Goal: Task Accomplishment & Management: Use online tool/utility

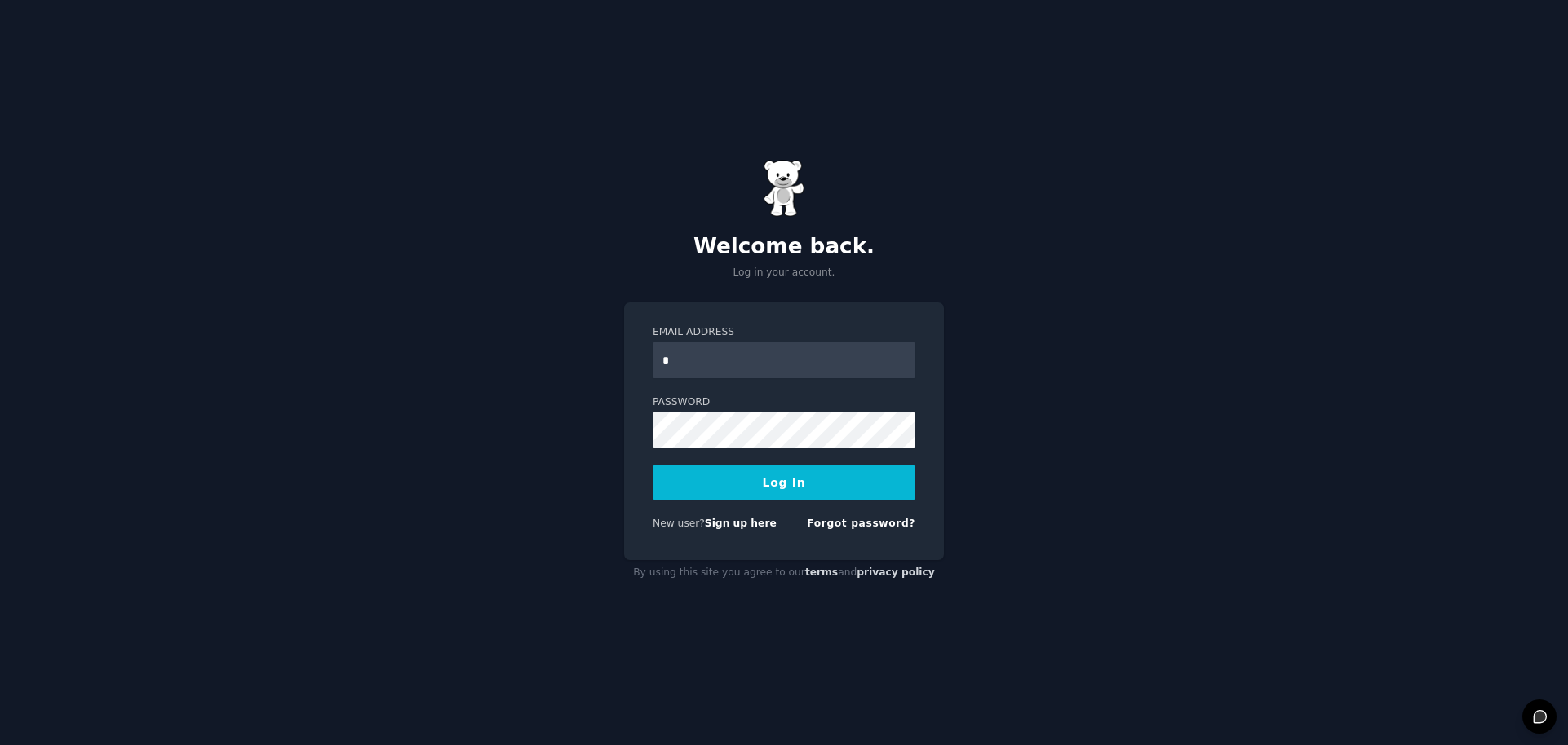
type input "**********"
click at [749, 491] on button "Log In" at bounding box center [784, 482] width 263 height 34
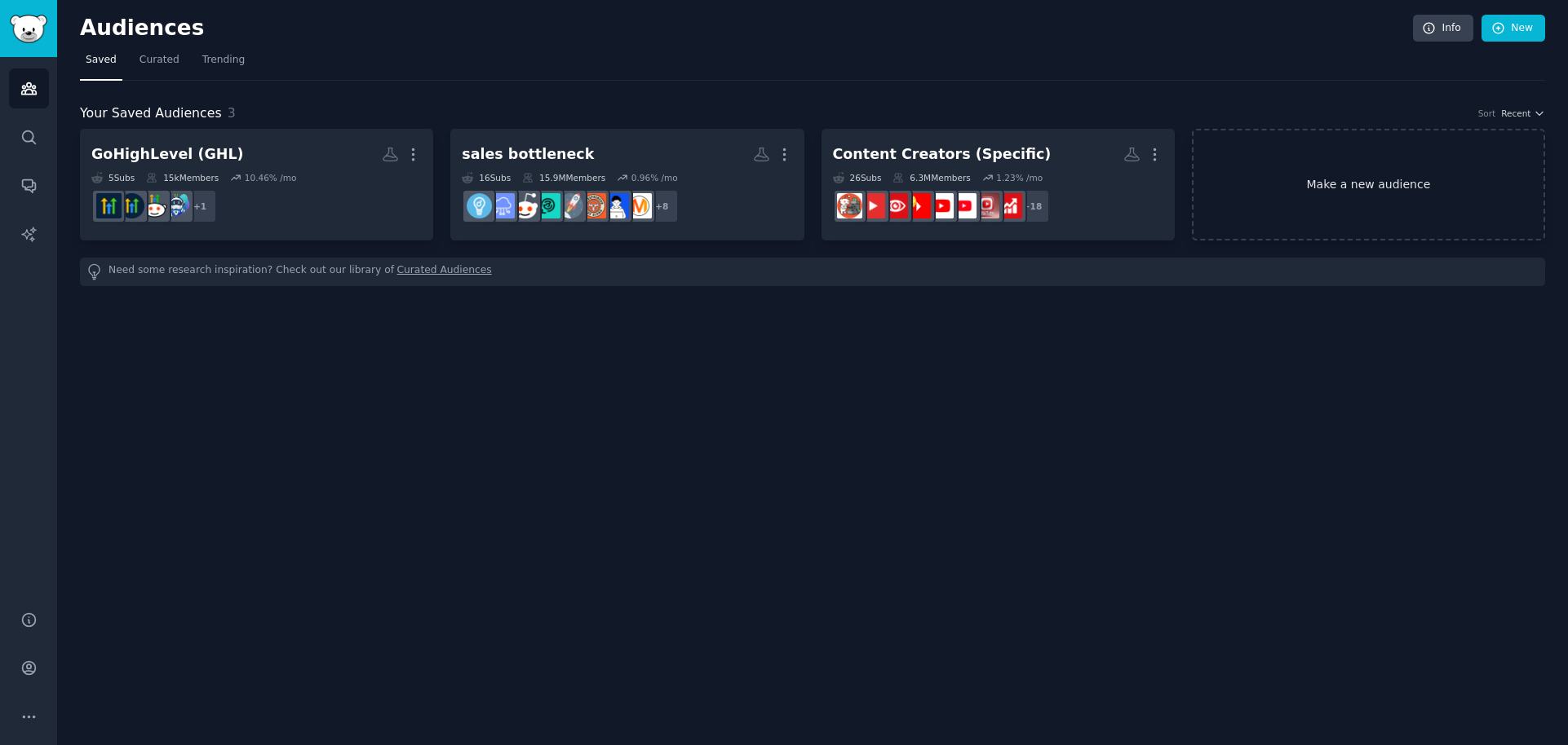
click at [1382, 186] on link "Make a new audience" at bounding box center [1368, 185] width 353 height 112
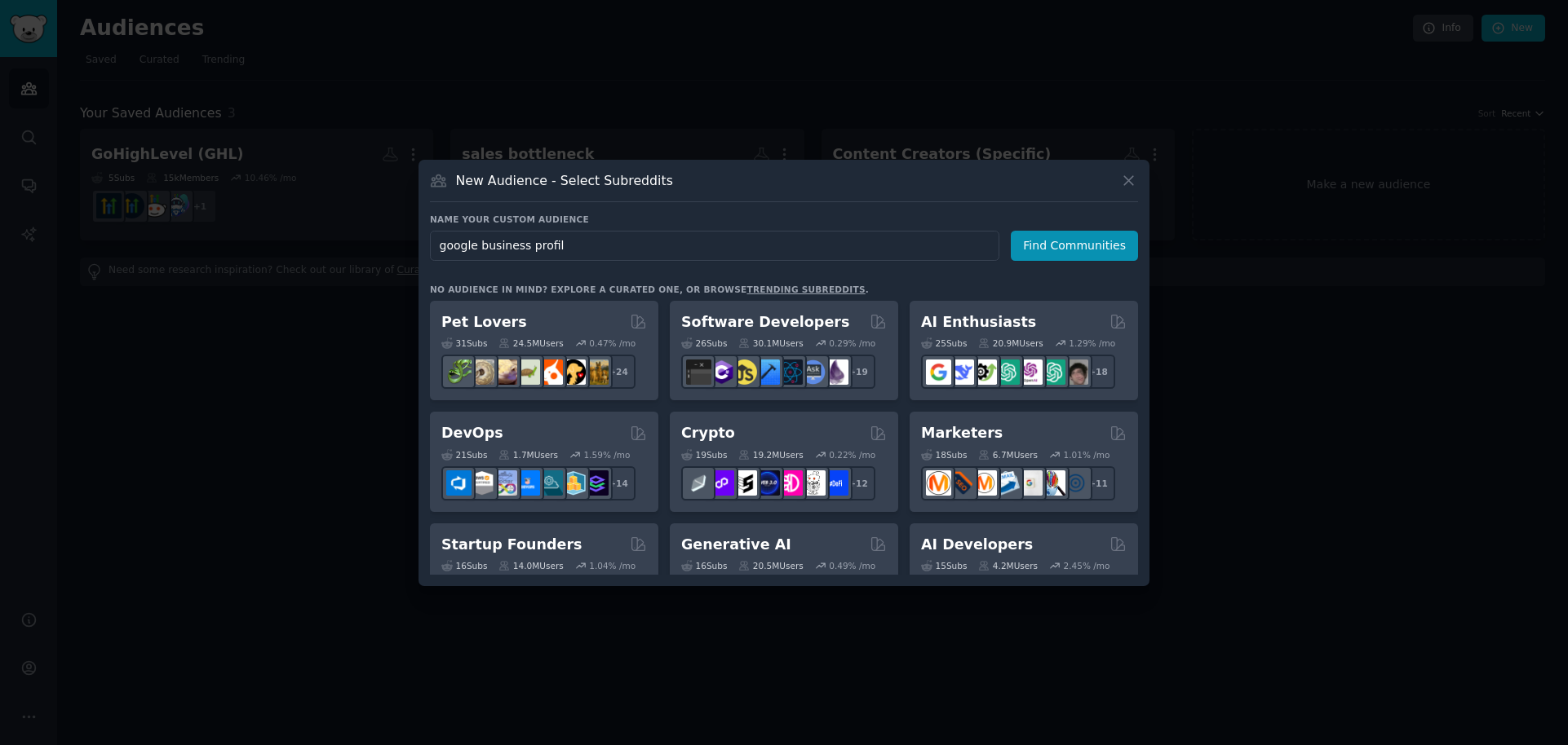
type input "google business profile"
click button "Find Communities" at bounding box center [1074, 245] width 127 height 30
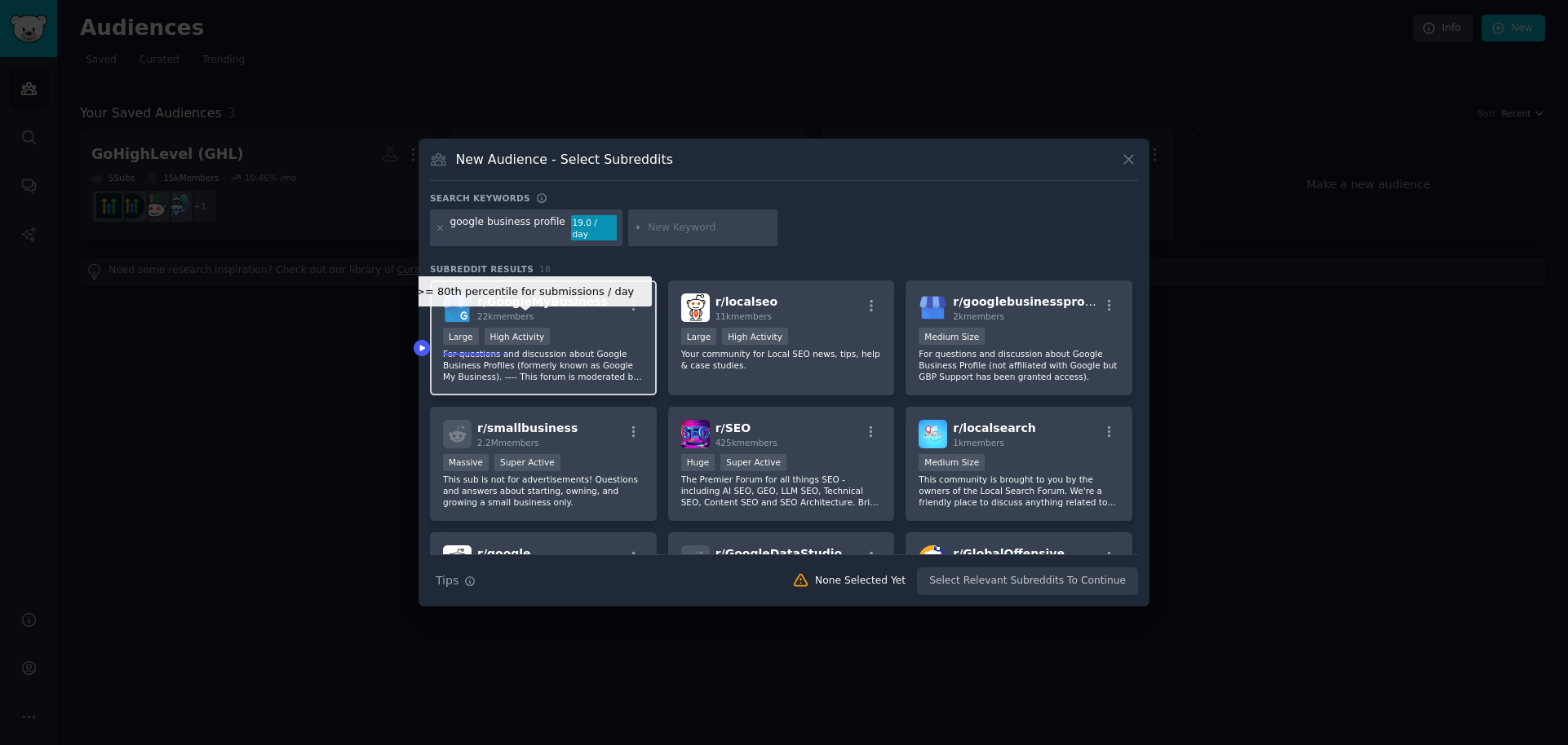
click at [489, 339] on div "High Activity" at bounding box center [517, 336] width 66 height 17
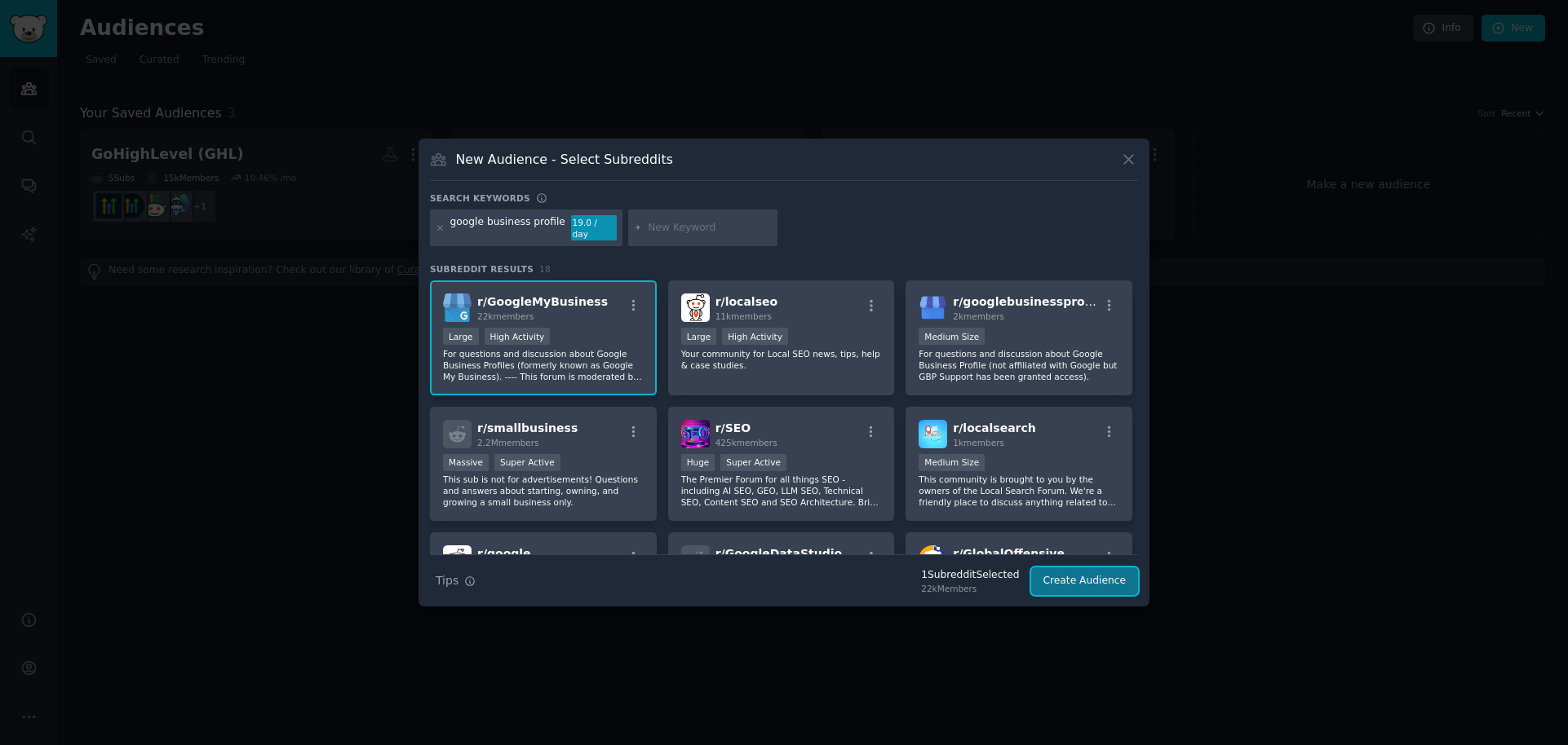
click at [1098, 583] on button "Create Audience" at bounding box center [1085, 581] width 108 height 27
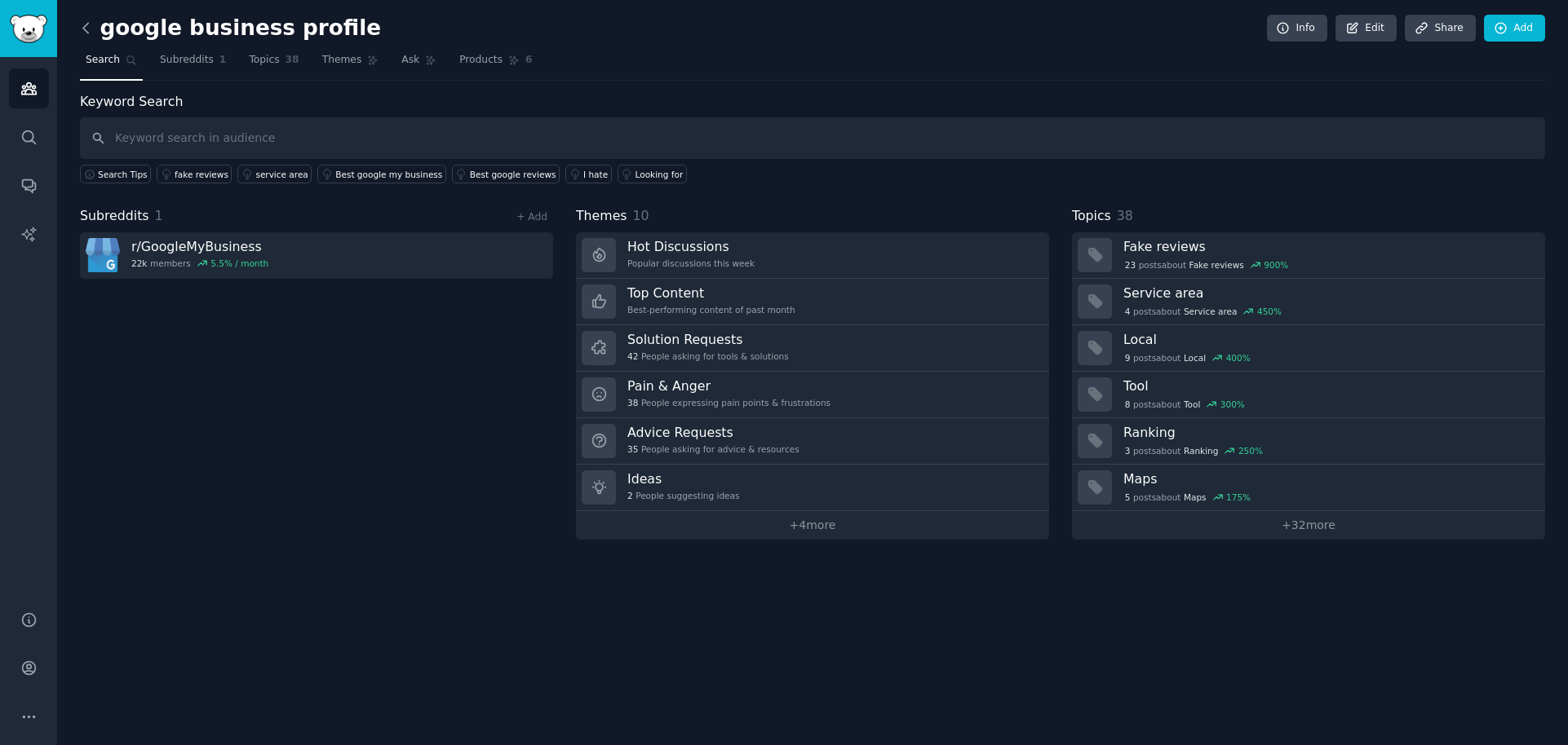
click at [85, 23] on icon at bounding box center [86, 27] width 17 height 17
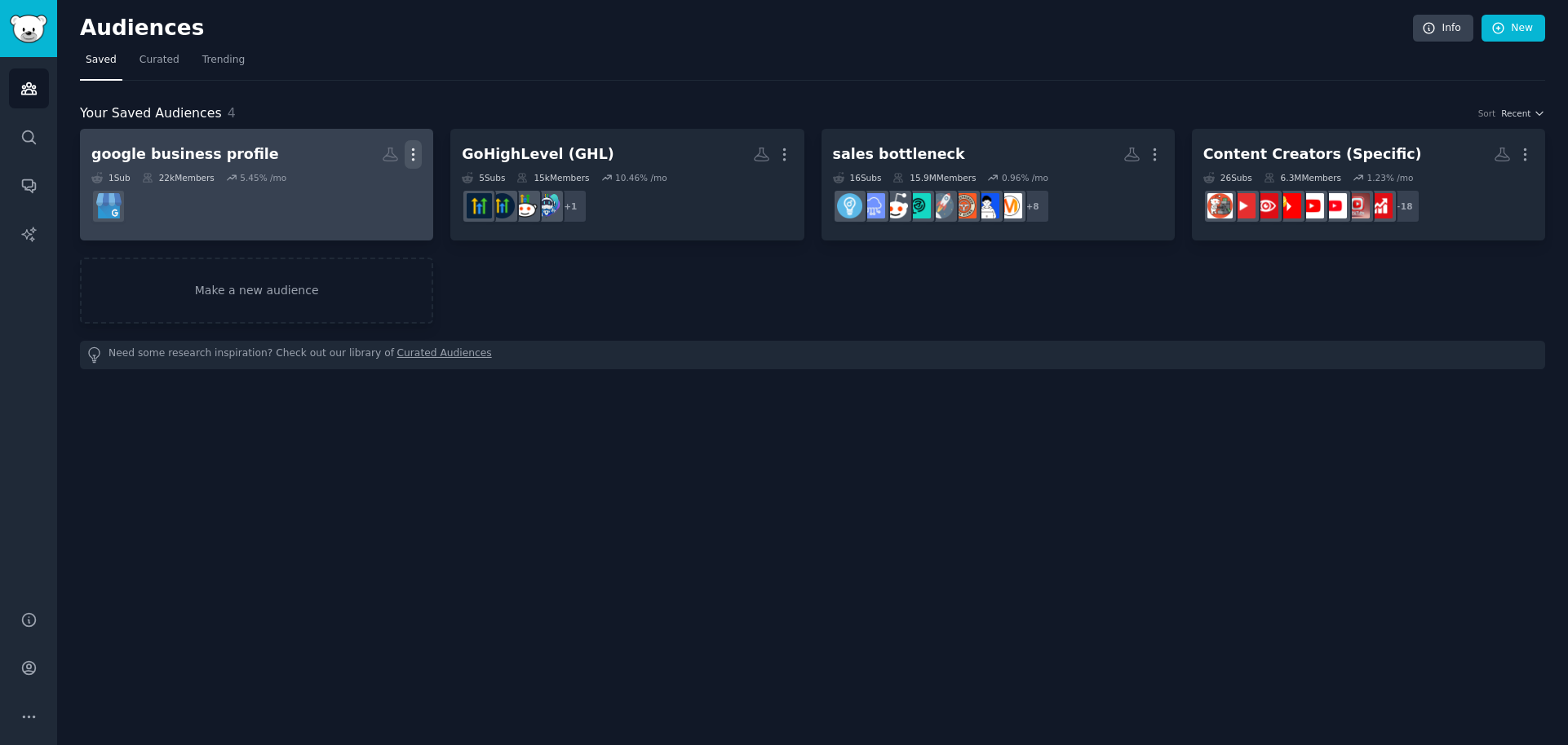
click at [411, 161] on icon "button" at bounding box center [413, 154] width 17 height 17
click at [362, 158] on p "View" at bounding box center [362, 160] width 27 height 17
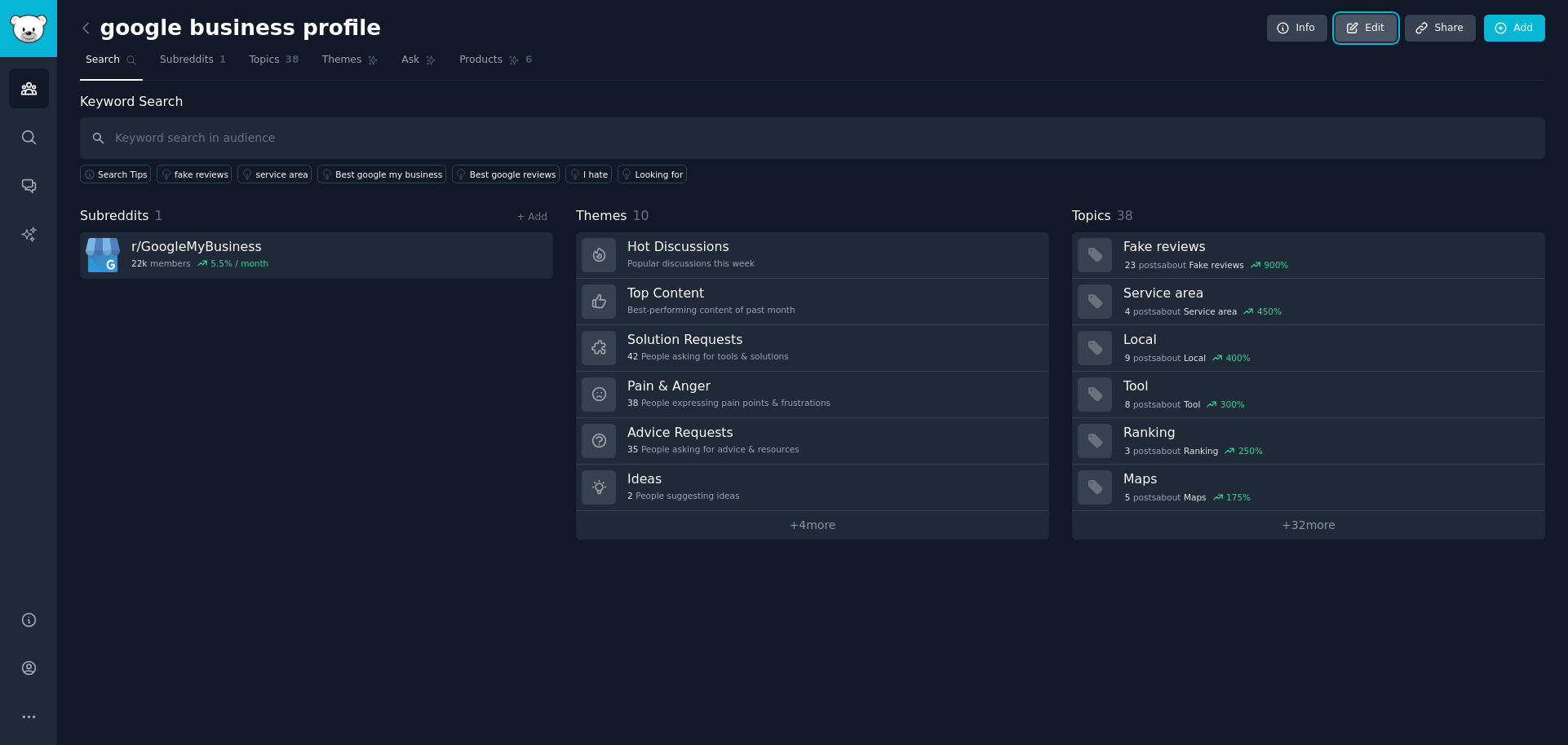
click at [1393, 39] on link "Edit" at bounding box center [1366, 28] width 61 height 27
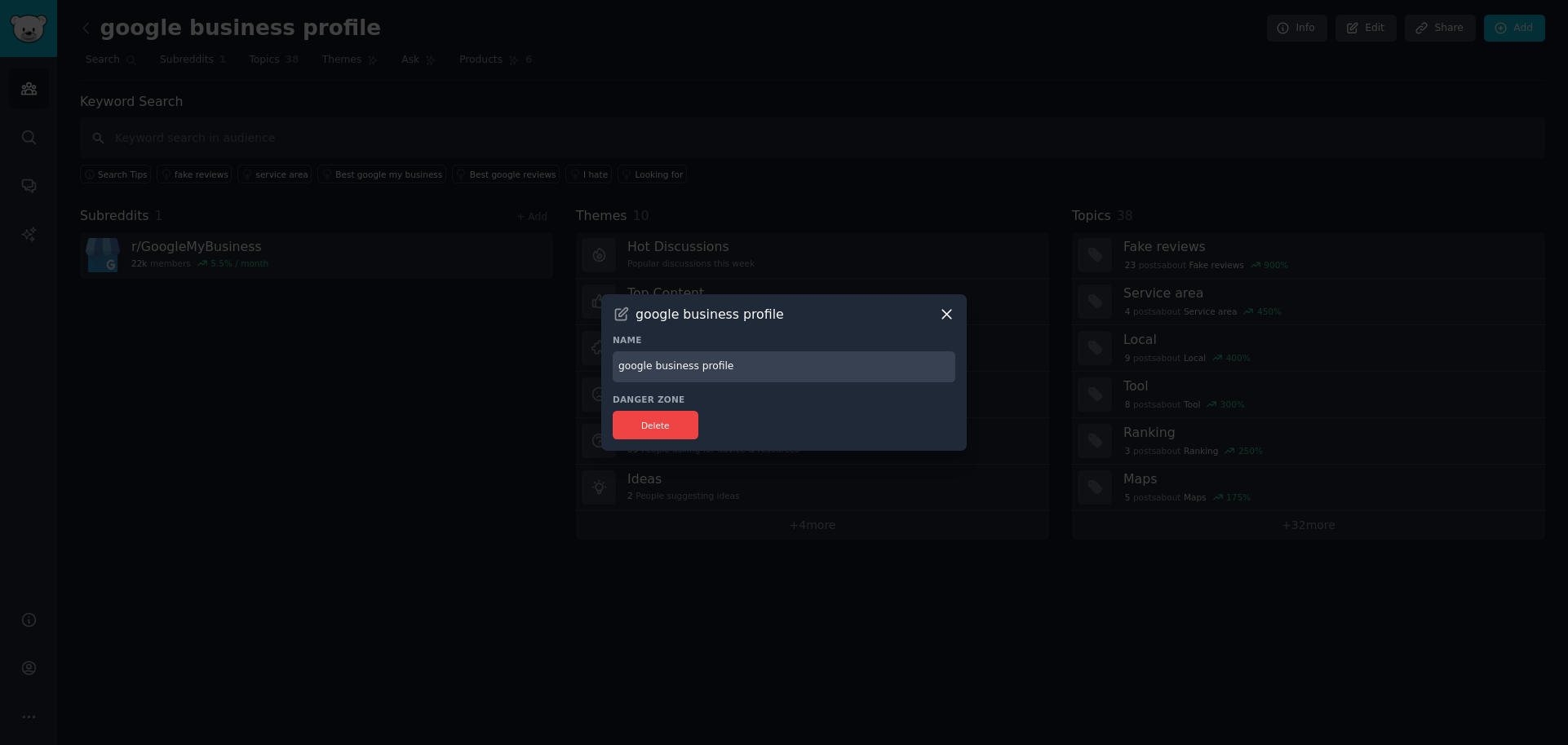
click at [944, 316] on icon at bounding box center [946, 315] width 9 height 9
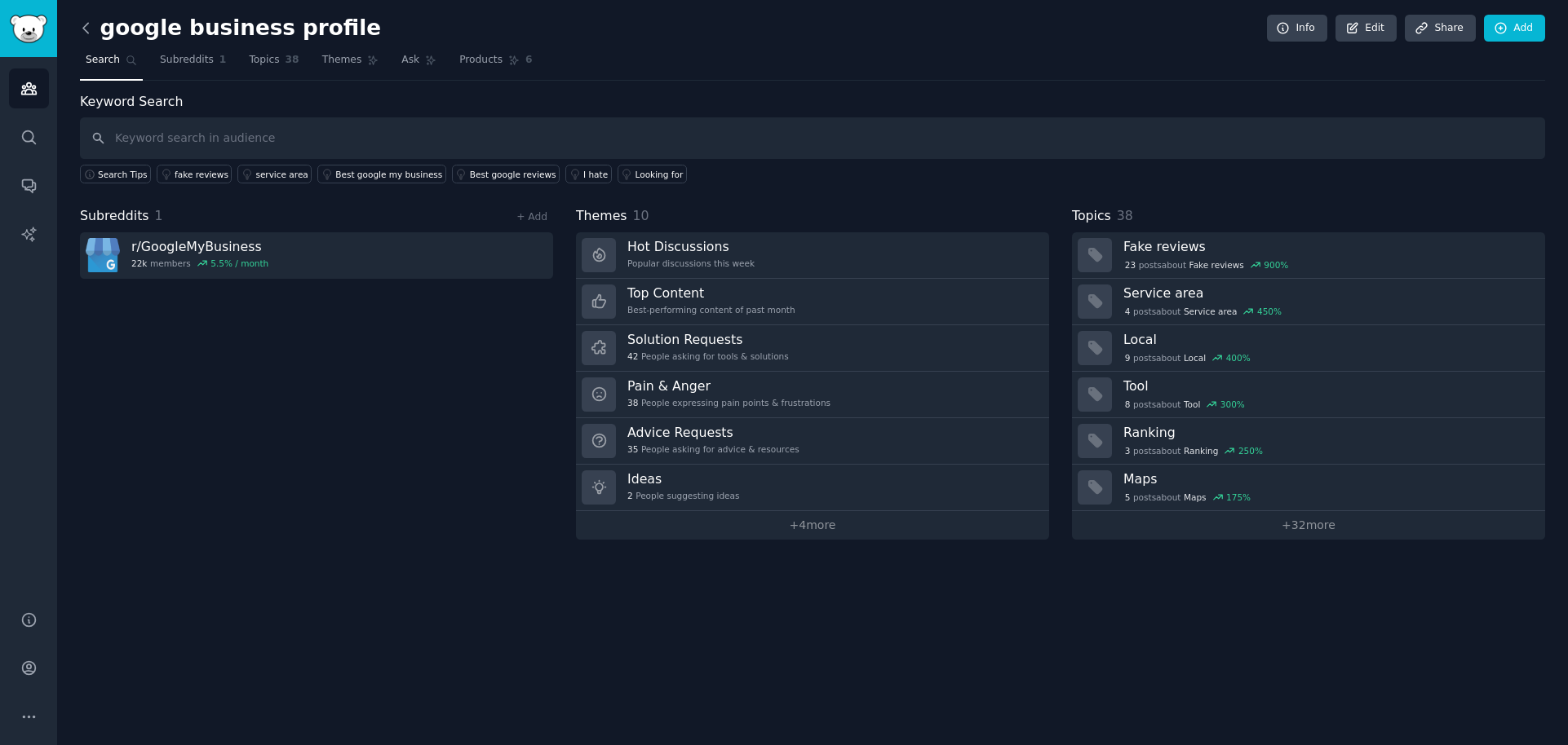
click at [83, 30] on icon at bounding box center [86, 27] width 17 height 17
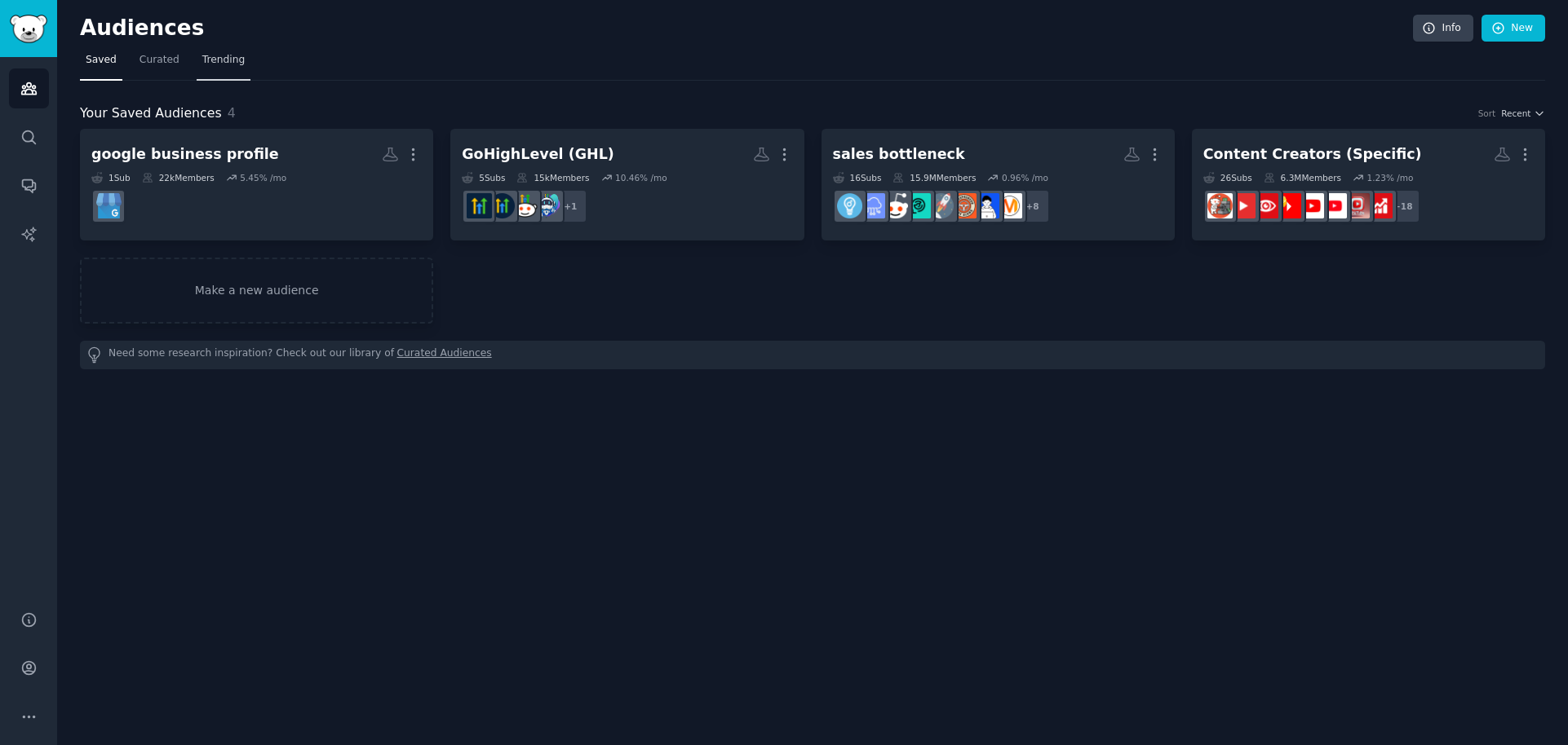
click at [216, 59] on span "Trending" at bounding box center [223, 60] width 42 height 15
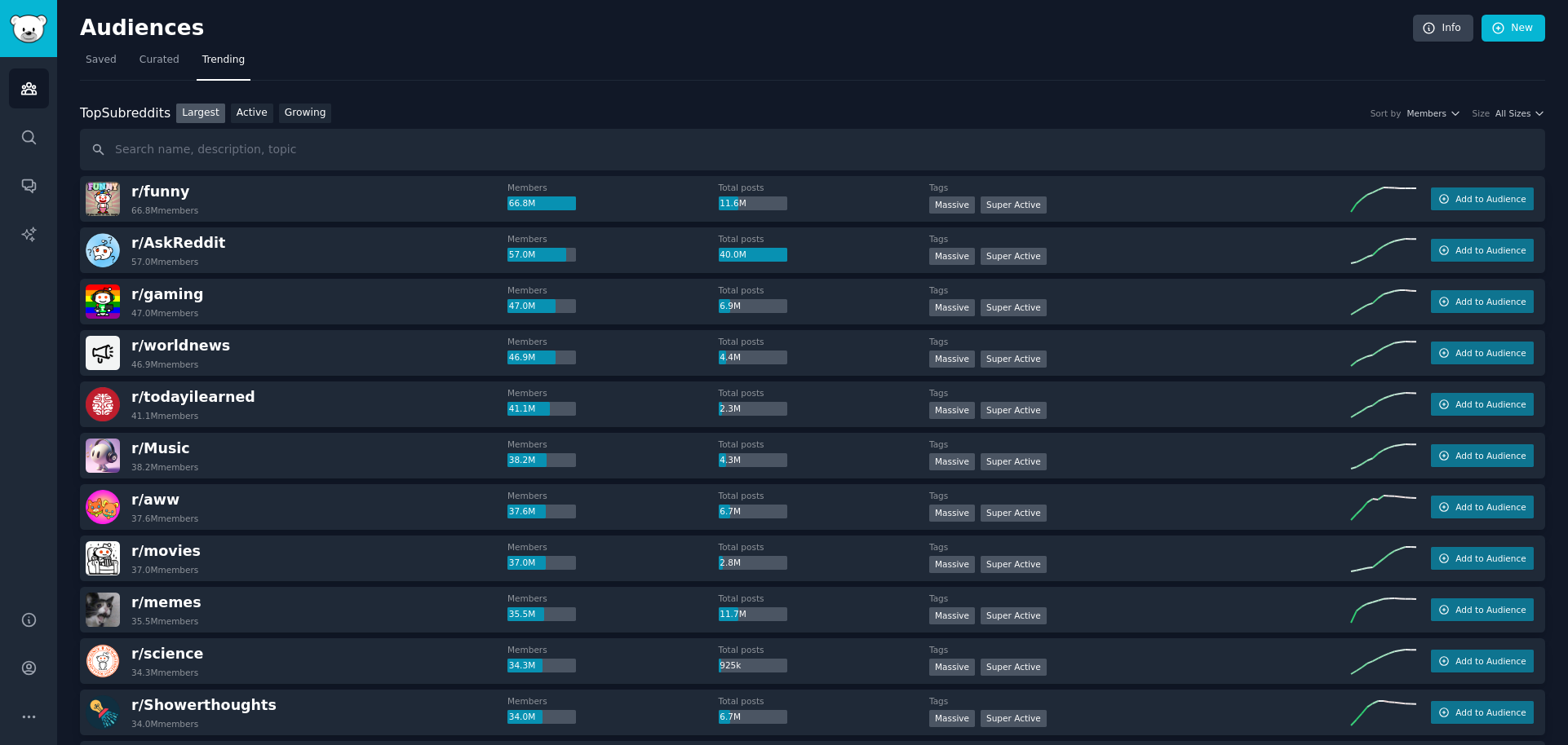
click at [225, 153] on input "text" at bounding box center [812, 149] width 1465 height 41
type input "google business profile"
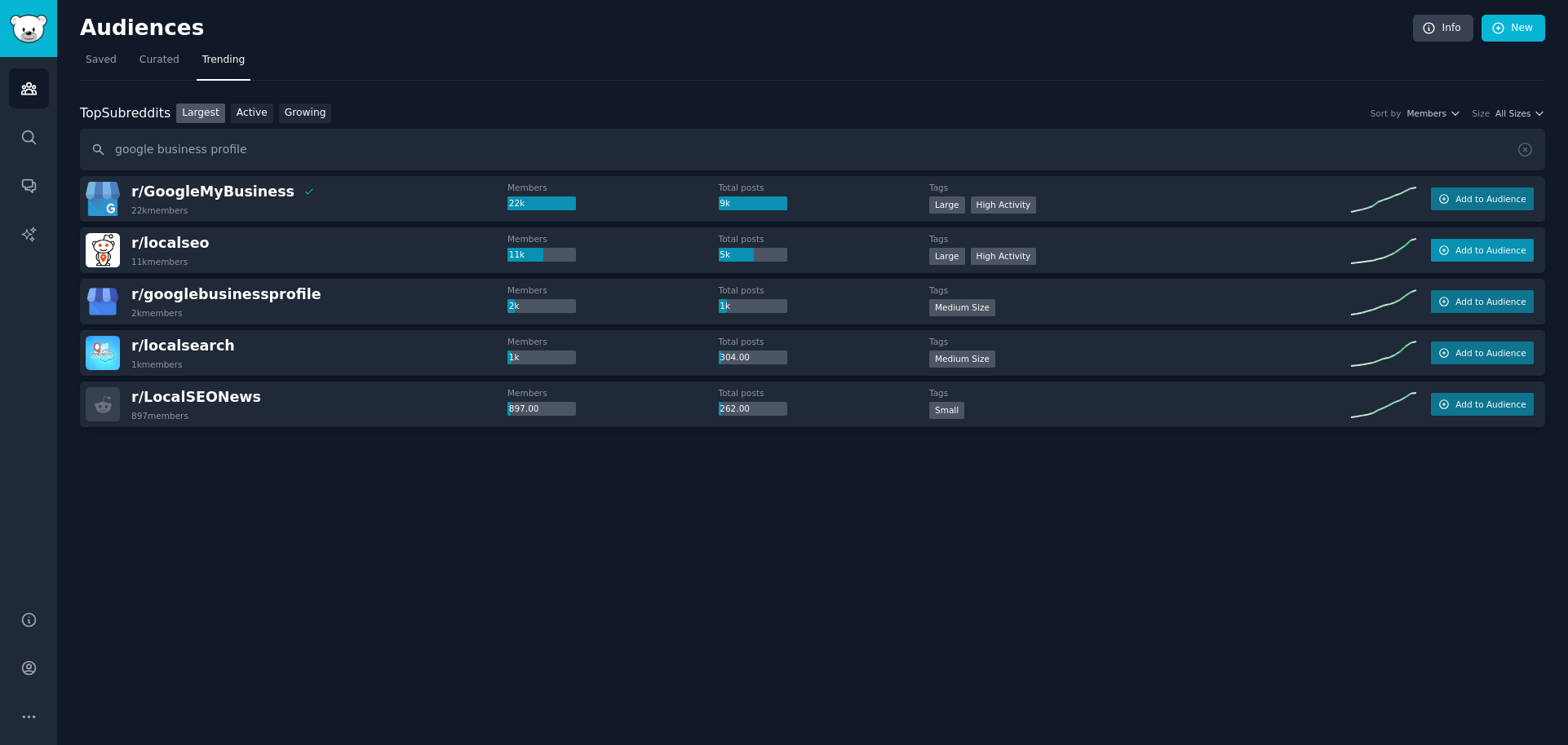
click at [1477, 248] on span "Add to Audience" at bounding box center [1490, 250] width 70 height 11
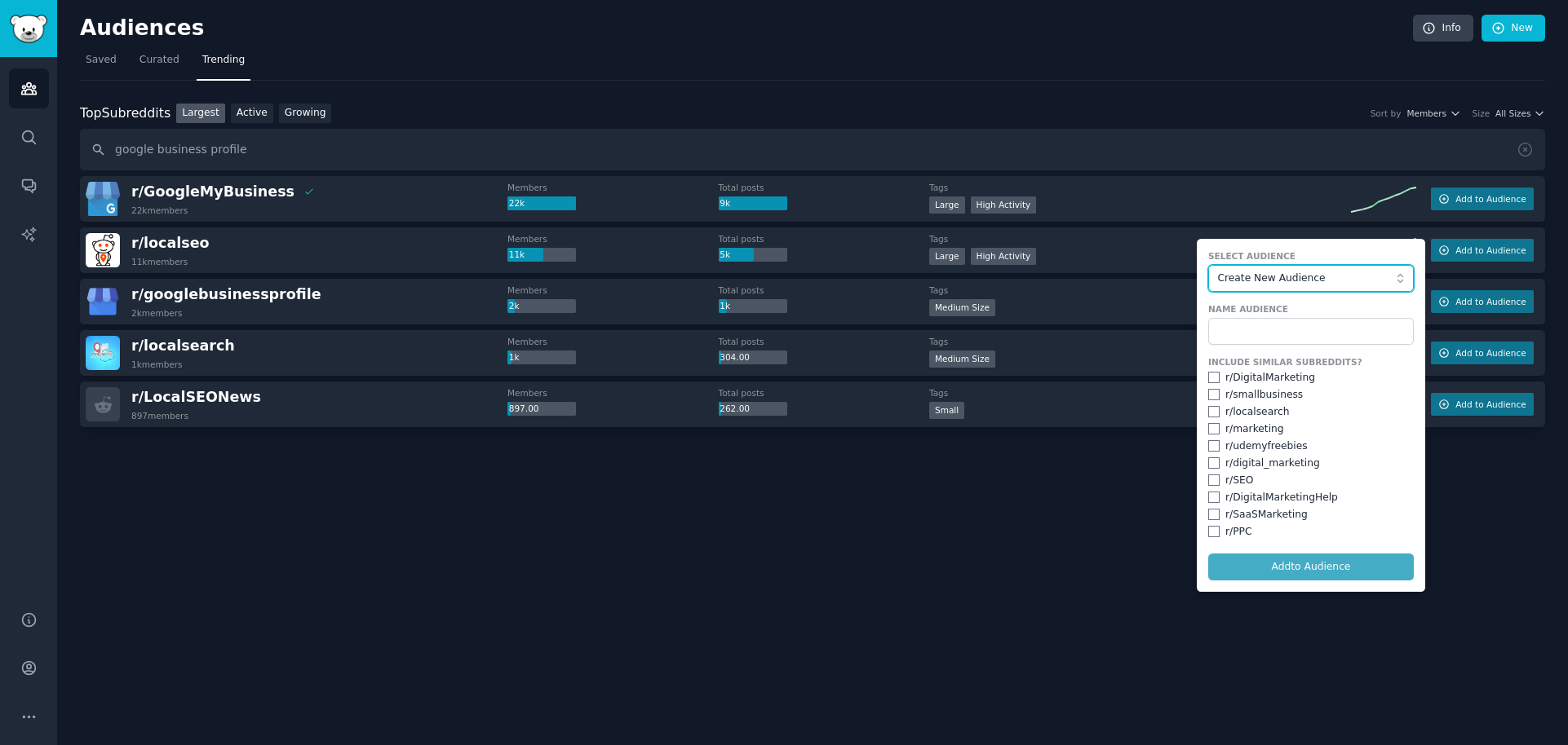
click at [1332, 288] on button "Create New Audience" at bounding box center [1311, 279] width 206 height 27
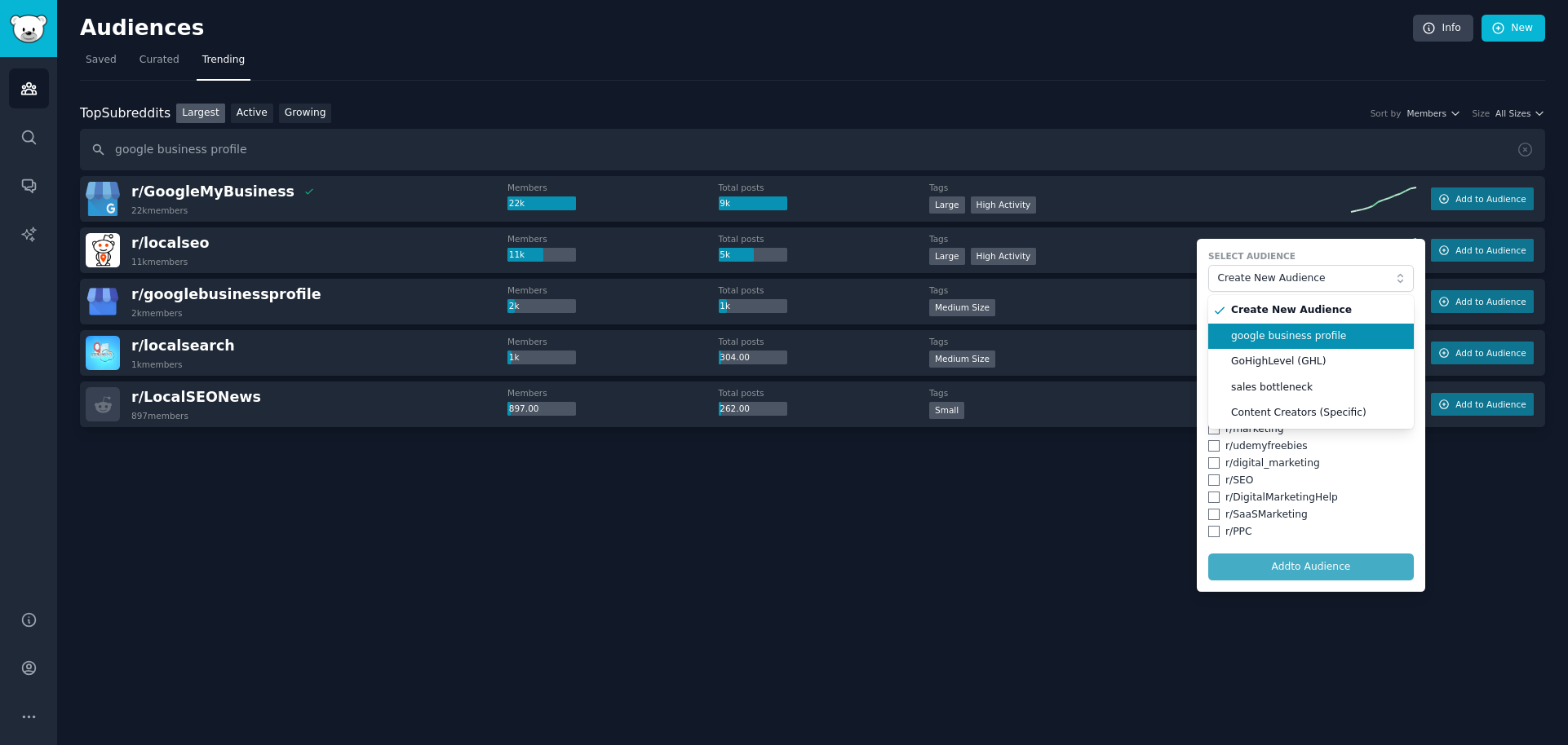
click at [1302, 342] on span "google business profile" at bounding box center [1316, 337] width 171 height 15
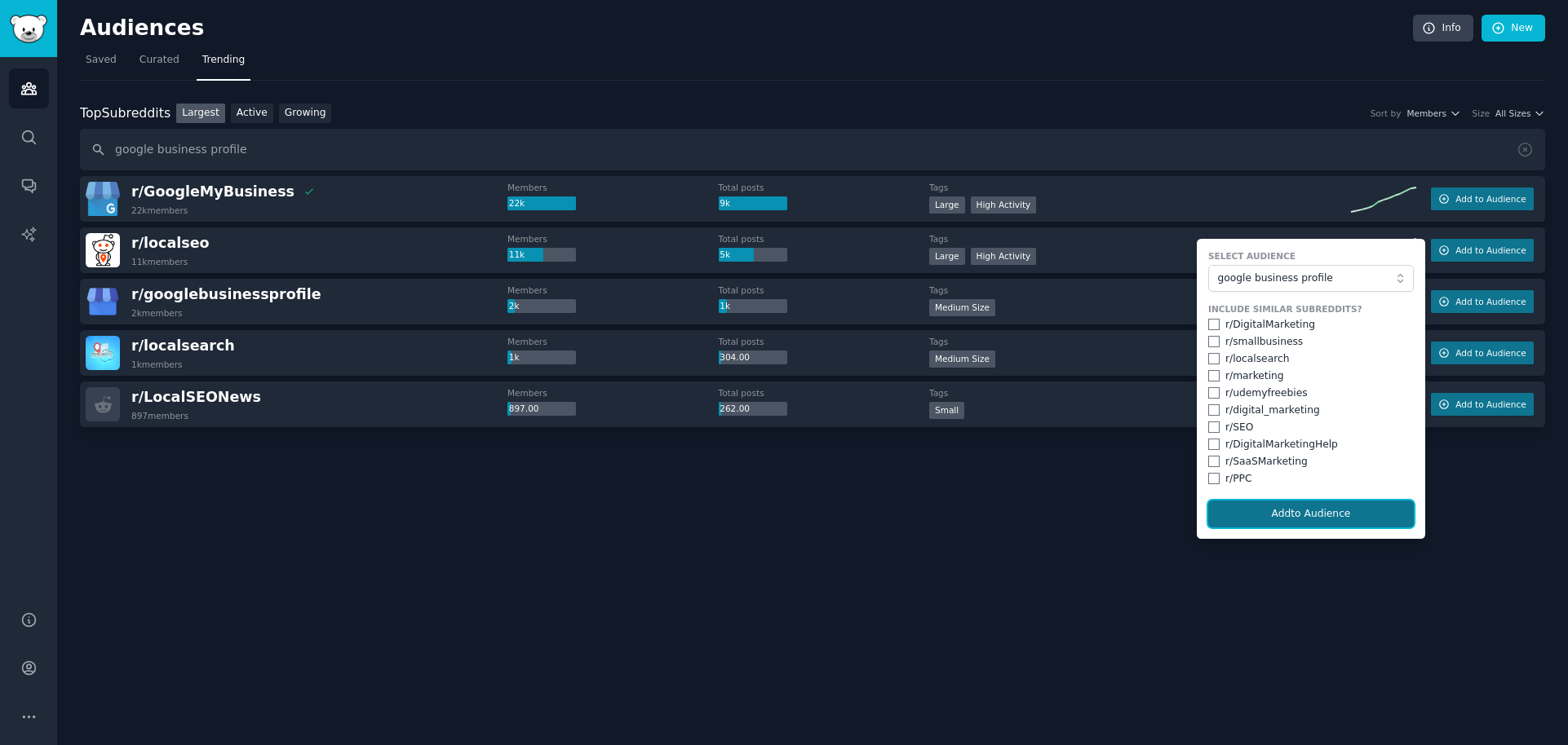
click at [1301, 515] on button "Add to Audience" at bounding box center [1311, 514] width 206 height 27
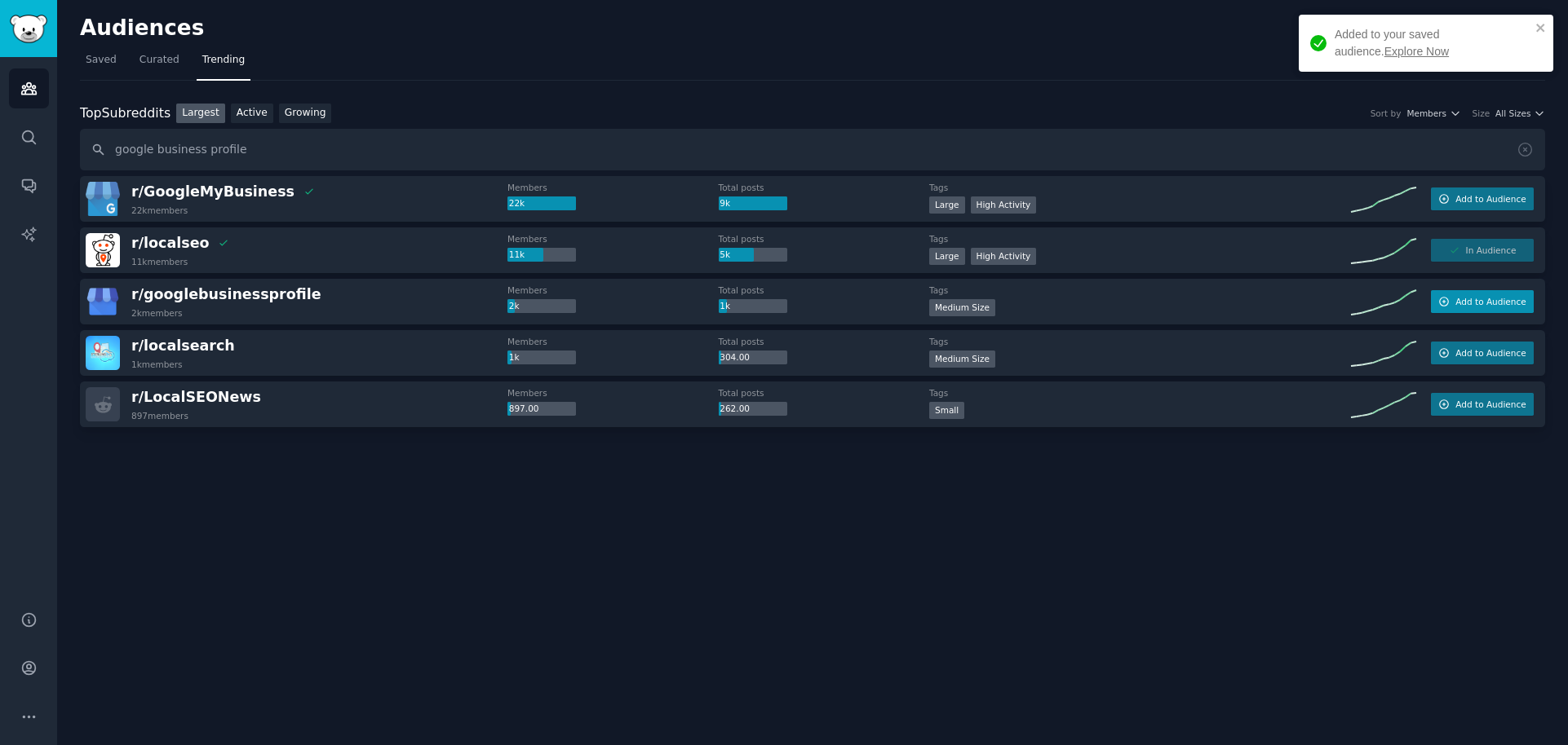
click at [1515, 298] on span "Add to Audience" at bounding box center [1490, 301] width 70 height 11
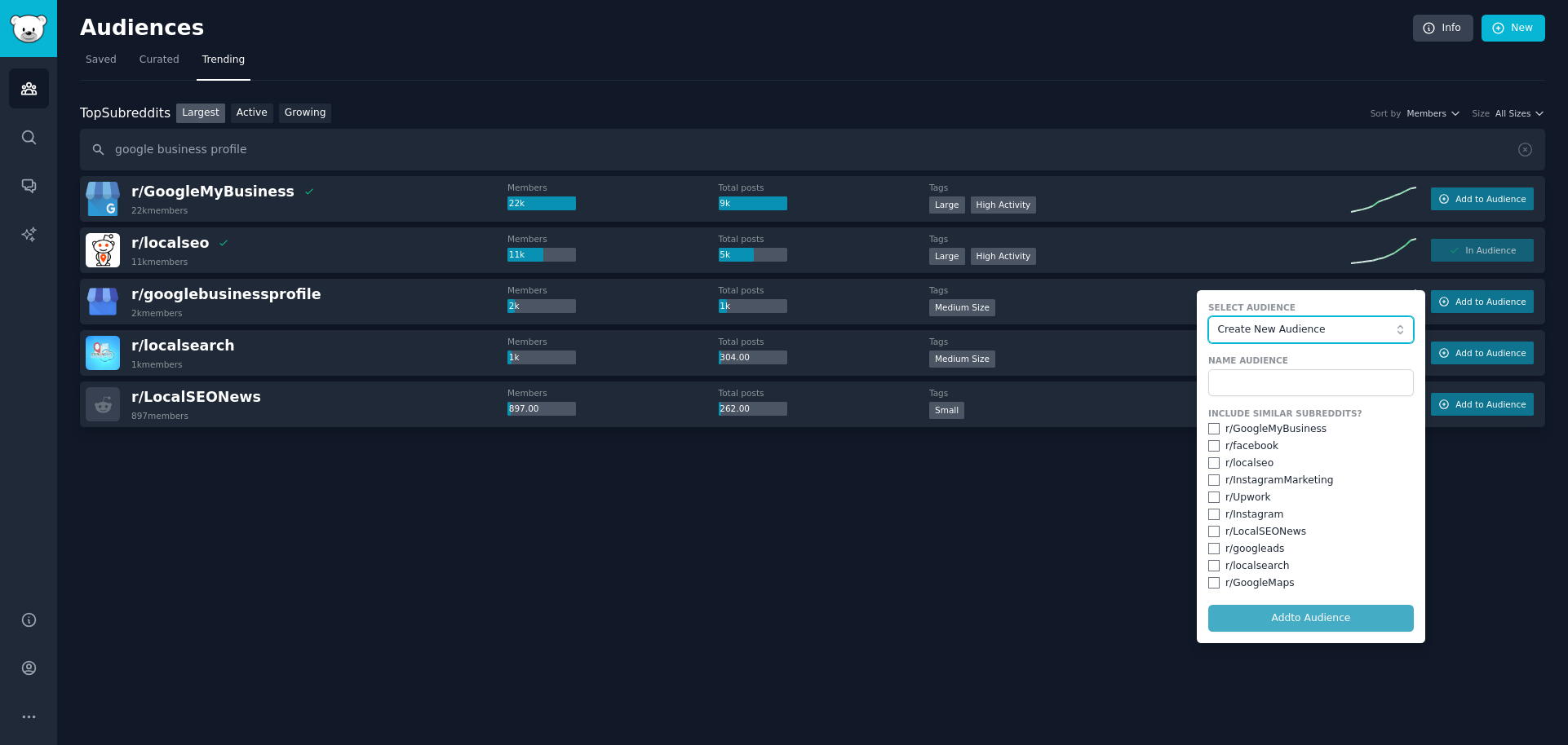
click at [1303, 329] on span "Create New Audience" at bounding box center [1306, 330] width 178 height 15
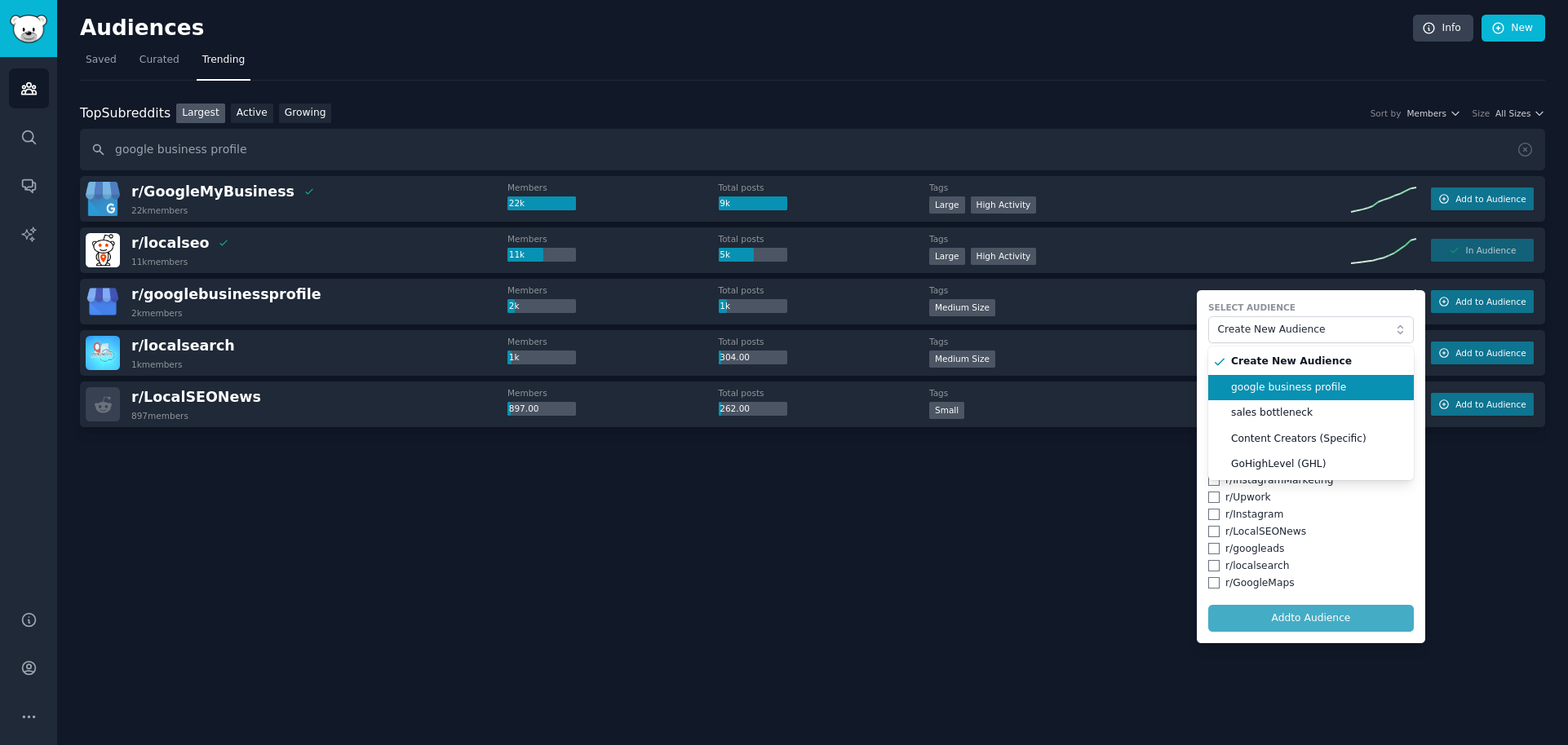
click at [1298, 390] on span "google business profile" at bounding box center [1316, 388] width 171 height 15
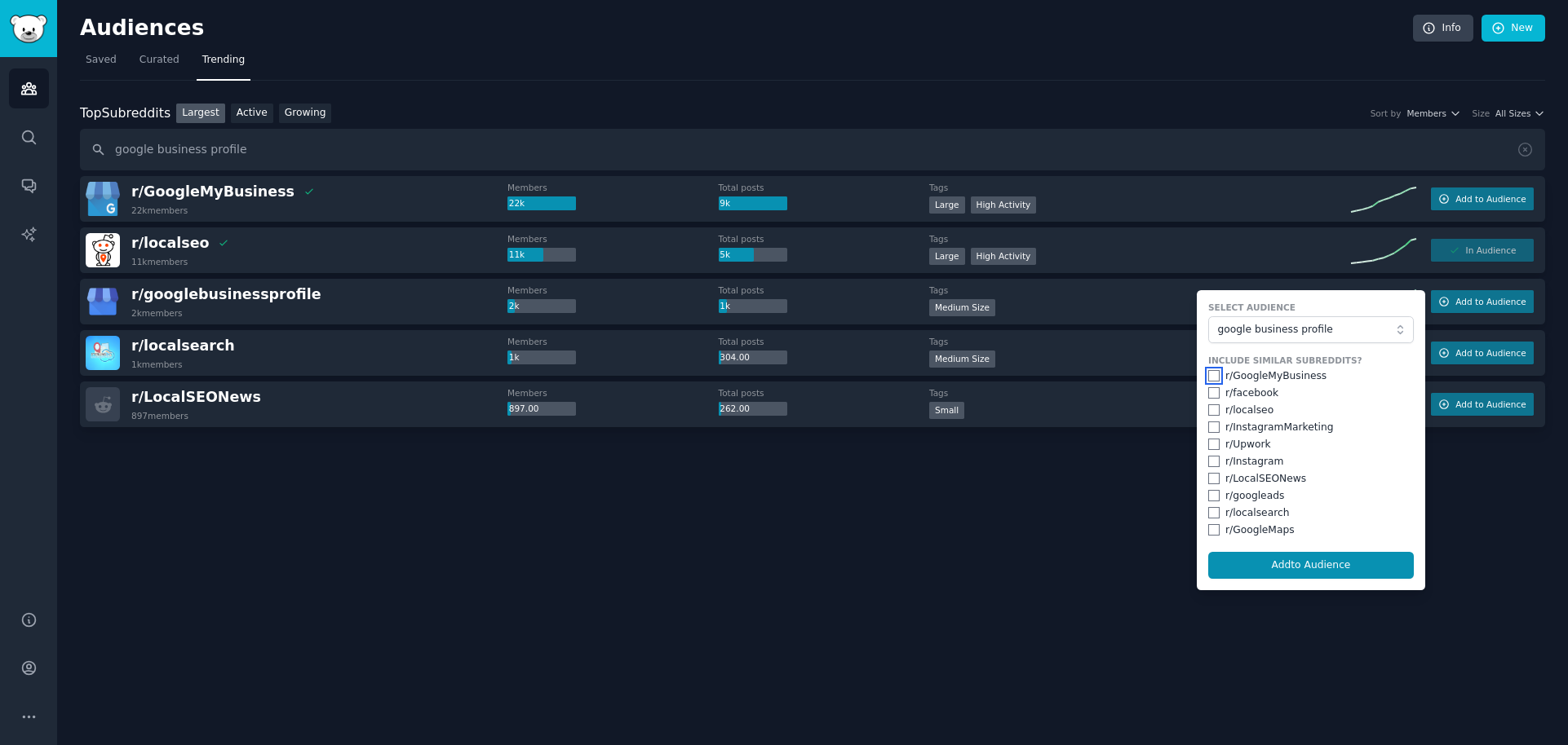
click at [1215, 374] on input "checkbox" at bounding box center [1214, 376] width 11 height 11
checkbox input "true"
click at [1215, 392] on input "checkbox" at bounding box center [1214, 393] width 11 height 11
checkbox input "true"
click at [1215, 410] on input "checkbox" at bounding box center [1214, 410] width 11 height 11
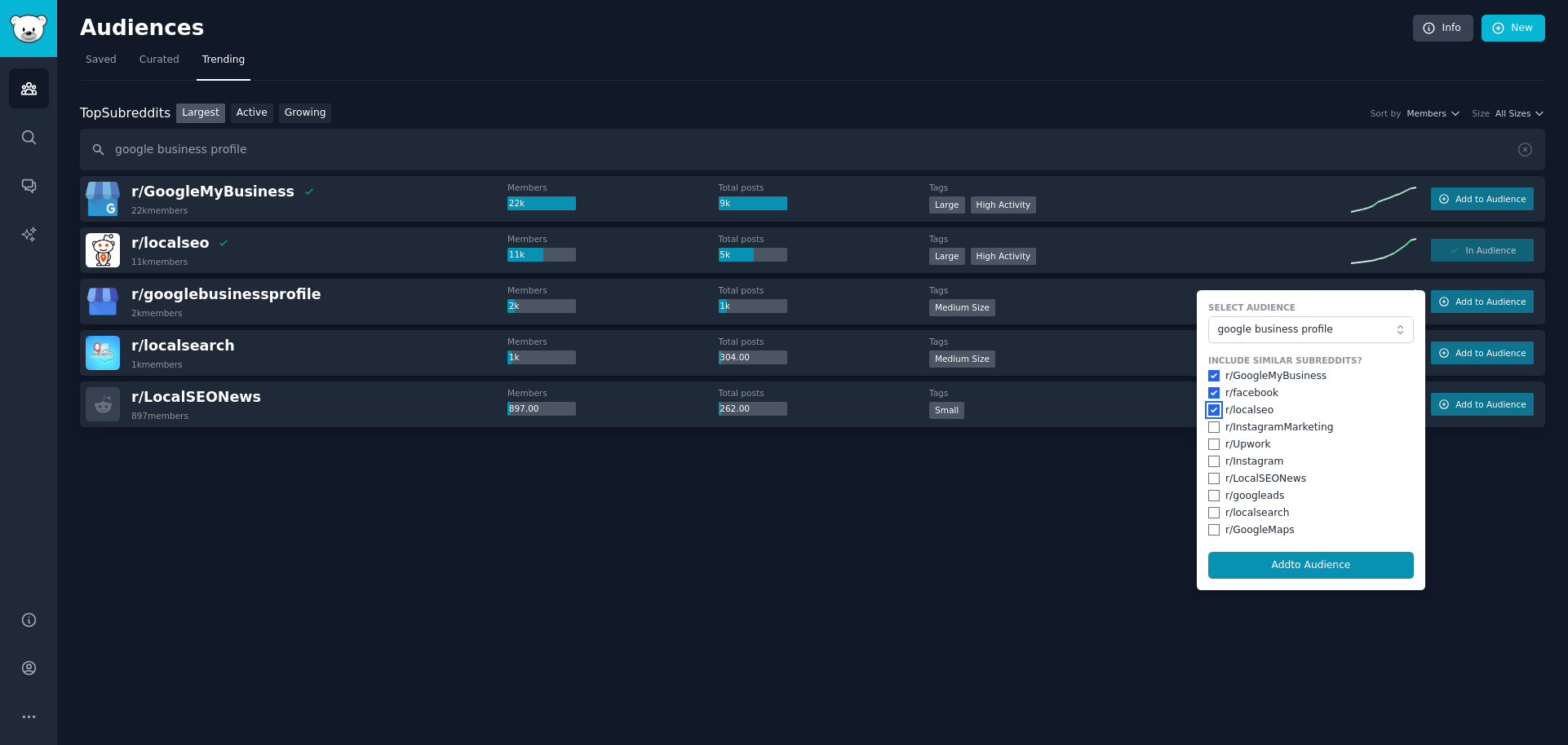
checkbox input "true"
click at [1215, 430] on input "checkbox" at bounding box center [1214, 427] width 11 height 11
checkbox input "true"
click at [1215, 464] on input "checkbox" at bounding box center [1214, 461] width 11 height 11
checkbox input "true"
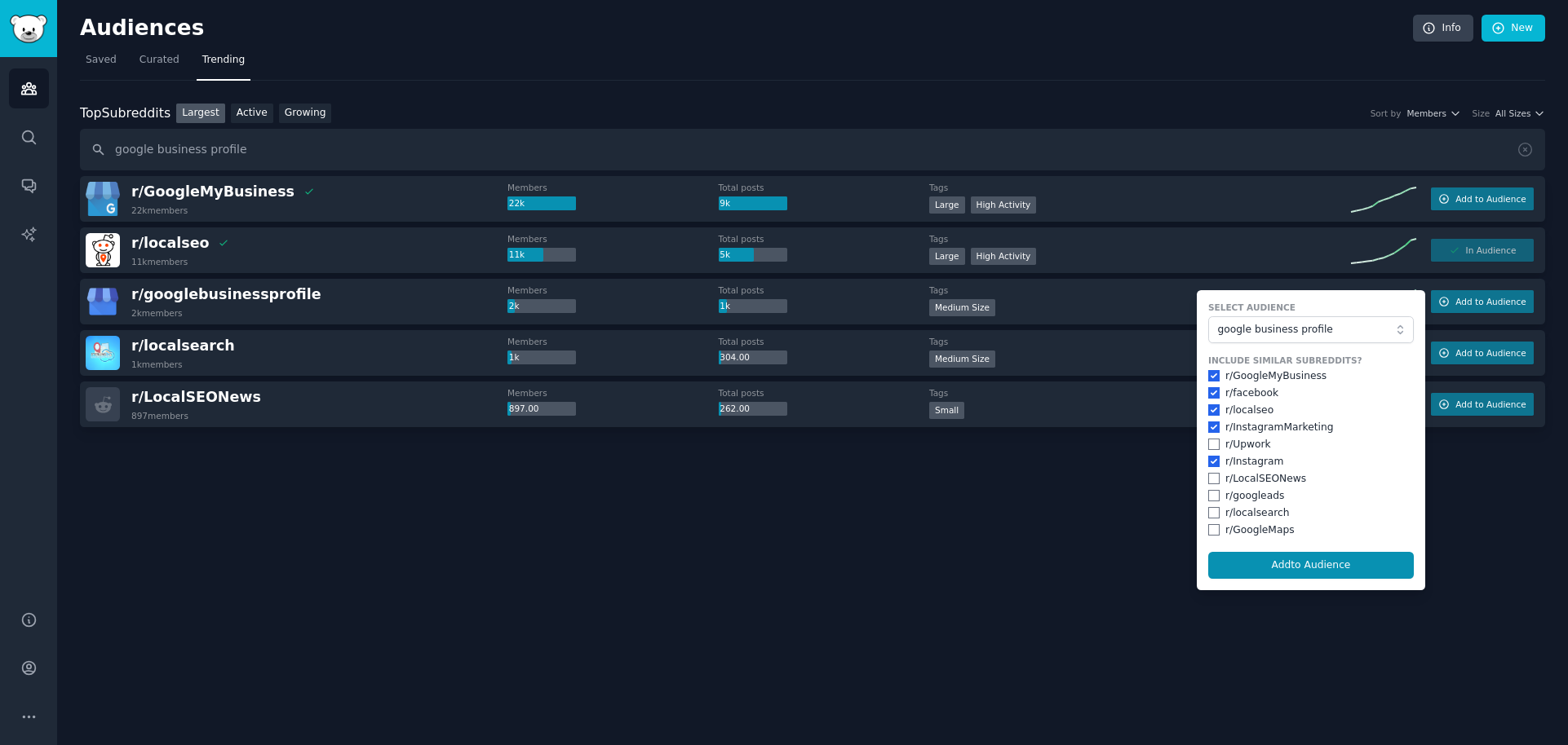
click at [1215, 486] on div "Include Similar Subreddits? r/ GoogleMyBusiness r/ facebook r/ localseo r/ Inst…" at bounding box center [1311, 447] width 206 height 183
click at [1214, 475] on input "checkbox" at bounding box center [1214, 479] width 11 height 11
checkbox input "true"
click at [1214, 502] on div "r/ googleads" at bounding box center [1311, 497] width 206 height 15
click at [1210, 492] on input "checkbox" at bounding box center [1214, 495] width 11 height 11
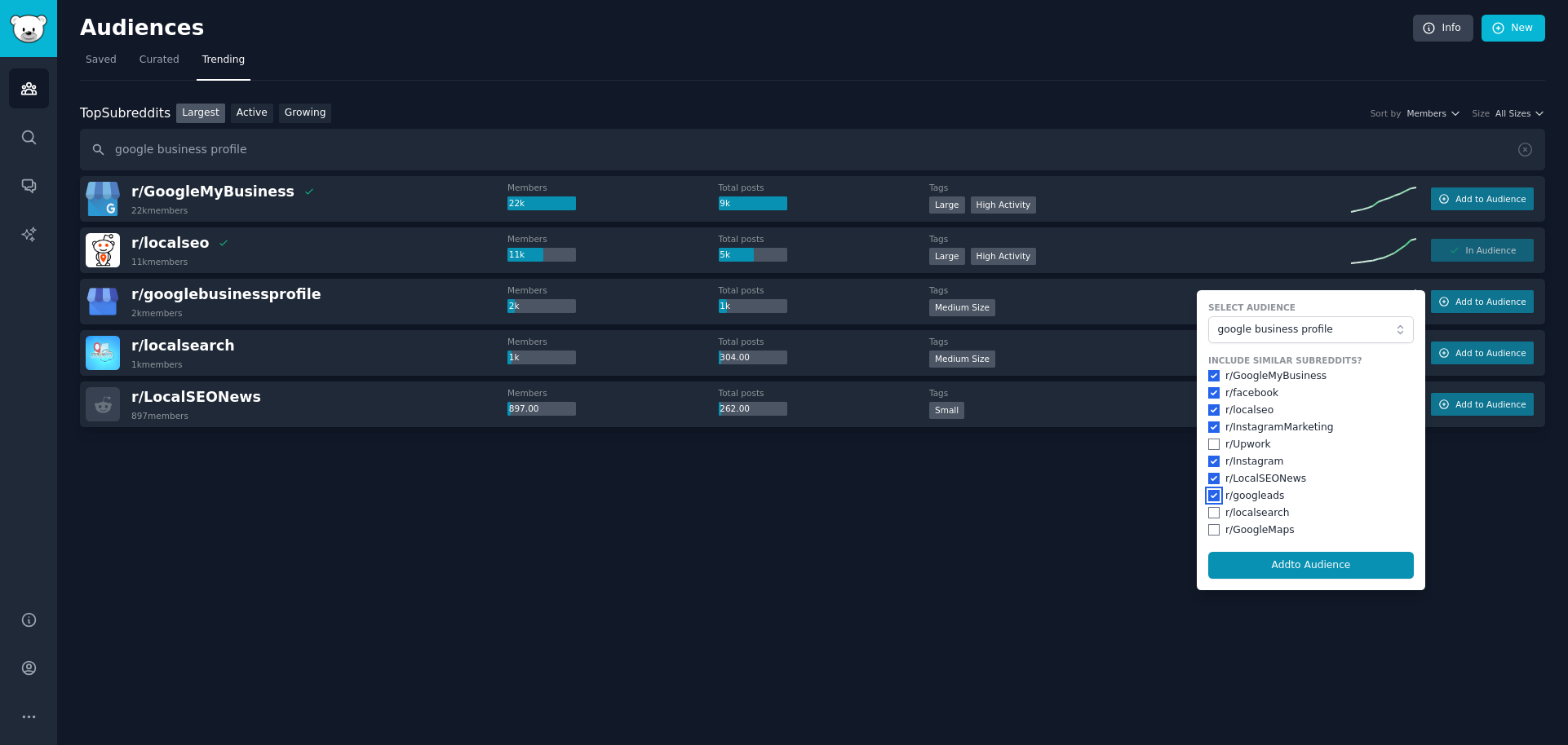
checkbox input "true"
click at [1210, 512] on input "checkbox" at bounding box center [1214, 513] width 11 height 11
checkbox input "true"
click at [1210, 527] on input "checkbox" at bounding box center [1214, 530] width 11 height 11
checkbox input "true"
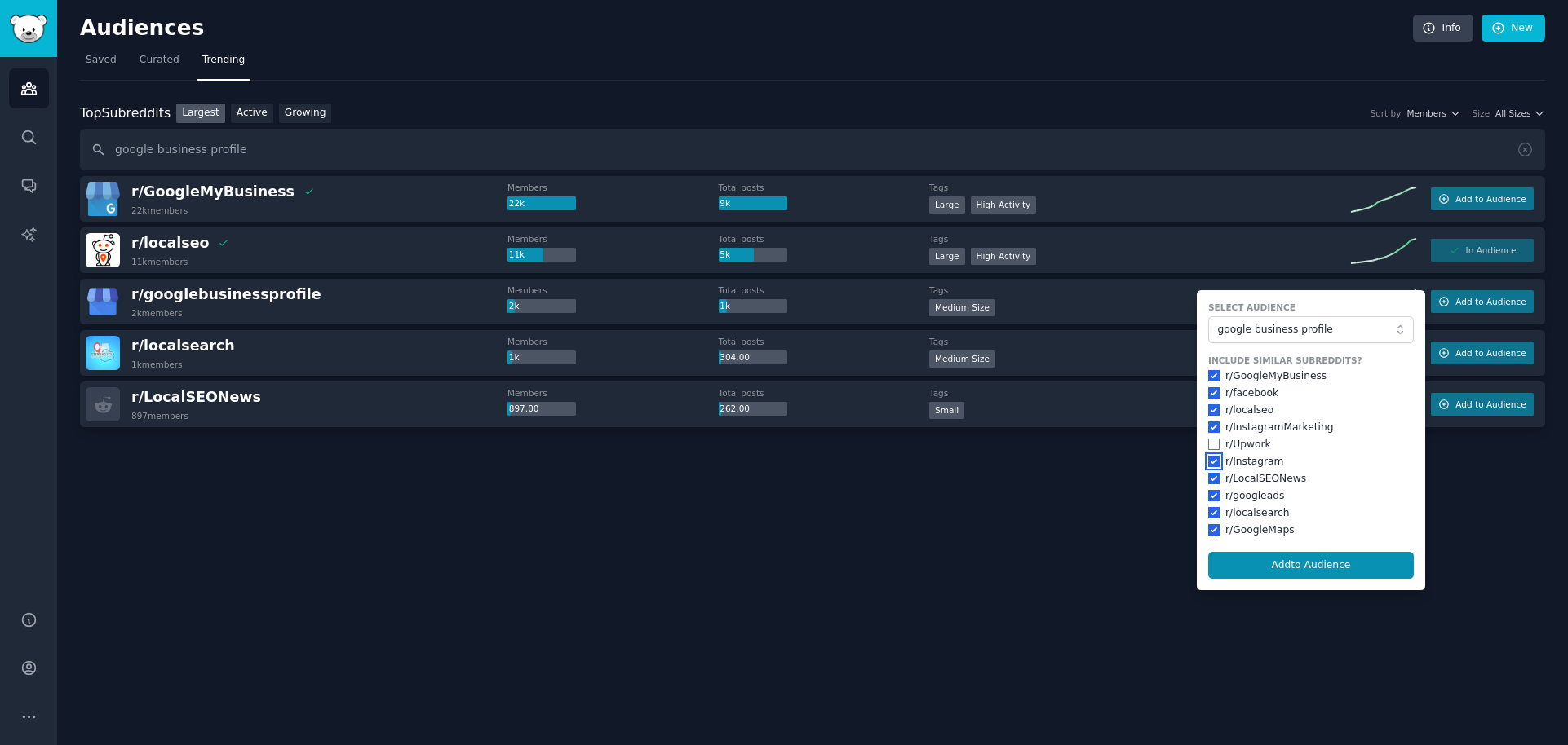
click at [1213, 460] on input "checkbox" at bounding box center [1214, 461] width 11 height 11
checkbox input "false"
click at [1216, 392] on input "checkbox" at bounding box center [1214, 393] width 11 height 11
checkbox input "false"
click at [1211, 429] on input "checkbox" at bounding box center [1214, 427] width 11 height 11
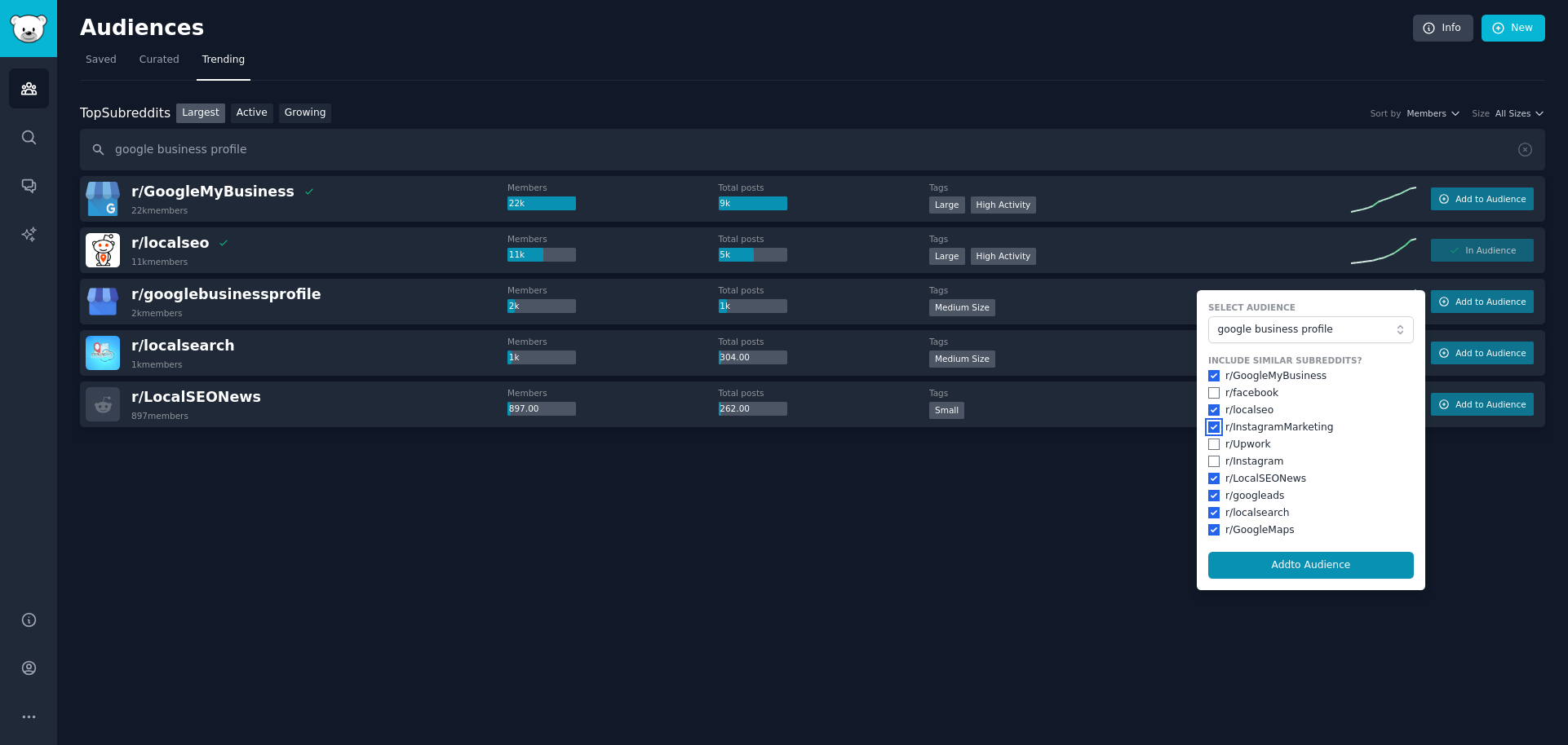
checkbox input "false"
click at [1304, 569] on button "Add to Audience" at bounding box center [1311, 566] width 206 height 27
checkbox input "false"
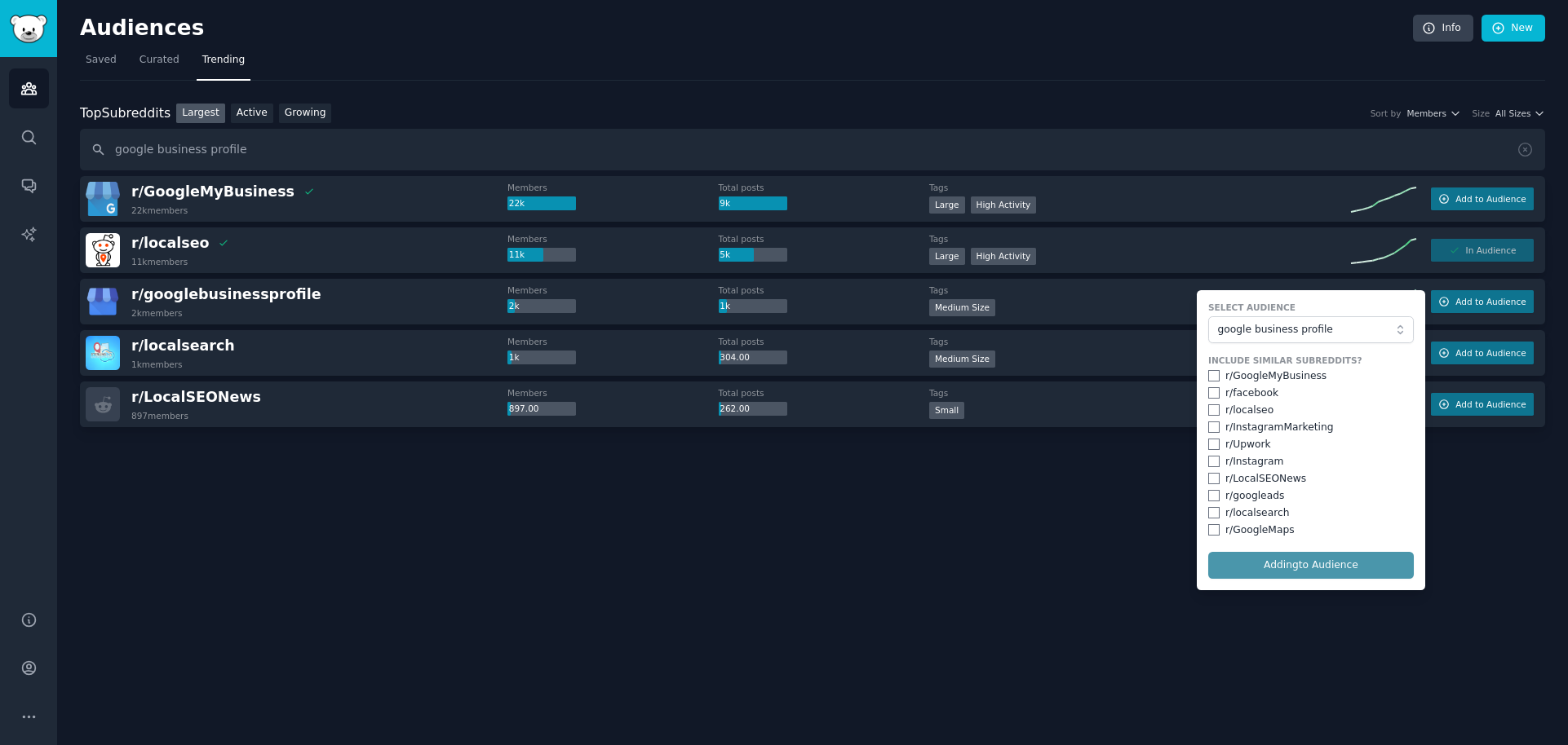
checkbox input "false"
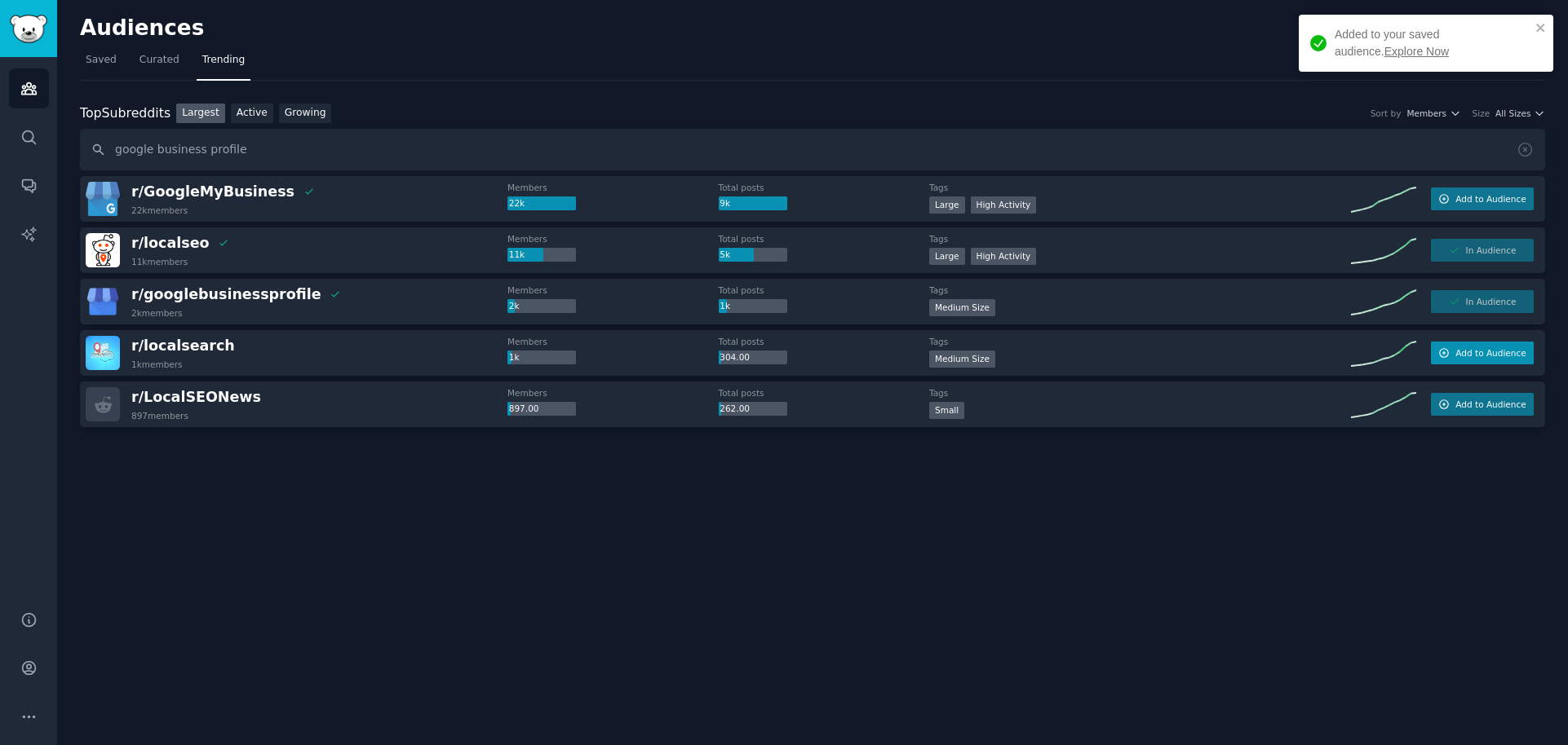
click at [1522, 342] on button "Add to Audience" at bounding box center [1482, 352] width 103 height 23
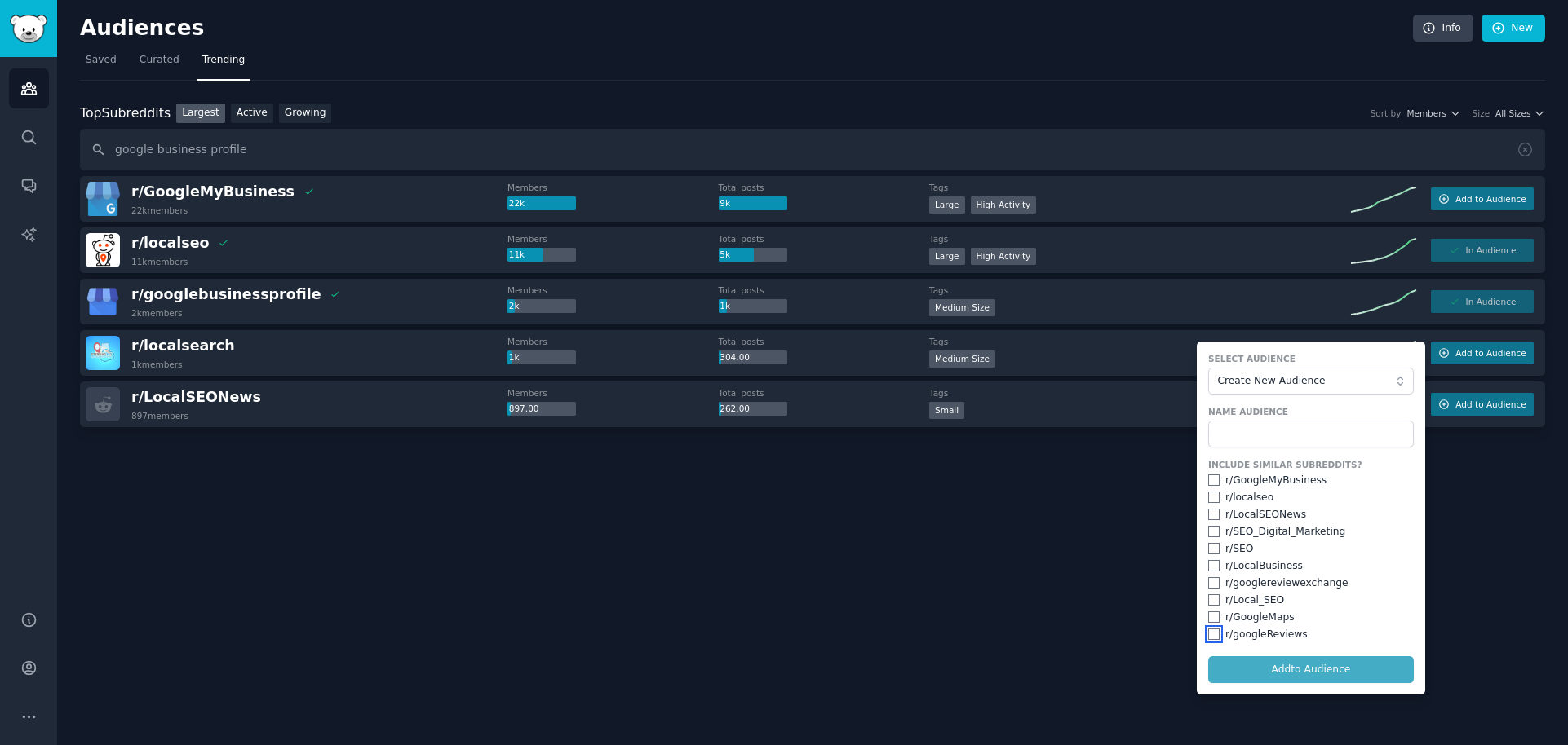
click at [1216, 632] on input "checkbox" at bounding box center [1214, 634] width 11 height 11
checkbox input "true"
click at [1212, 614] on input "checkbox" at bounding box center [1214, 617] width 11 height 11
checkbox input "true"
click at [1211, 599] on input "checkbox" at bounding box center [1214, 600] width 11 height 11
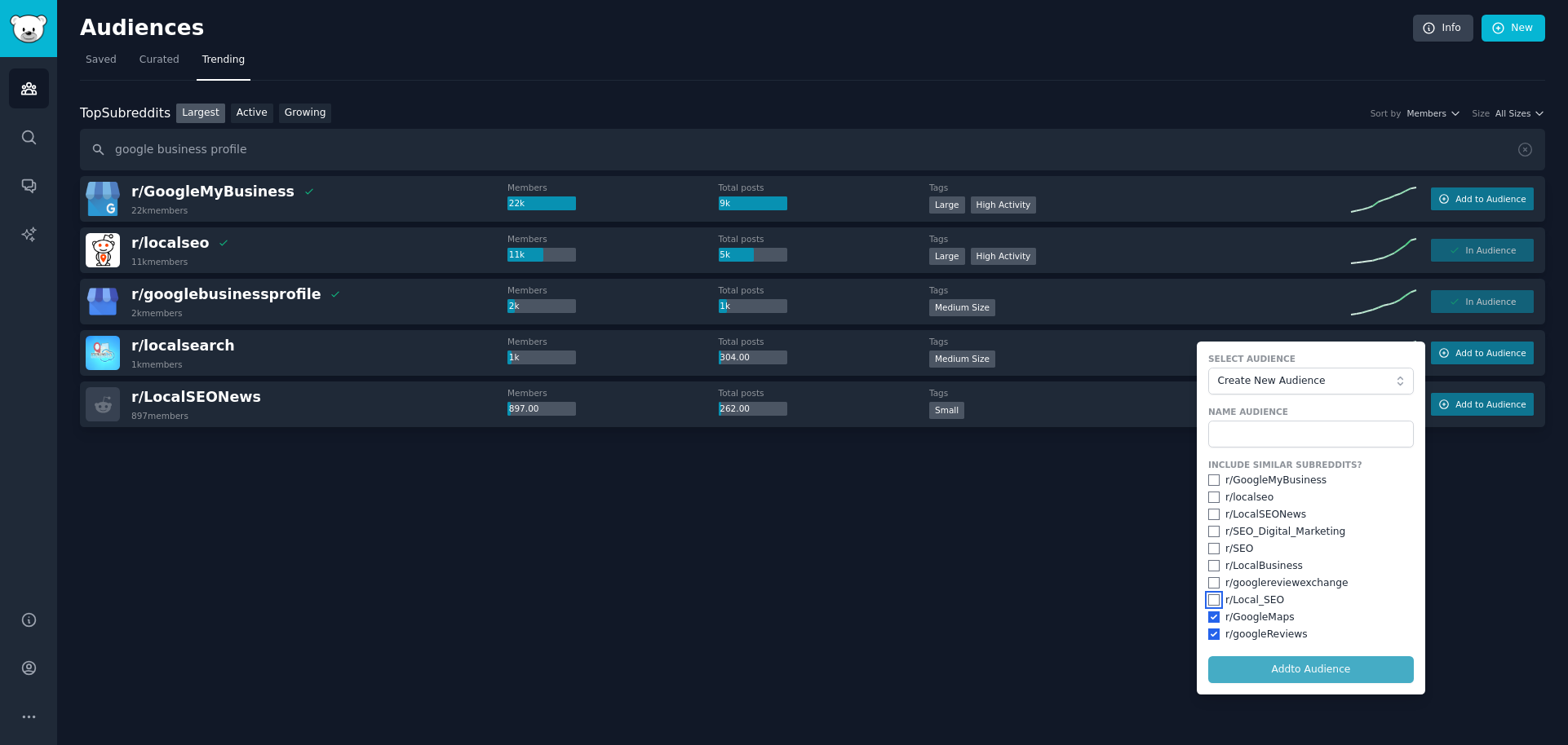
checkbox input "true"
click at [1211, 581] on input "checkbox" at bounding box center [1214, 583] width 11 height 11
checkbox input "true"
click at [1212, 560] on input "checkbox" at bounding box center [1214, 566] width 11 height 11
checkbox input "true"
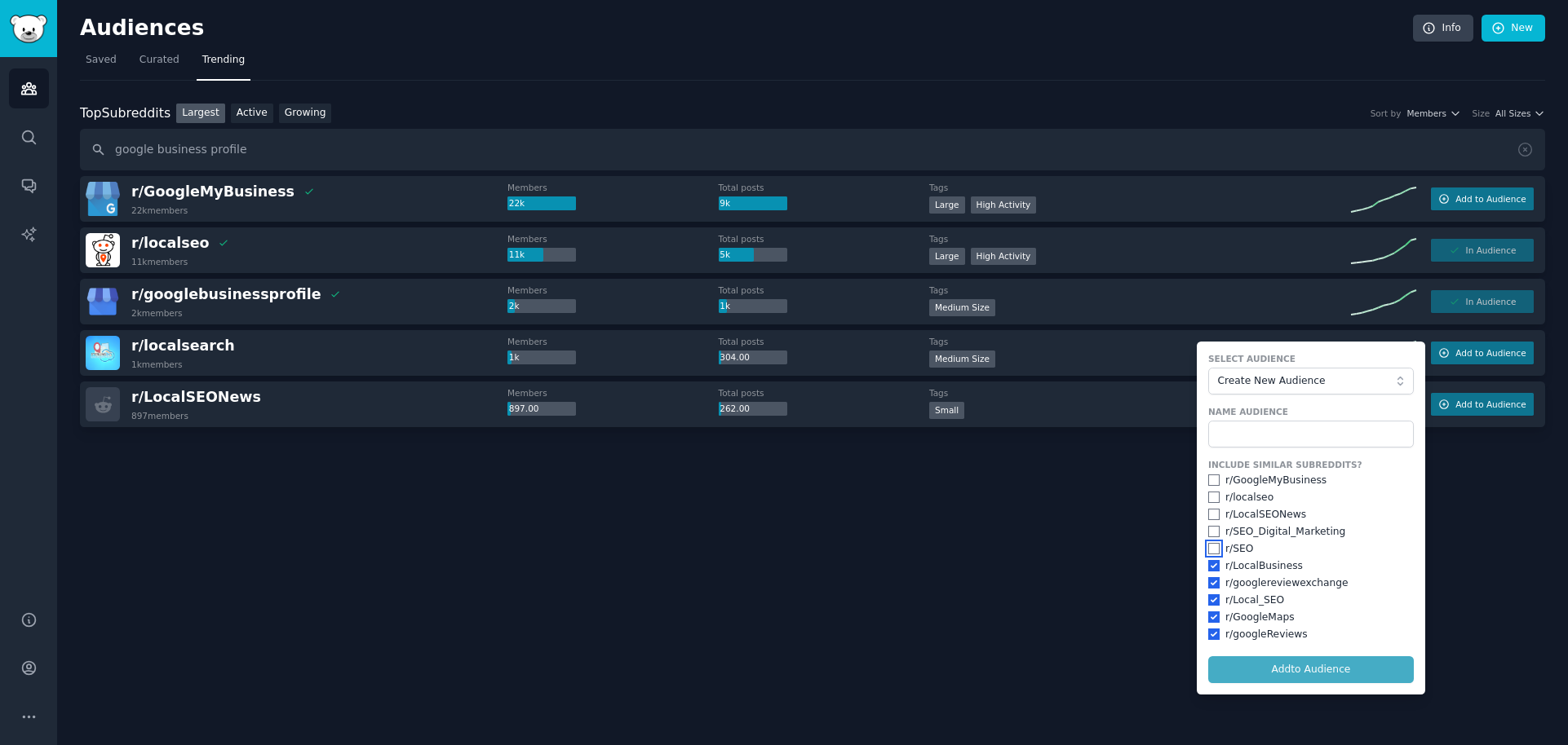
click at [1212, 545] on input "checkbox" at bounding box center [1214, 548] width 11 height 11
click at [1212, 557] on div "Include Similar Subreddits? r/ GoogleMyBusiness r/ localseo r/ LocalSEONews r/ …" at bounding box center [1311, 551] width 206 height 183
click at [1214, 548] on input "checkbox" at bounding box center [1214, 548] width 11 height 11
checkbox input "false"
click at [1213, 513] on input "checkbox" at bounding box center [1214, 514] width 11 height 11
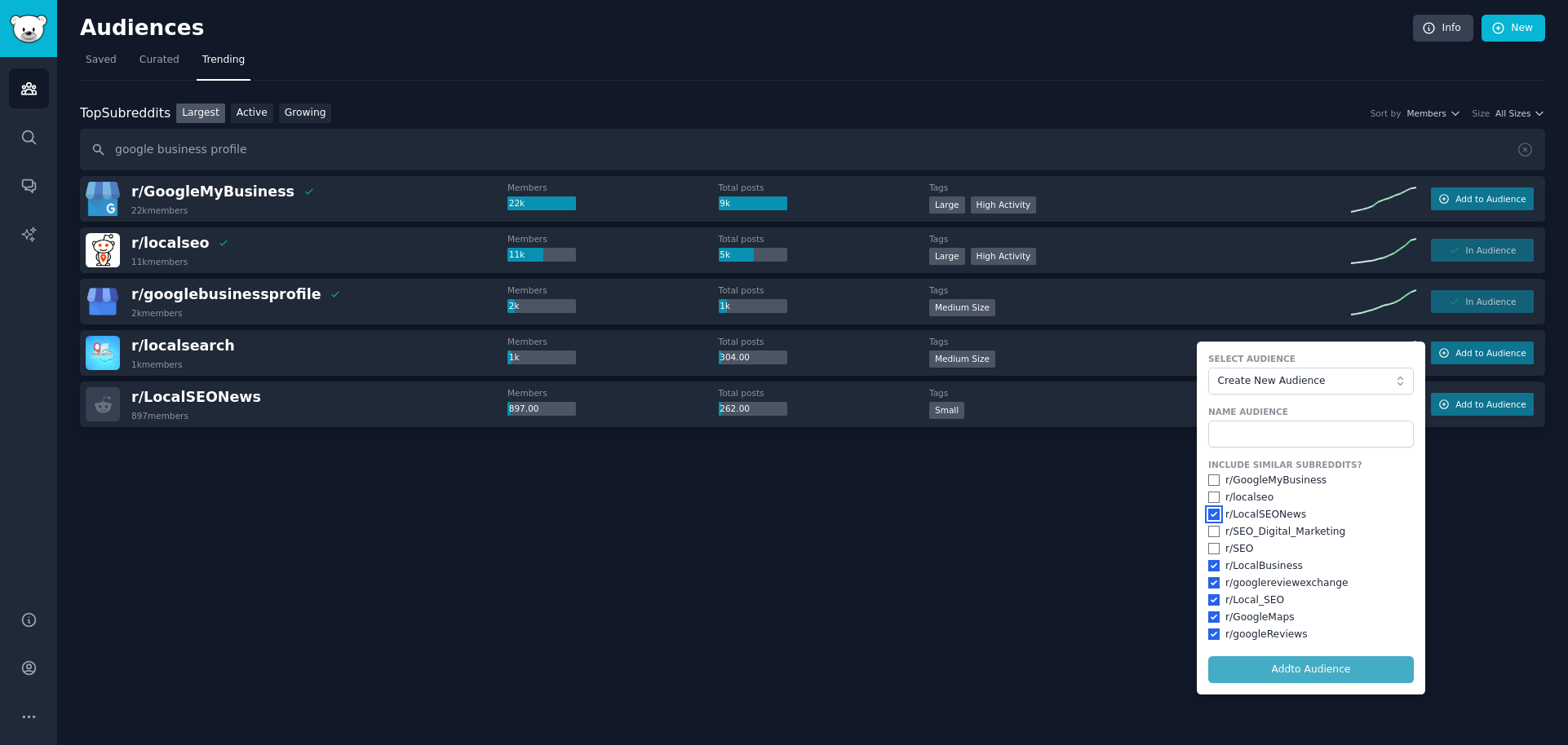
checkbox input "true"
click at [1211, 498] on input "checkbox" at bounding box center [1214, 497] width 11 height 11
checkbox input "true"
click at [1208, 475] on input "checkbox" at bounding box center [1214, 480] width 11 height 11
click at [1302, 378] on span "Create New Audience" at bounding box center [1306, 382] width 178 height 15
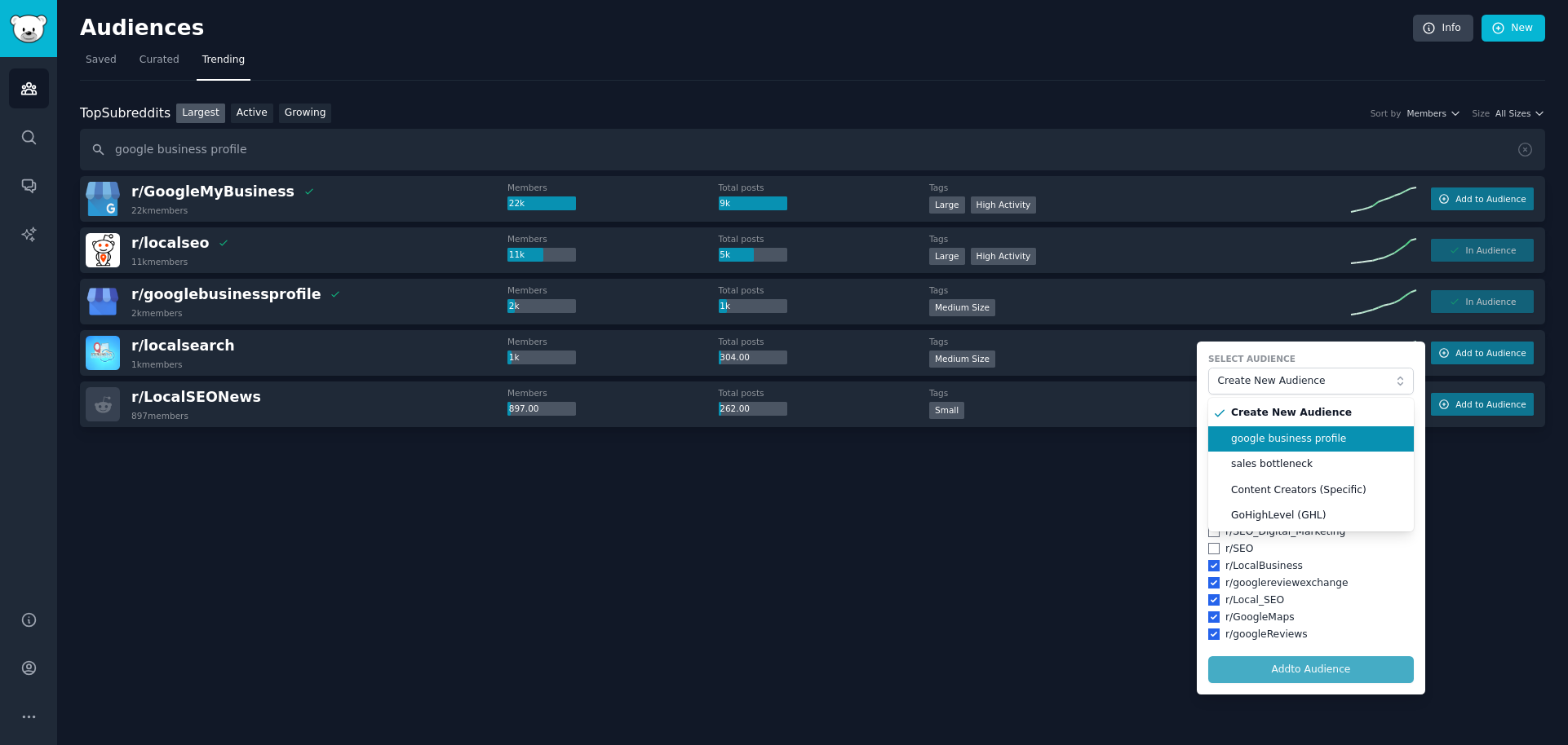
click at [1299, 445] on span "google business profile" at bounding box center [1316, 439] width 171 height 15
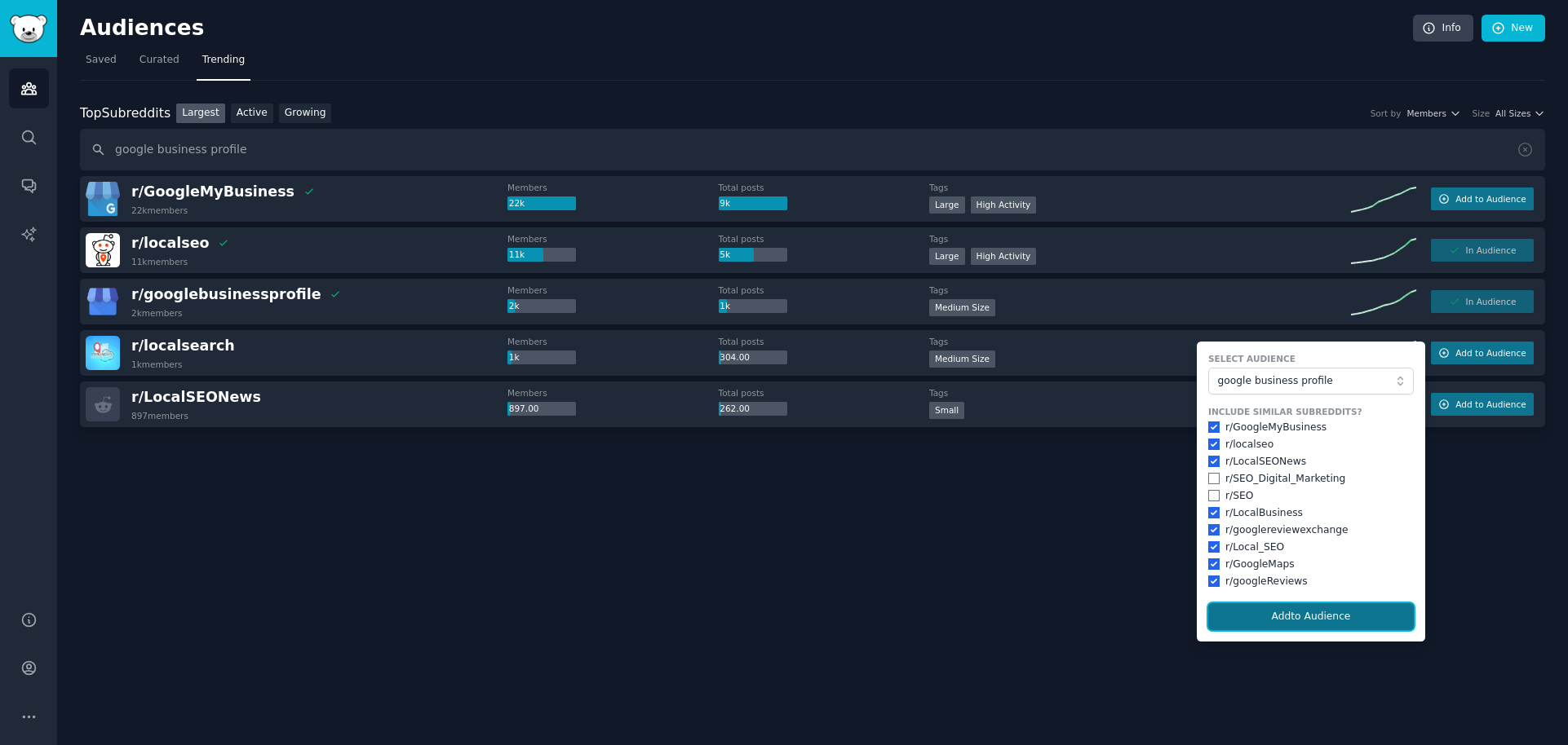
click at [1260, 617] on button "Add to Audience" at bounding box center [1311, 617] width 206 height 27
checkbox input "false"
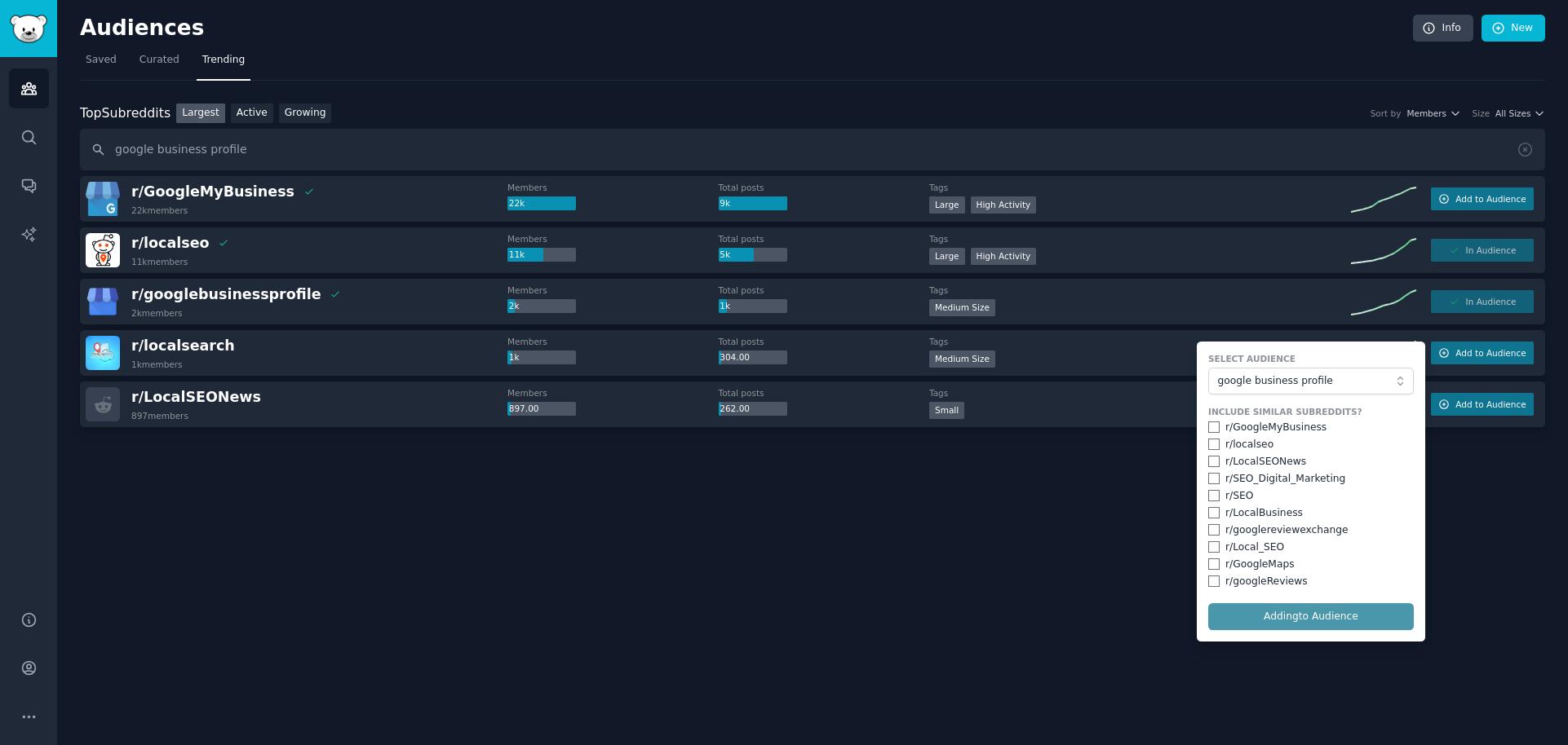
checkbox input "false"
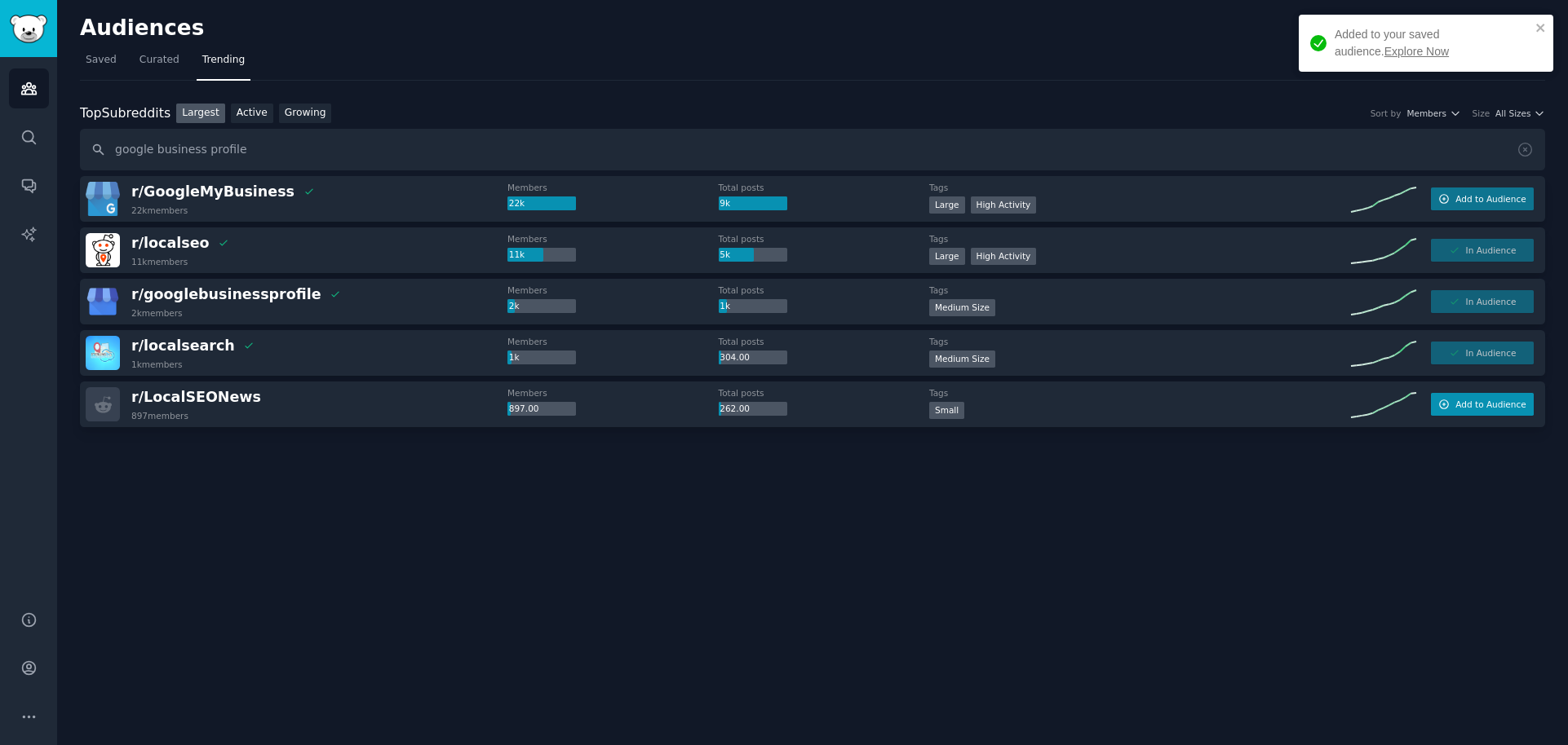
click at [1490, 404] on span "Add to Audience" at bounding box center [1490, 405] width 70 height 11
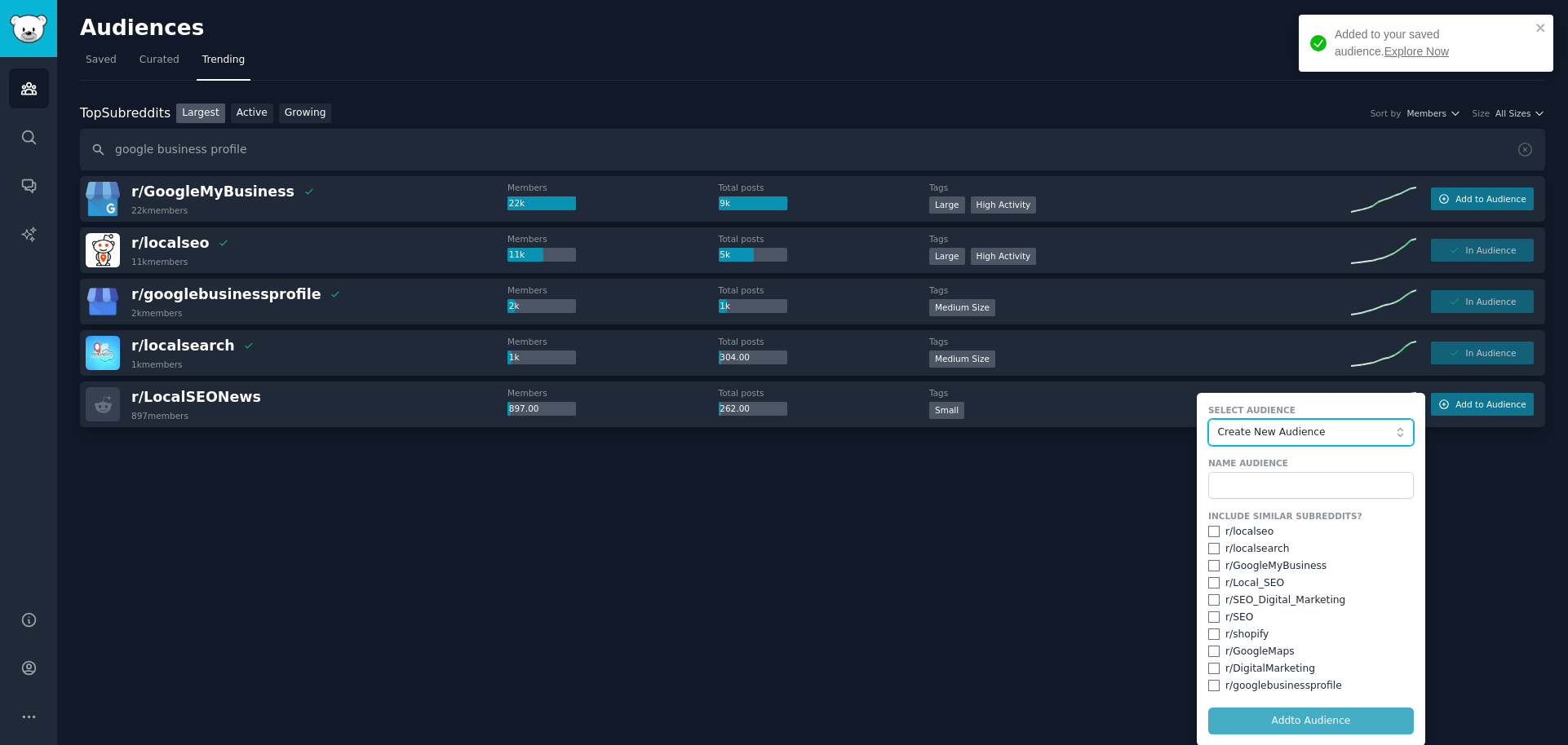
click at [1345, 435] on span "Create New Audience" at bounding box center [1306, 433] width 178 height 15
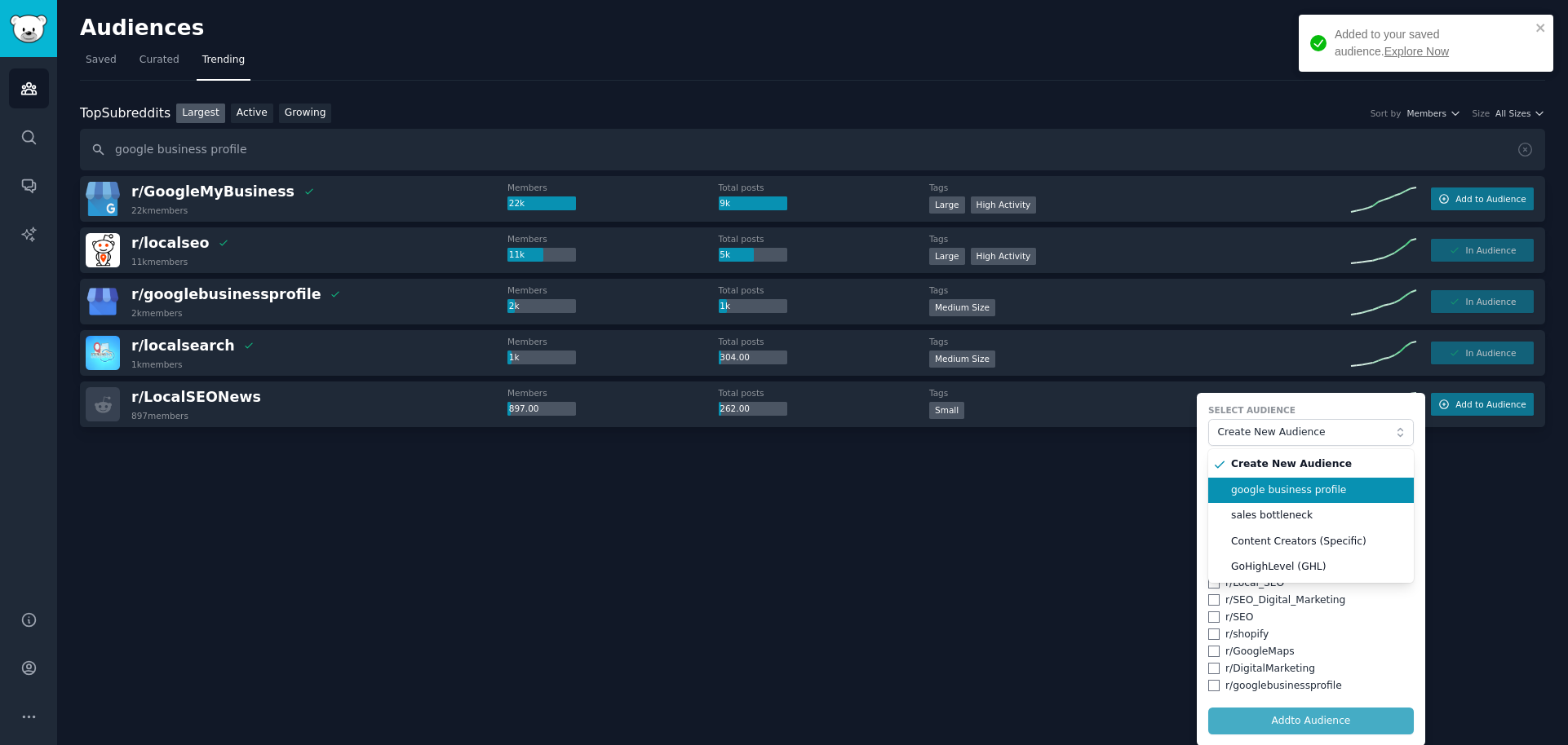
click at [1271, 485] on span "google business profile" at bounding box center [1316, 491] width 171 height 15
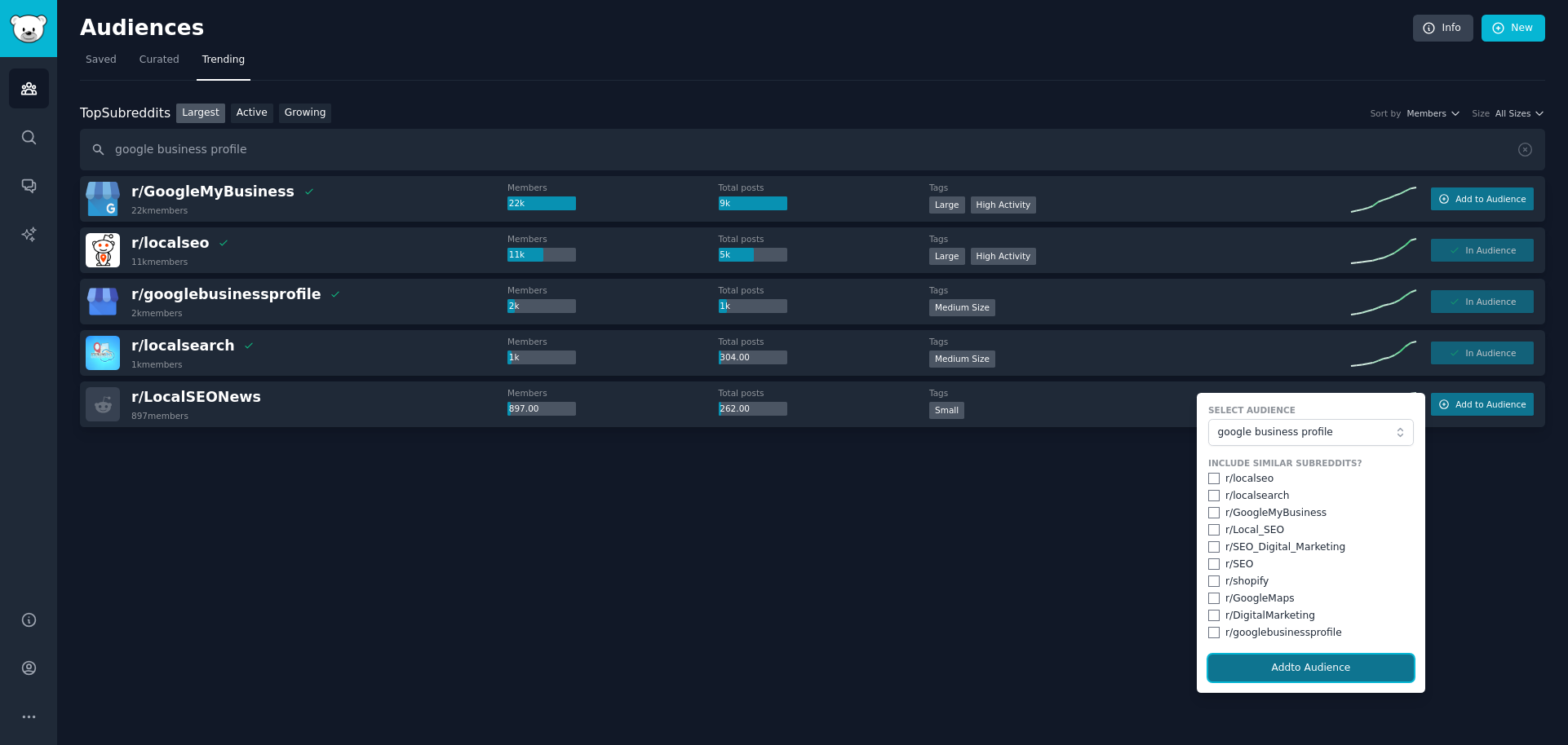
click at [1288, 675] on button "Add to Audience" at bounding box center [1311, 668] width 206 height 27
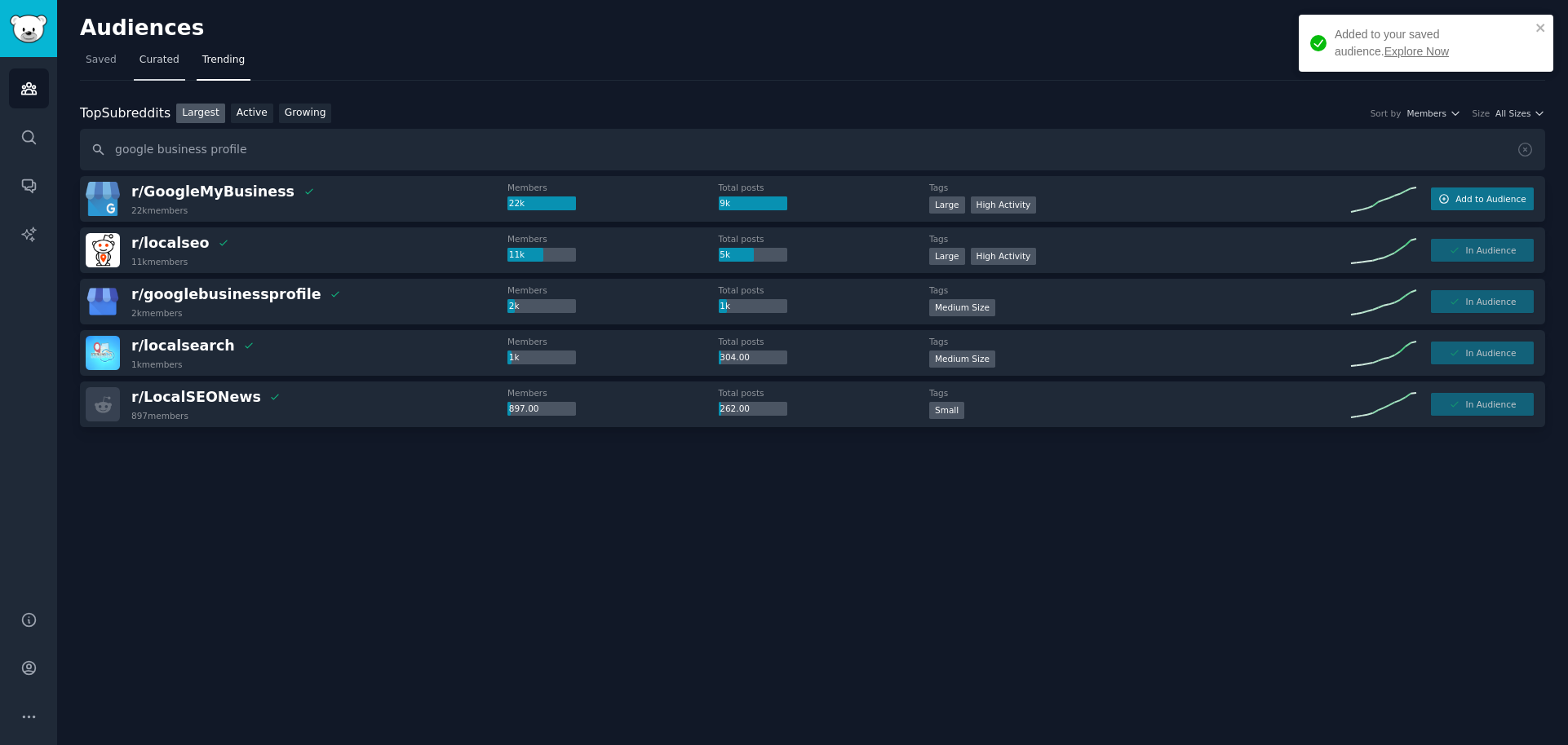
click at [168, 59] on span "Curated" at bounding box center [159, 60] width 40 height 15
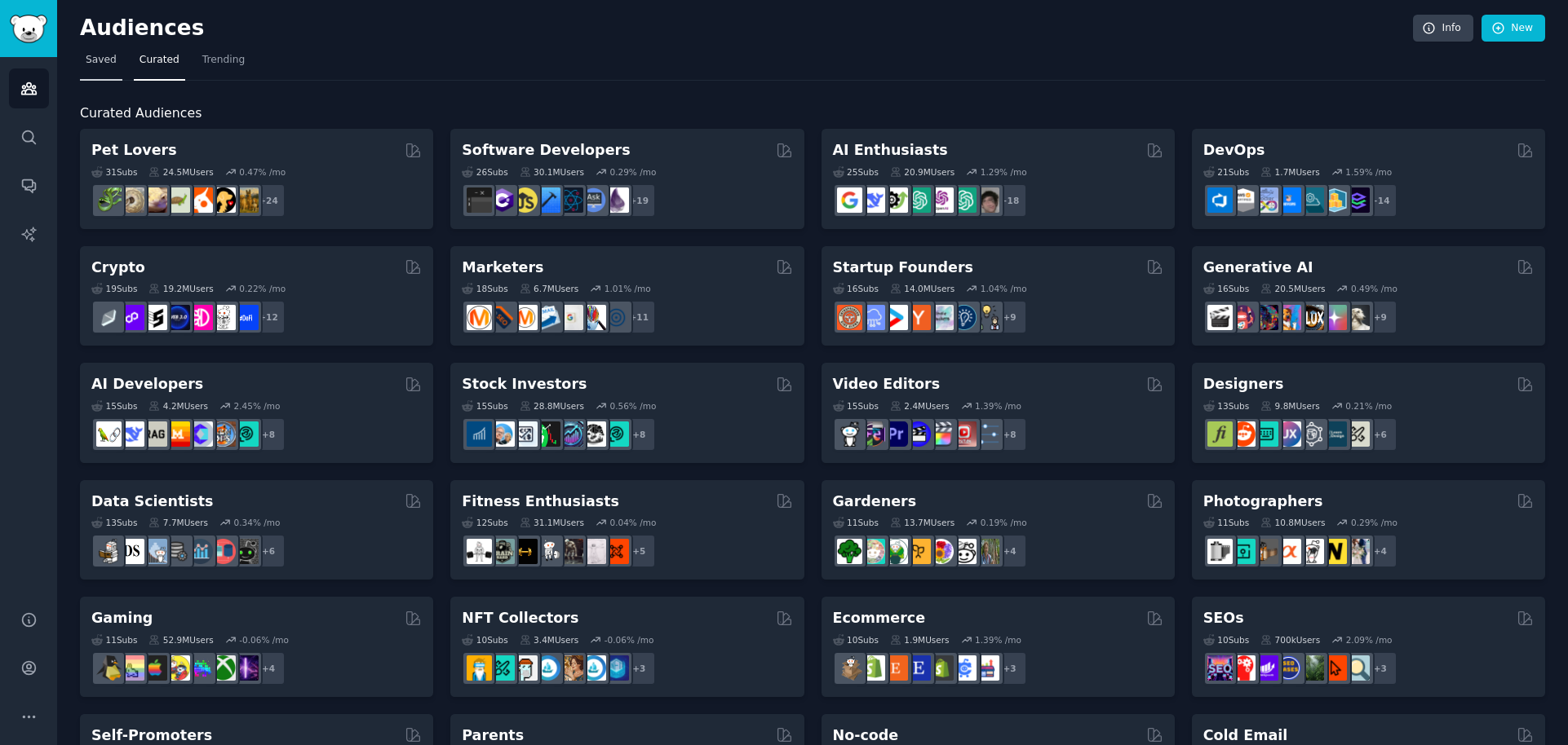
click at [104, 54] on span "Saved" at bounding box center [102, 60] width 31 height 15
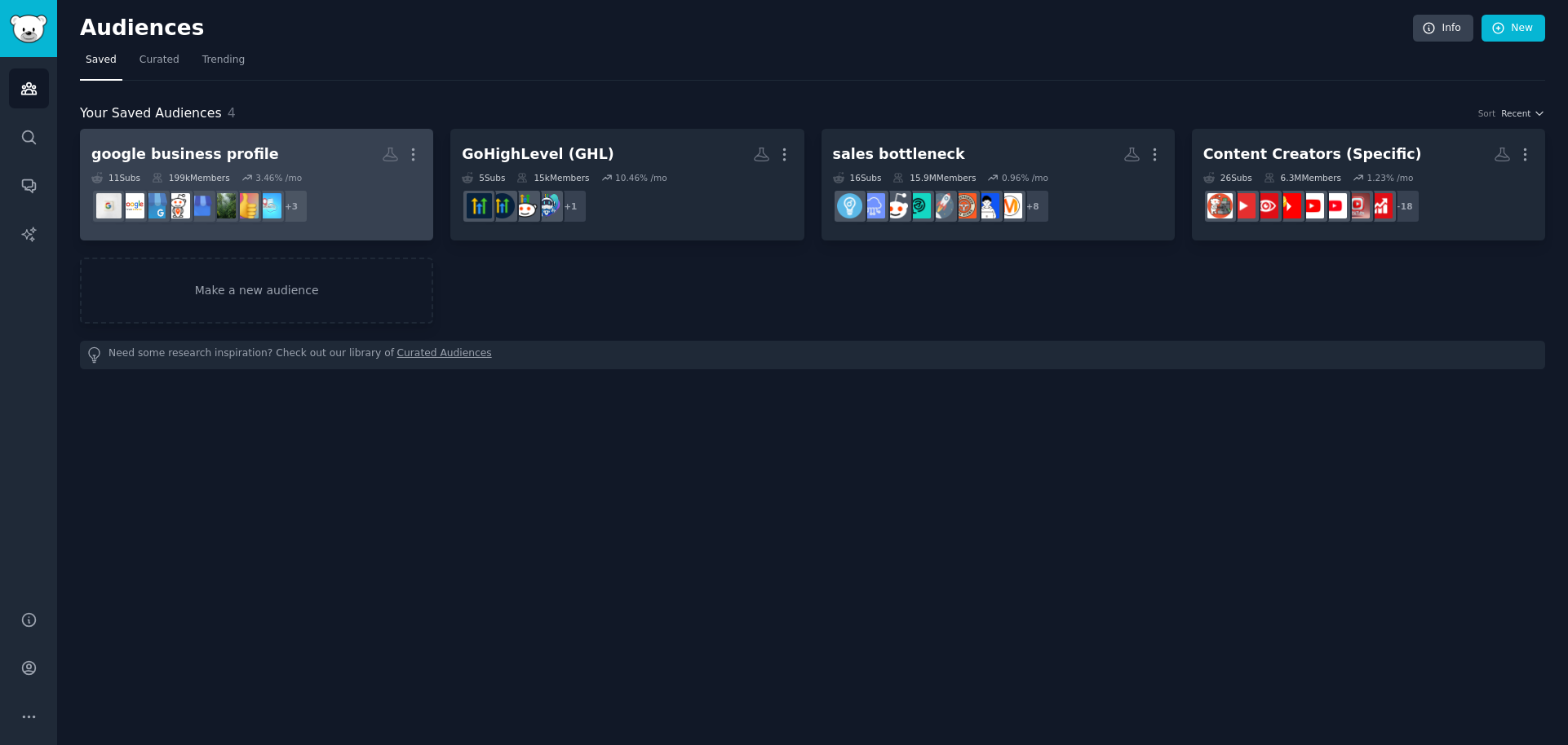
click at [296, 161] on h2 "google business profile More" at bounding box center [256, 154] width 330 height 28
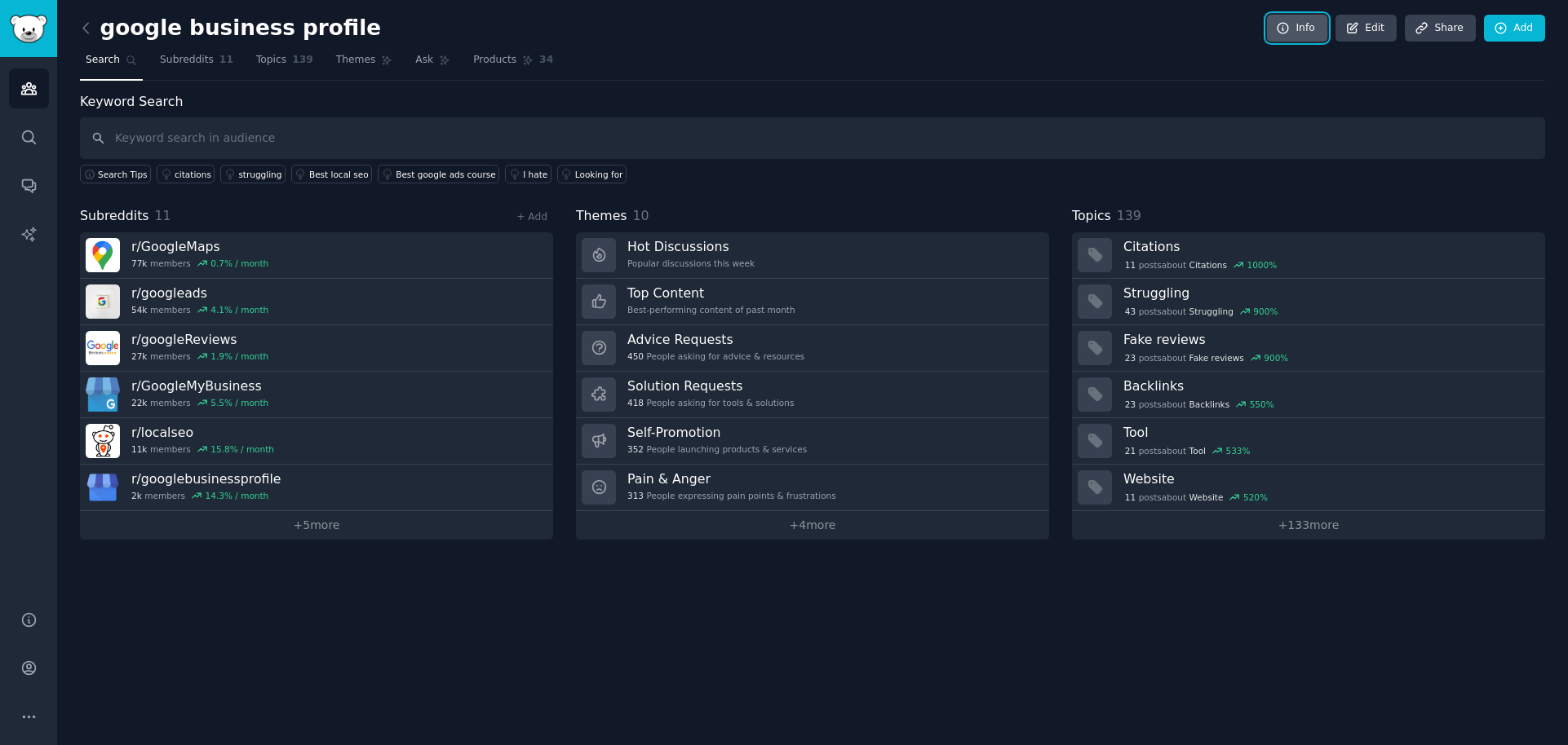
click at [1297, 26] on link "Info" at bounding box center [1297, 28] width 60 height 27
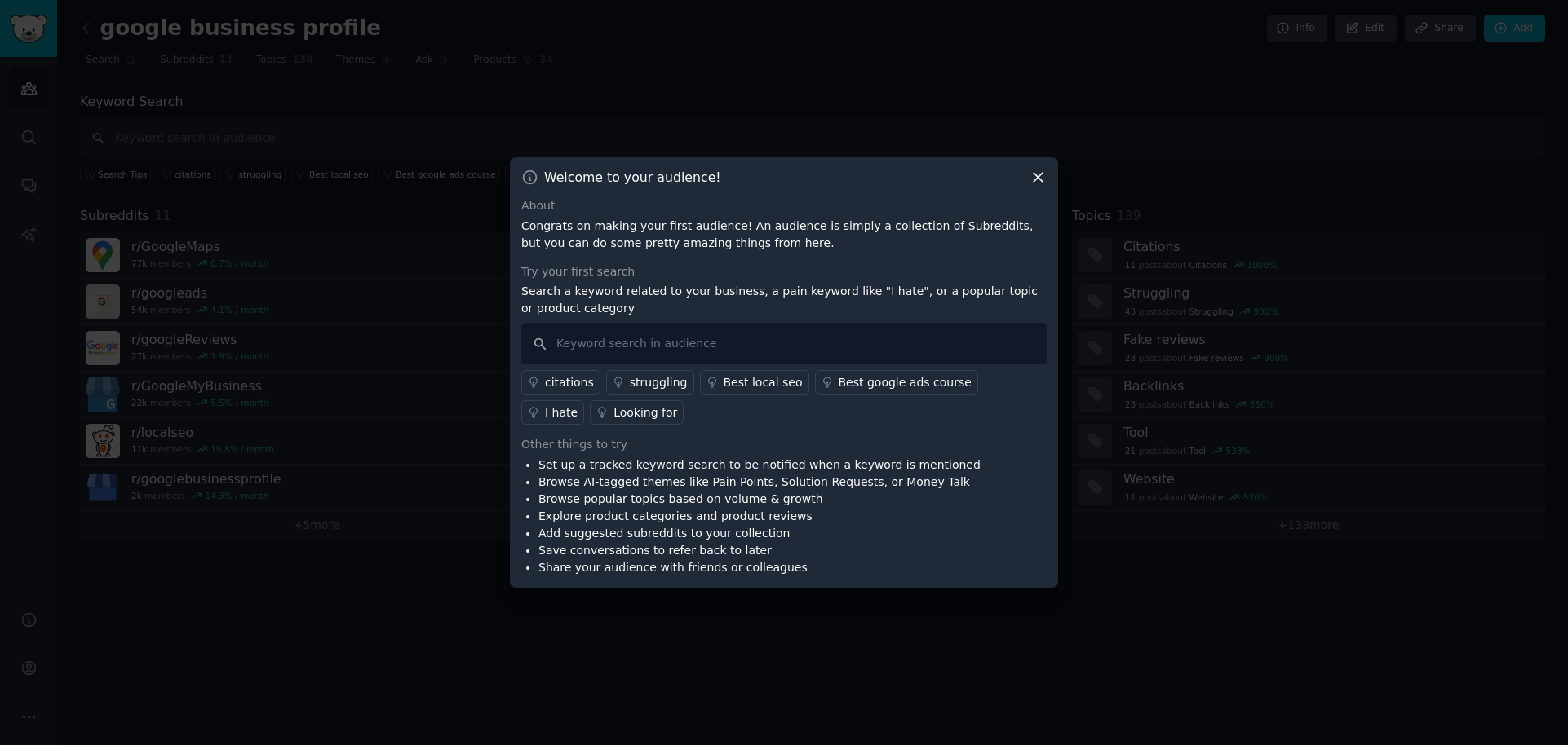
click at [1044, 170] on icon at bounding box center [1037, 177] width 17 height 17
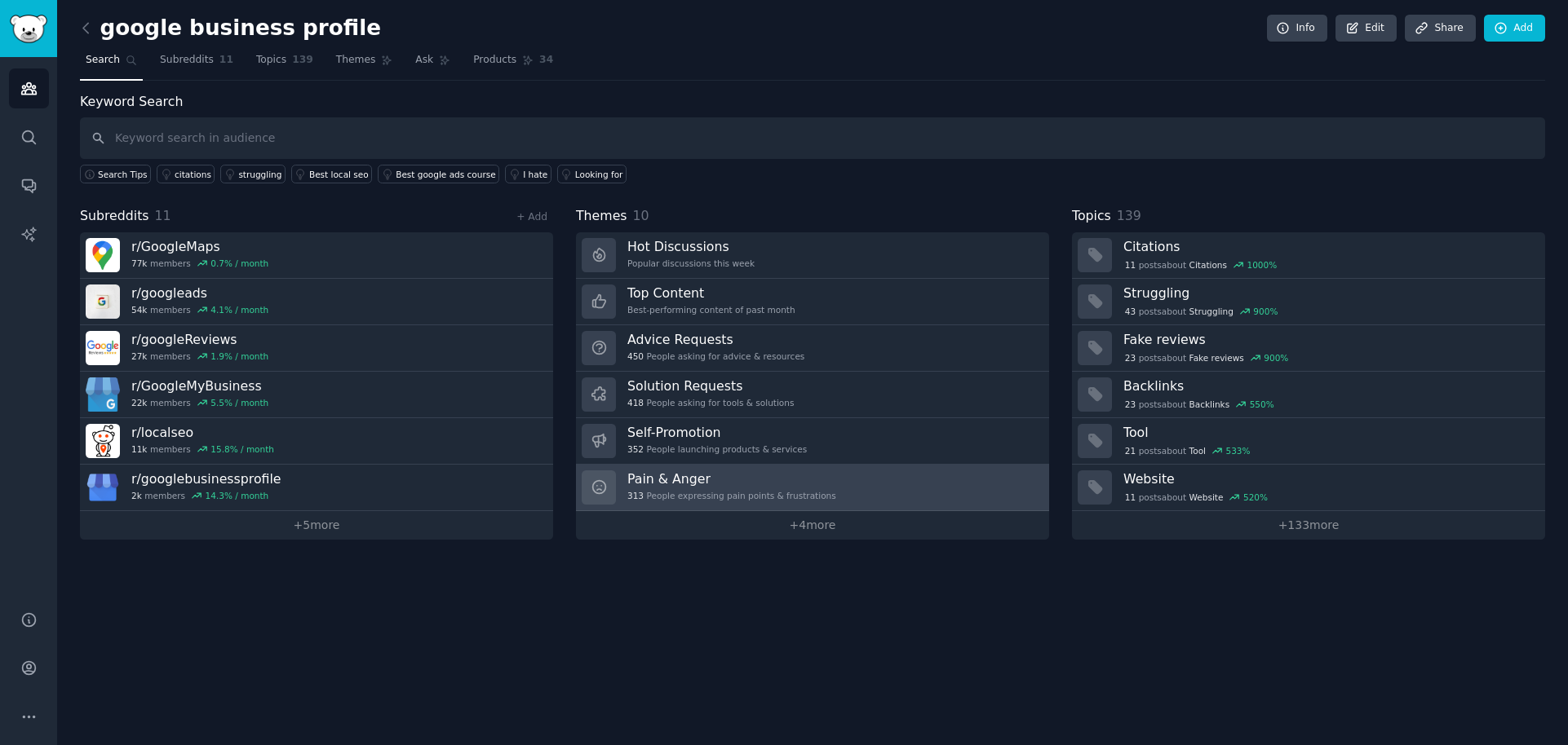
click at [724, 496] on div "313 People expressing pain points & frustrations" at bounding box center [731, 495] width 209 height 11
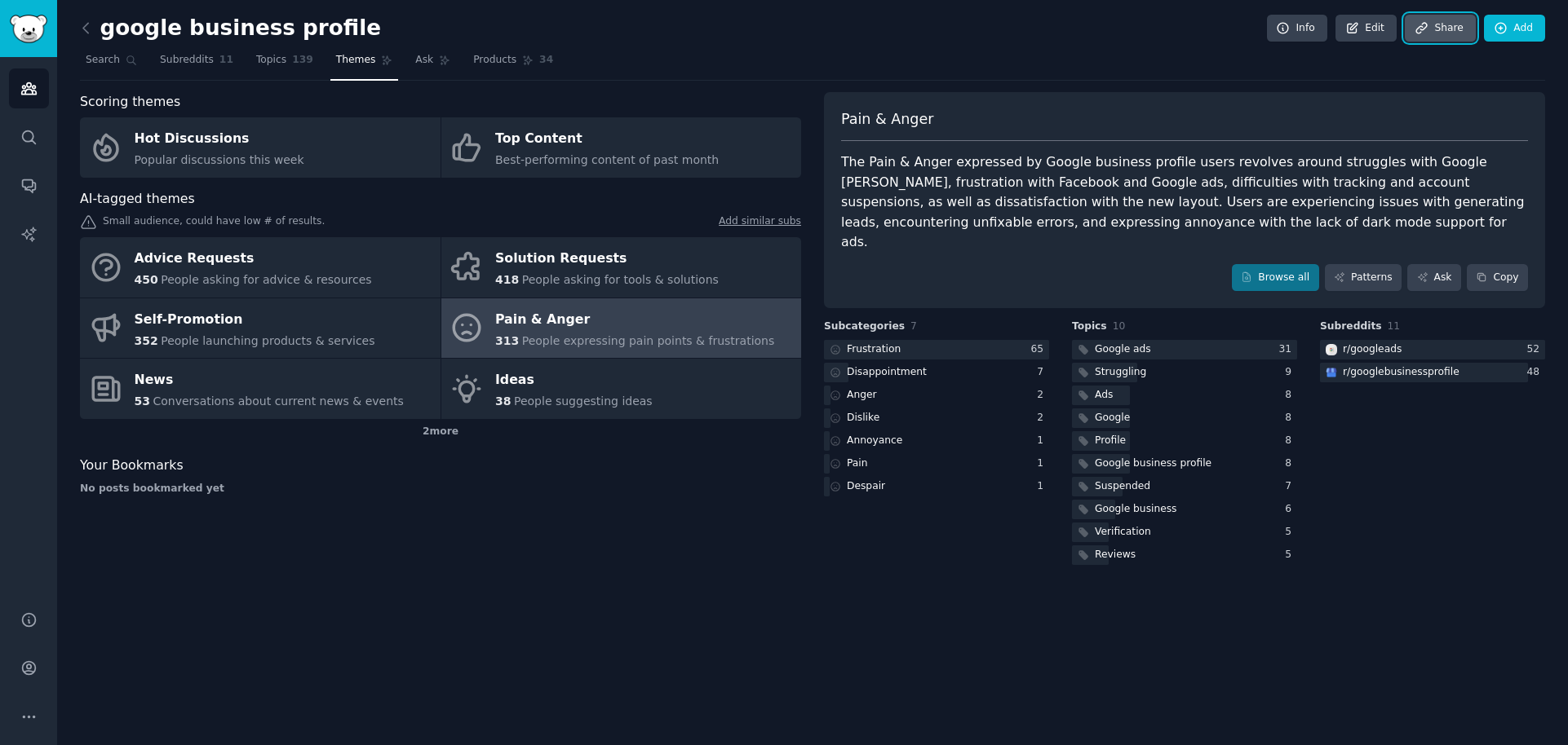
click at [1449, 29] on link "Share" at bounding box center [1439, 28] width 70 height 27
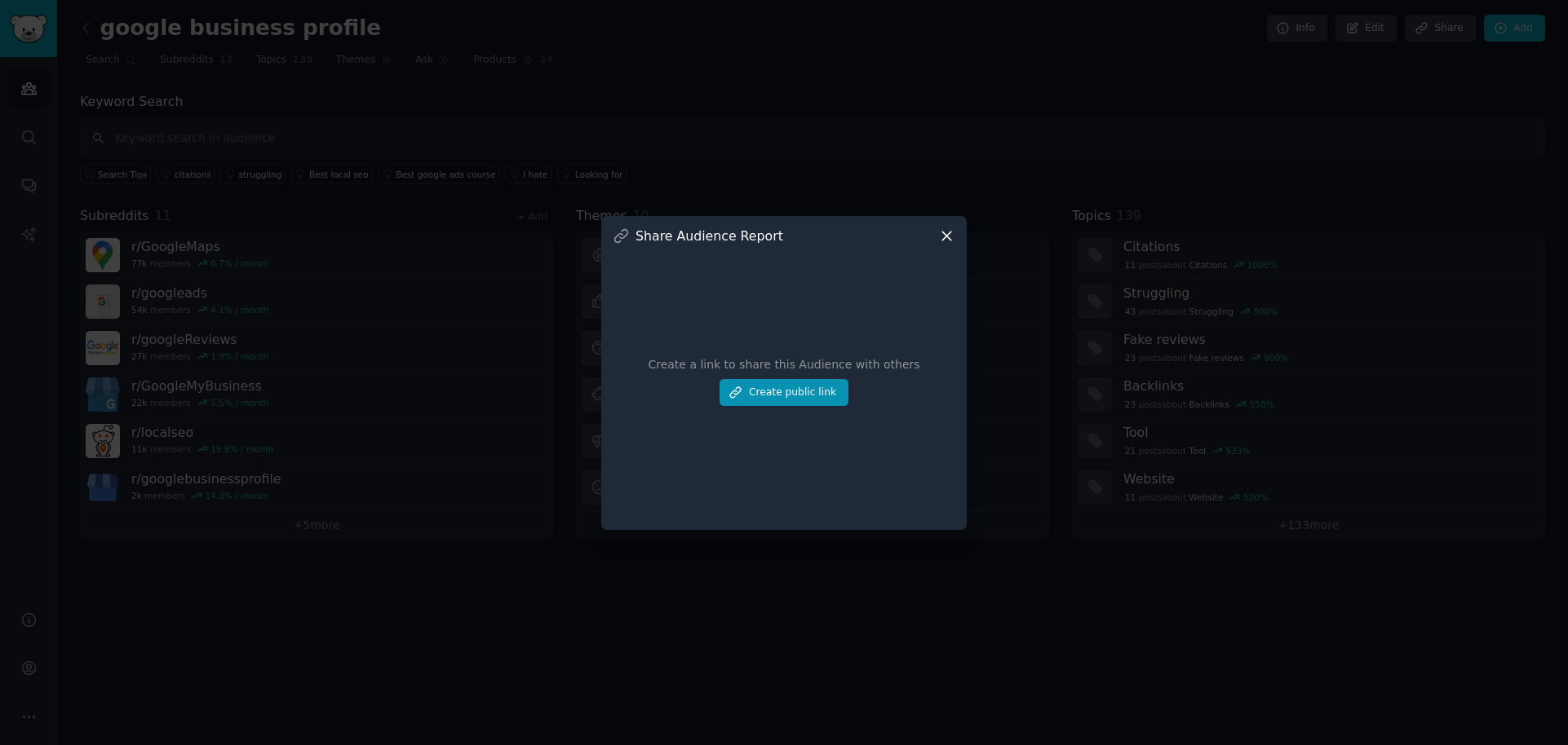
click at [943, 234] on icon at bounding box center [946, 236] width 17 height 17
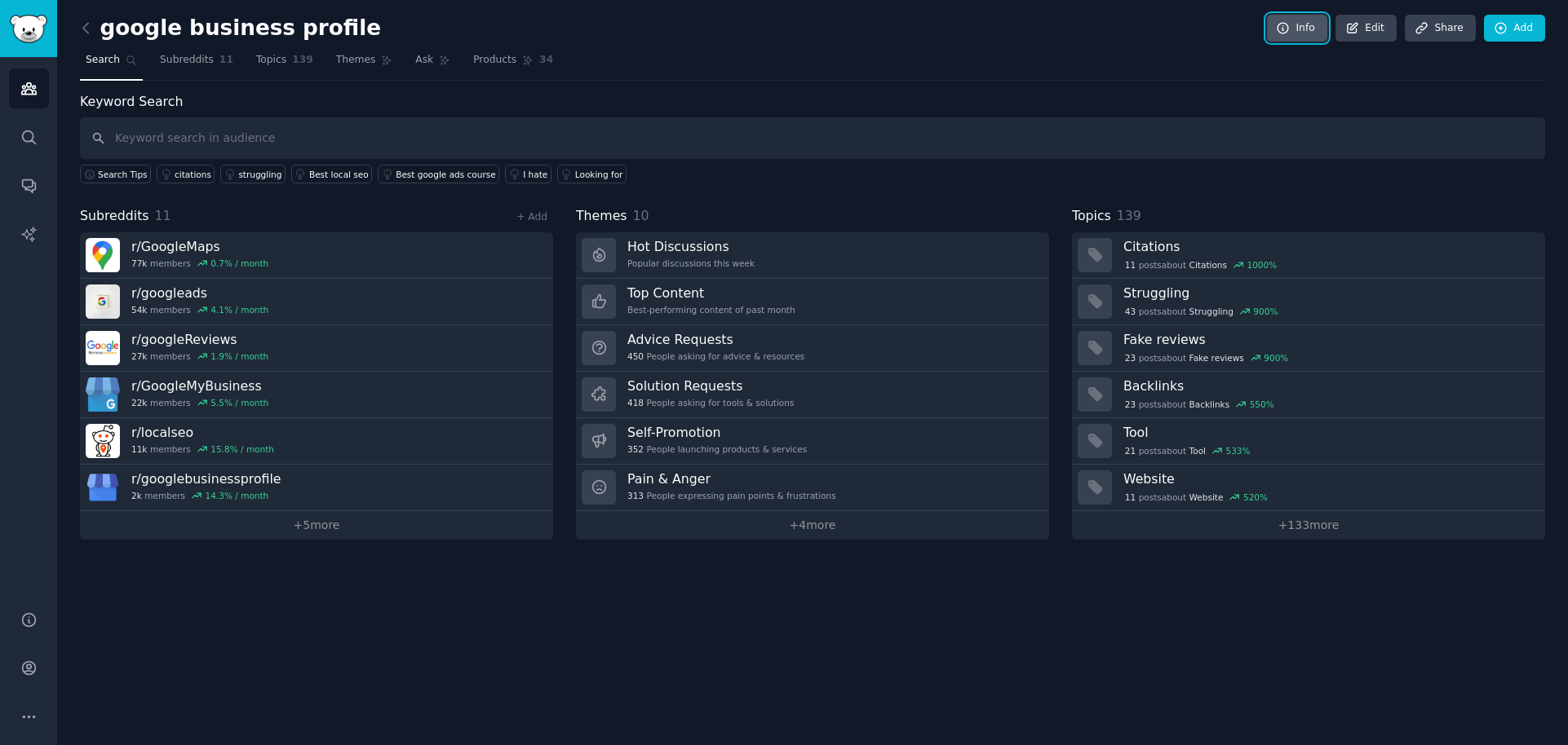
click at [1303, 29] on link "Info" at bounding box center [1297, 28] width 60 height 27
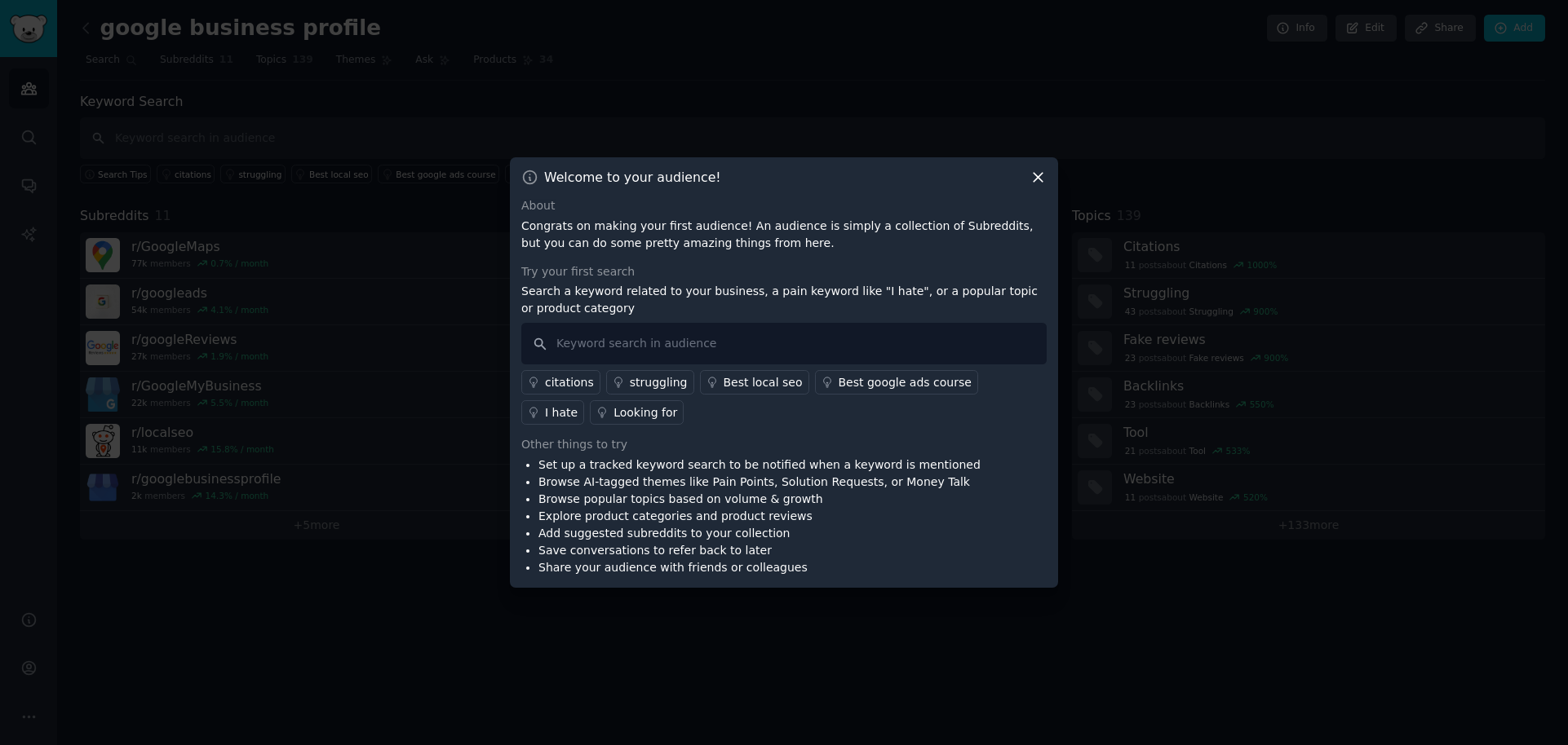
click at [1041, 176] on icon at bounding box center [1038, 178] width 9 height 9
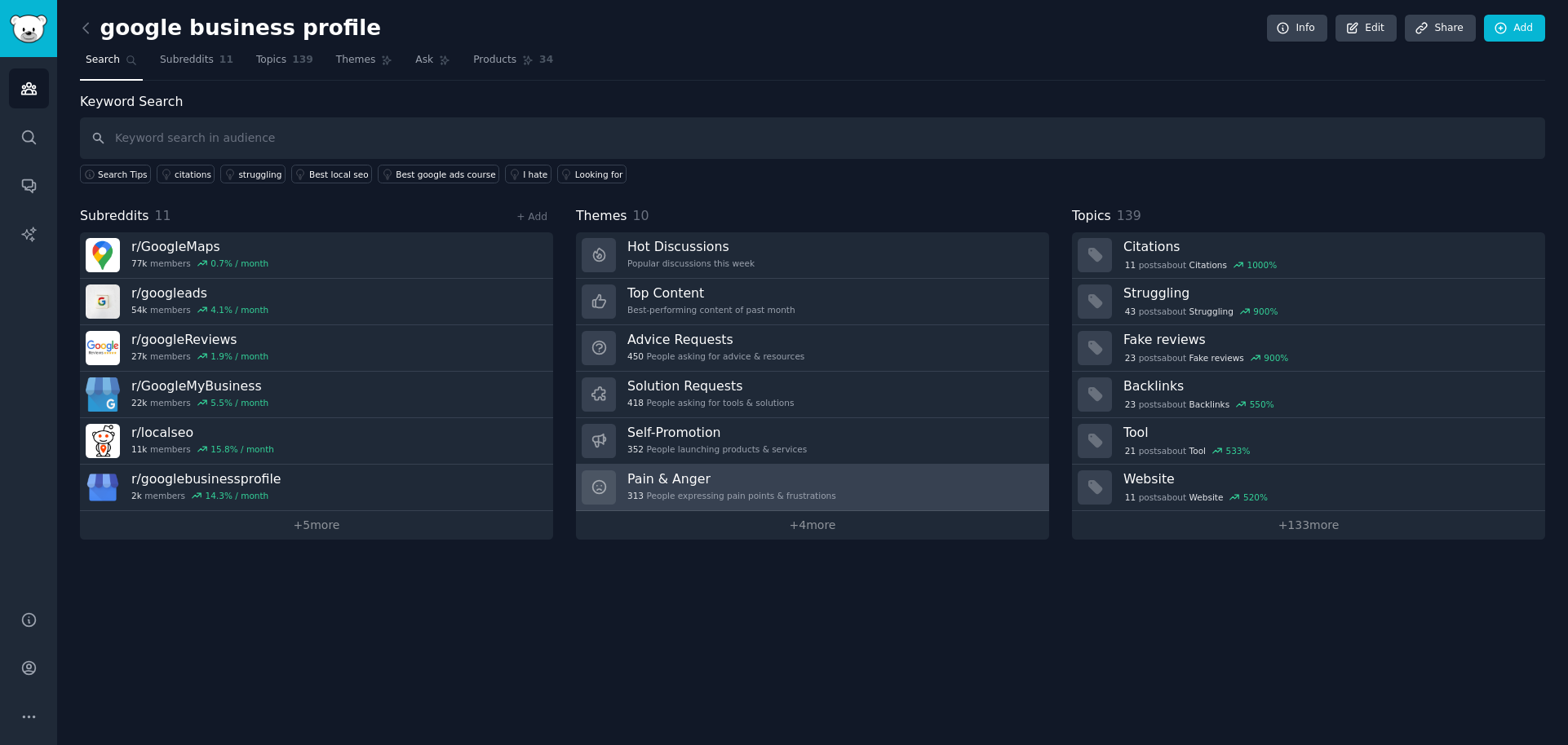
click at [737, 480] on h3 "Pain & Anger" at bounding box center [731, 479] width 209 height 17
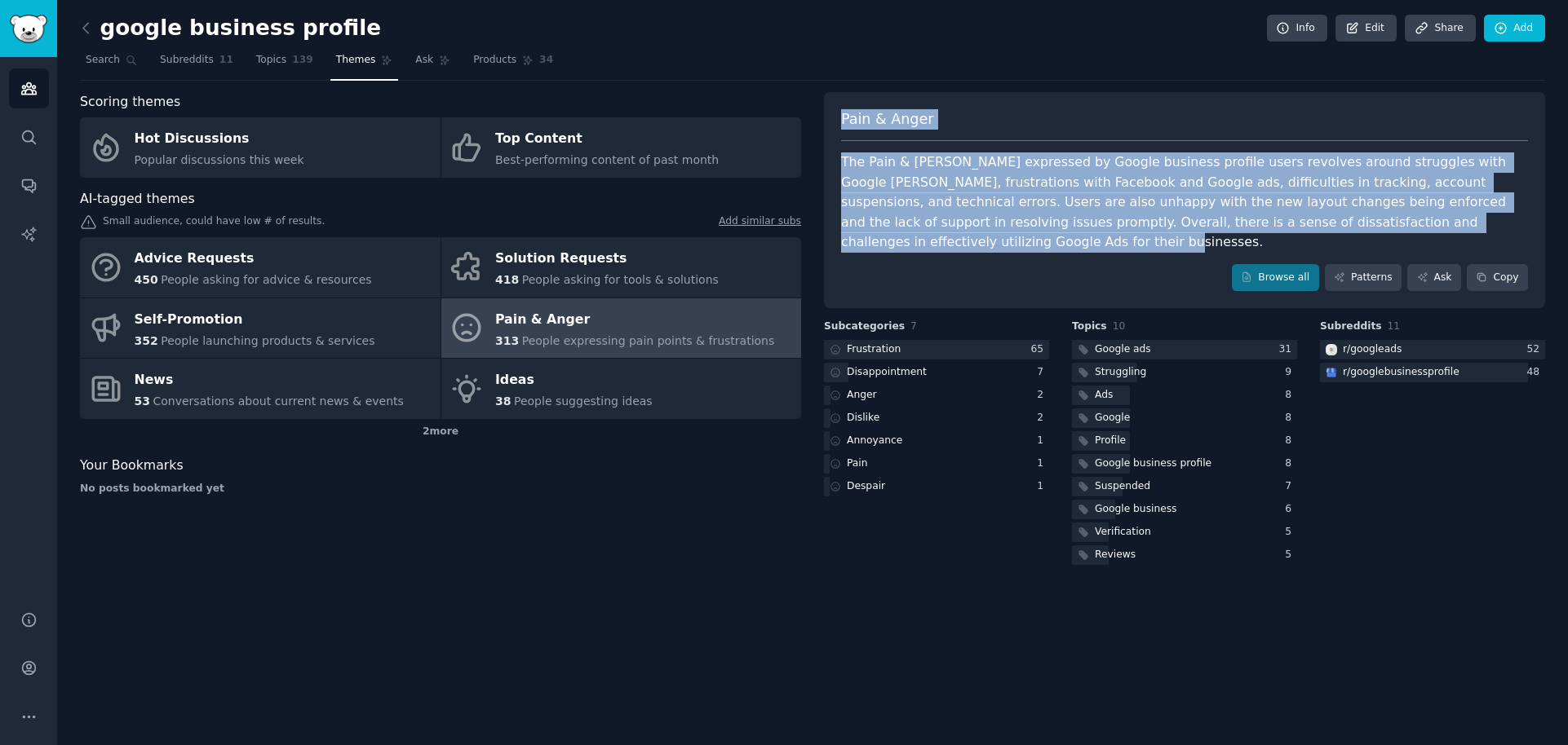
drag, startPoint x: 1501, startPoint y: 218, endPoint x: 830, endPoint y: 115, distance: 678.9
click at [830, 115] on div "Pain & Anger The Pain & Anger expressed by Google business profile users revolv…" at bounding box center [1184, 200] width 721 height 217
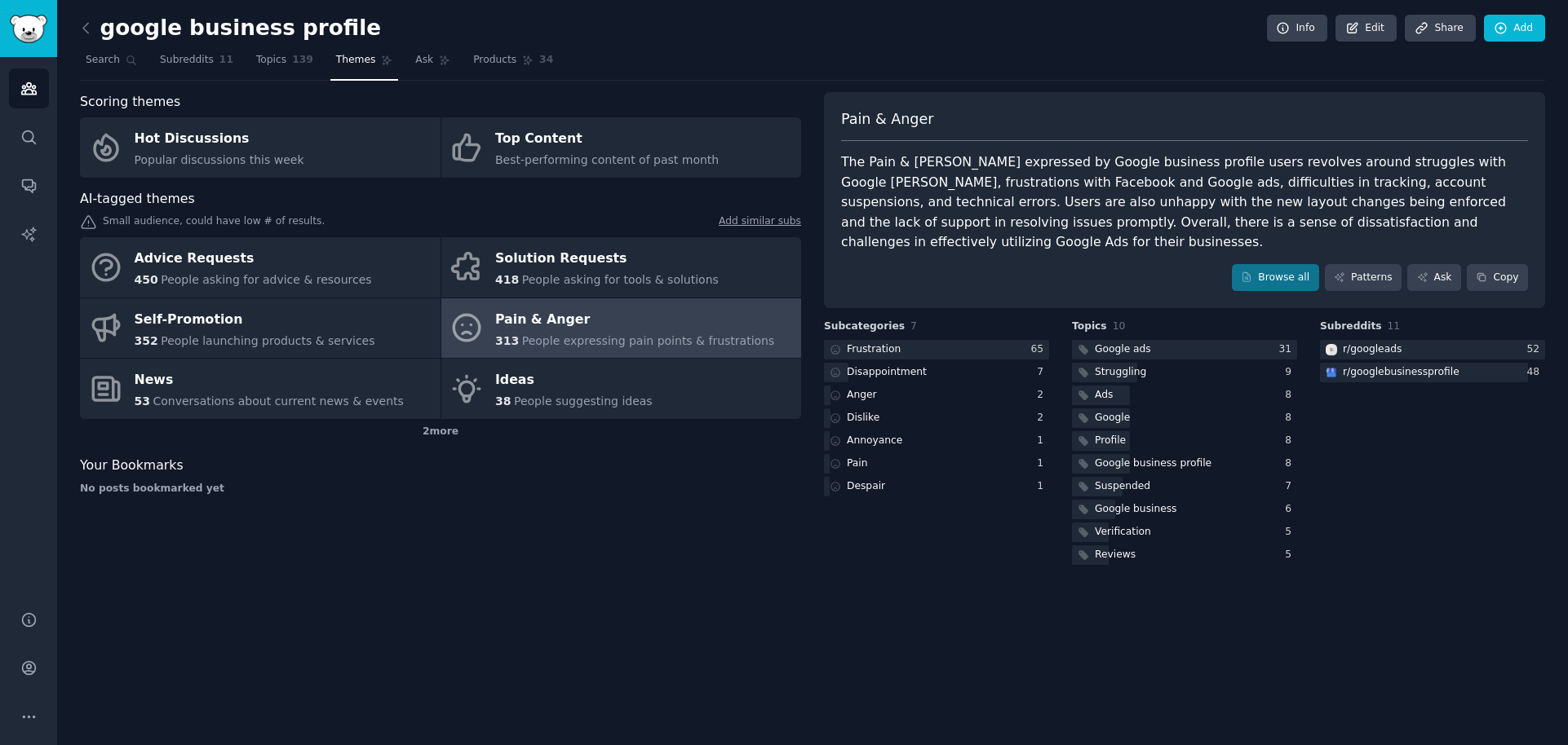
click at [1272, 590] on div "google business profile Info Edit Share Add Search Subreddits 11 Topics 139 The…" at bounding box center [812, 372] width 1510 height 745
drag, startPoint x: 1504, startPoint y: 224, endPoint x: 1440, endPoint y: 224, distance: 64.0
click at [1440, 224] on div "The Pain & Anger expressed by Google business profile users revolves around str…" at bounding box center [1184, 203] width 687 height 101
click at [1434, 547] on div "Subreddits 11 r/ googleads 52 r/ googlebusinessprofile 48" at bounding box center [1433, 444] width 225 height 249
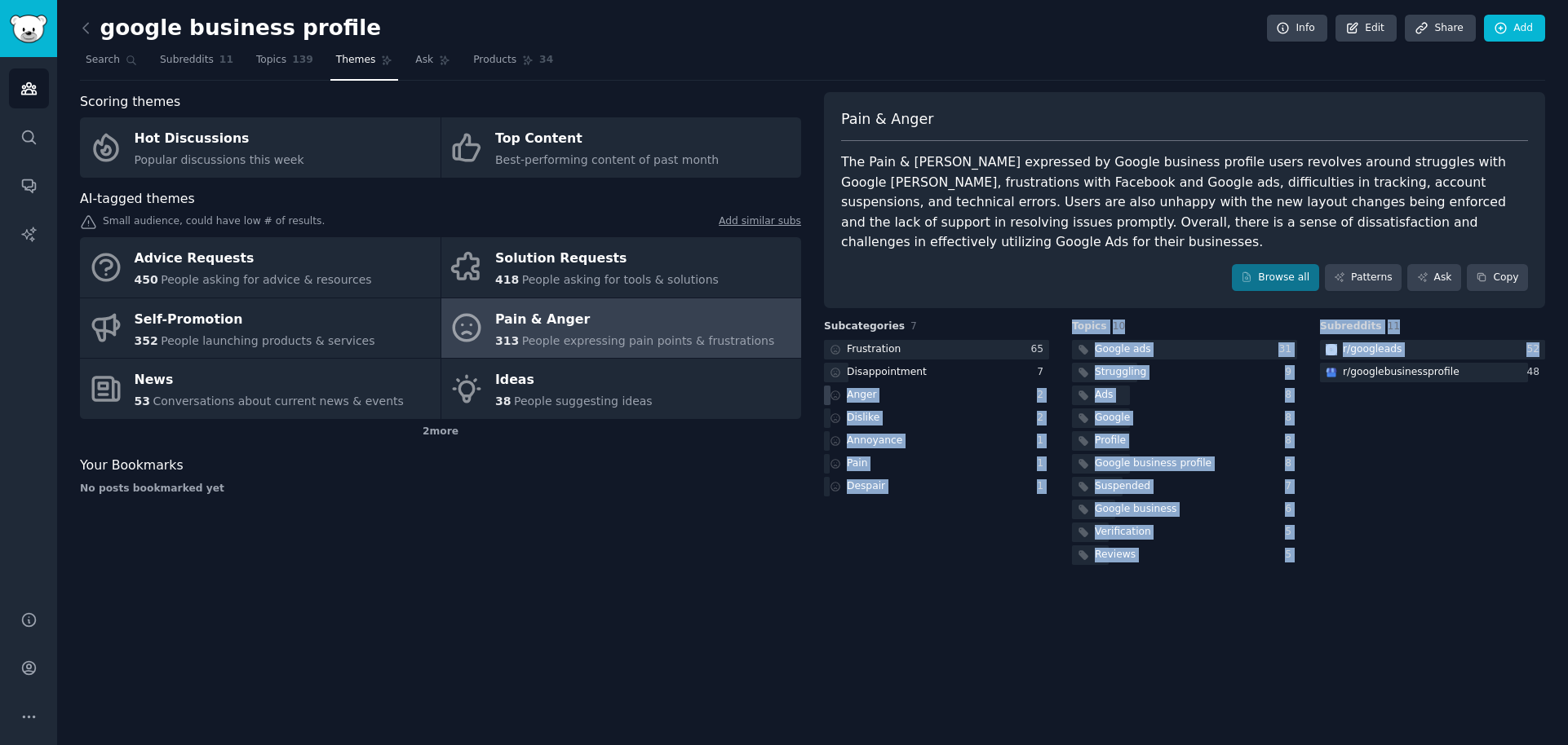
drag, startPoint x: 1416, startPoint y: 555, endPoint x: 999, endPoint y: 374, distance: 454.6
click at [999, 374] on div "google business profile Info Edit Share Add Search Subreddits 11 Topics 139 The…" at bounding box center [812, 372] width 1510 height 745
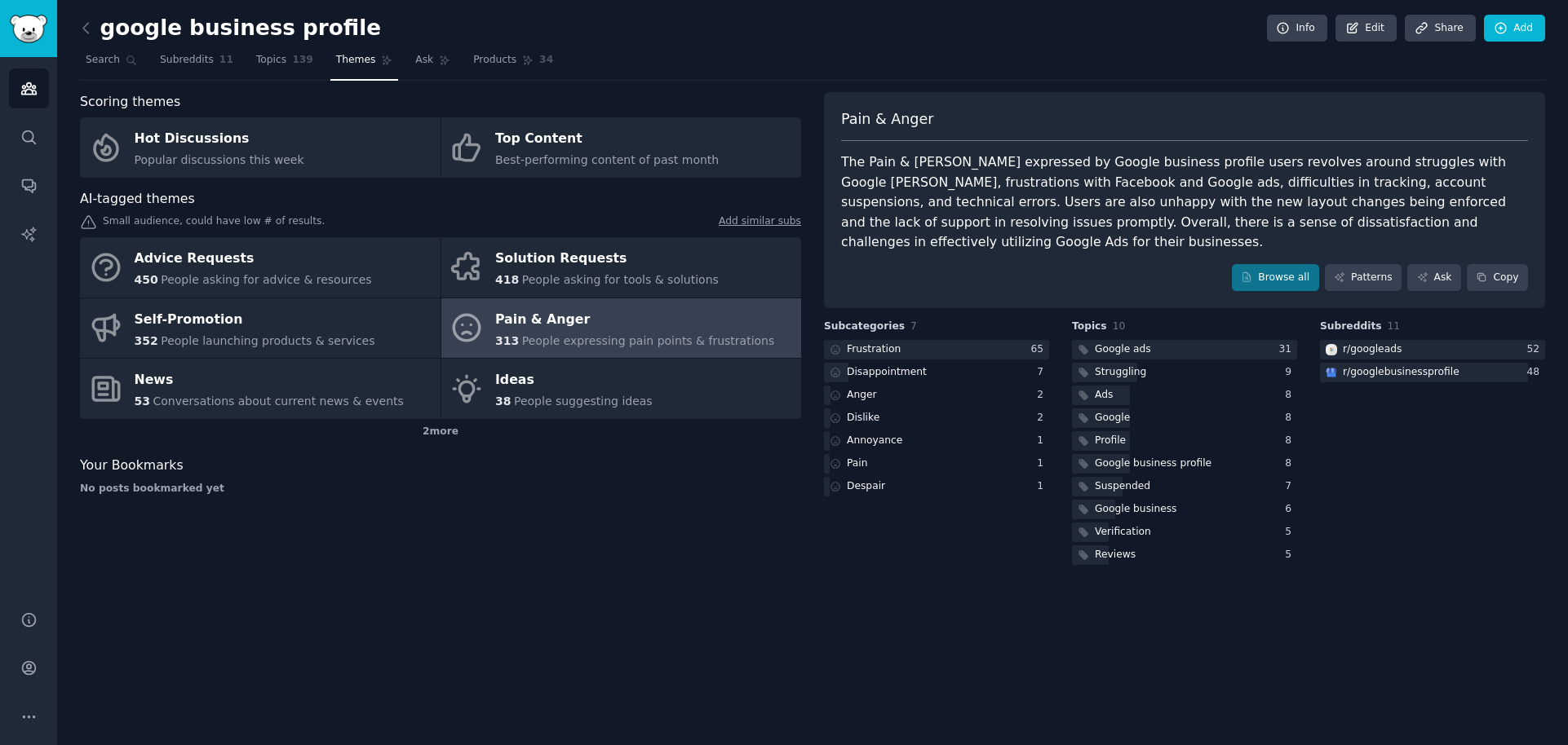
click at [1500, 530] on div "Subreddits 11 r/ googleads 52 r/ googlebusinessprofile 48" at bounding box center [1433, 444] width 225 height 249
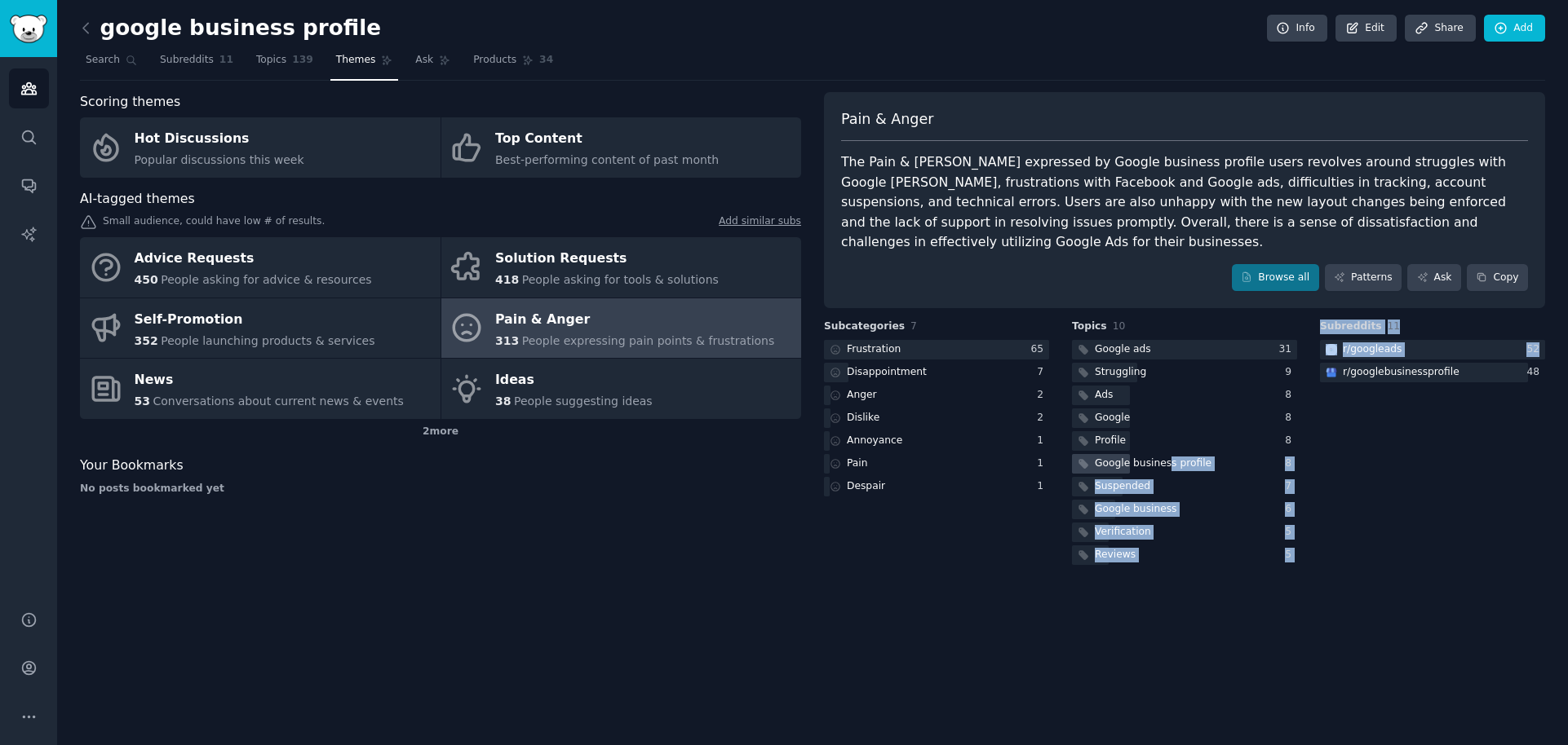
drag, startPoint x: 1552, startPoint y: 547, endPoint x: 1164, endPoint y: 437, distance: 403.3
click at [1164, 437] on div "google business profile Info Edit Share Add Search Subreddits 11 Topics 139 The…" at bounding box center [812, 372] width 1510 height 745
click at [1554, 358] on div "google business profile Info Edit Share Add Search Subreddits 11 Topics 139 The…" at bounding box center [812, 372] width 1510 height 745
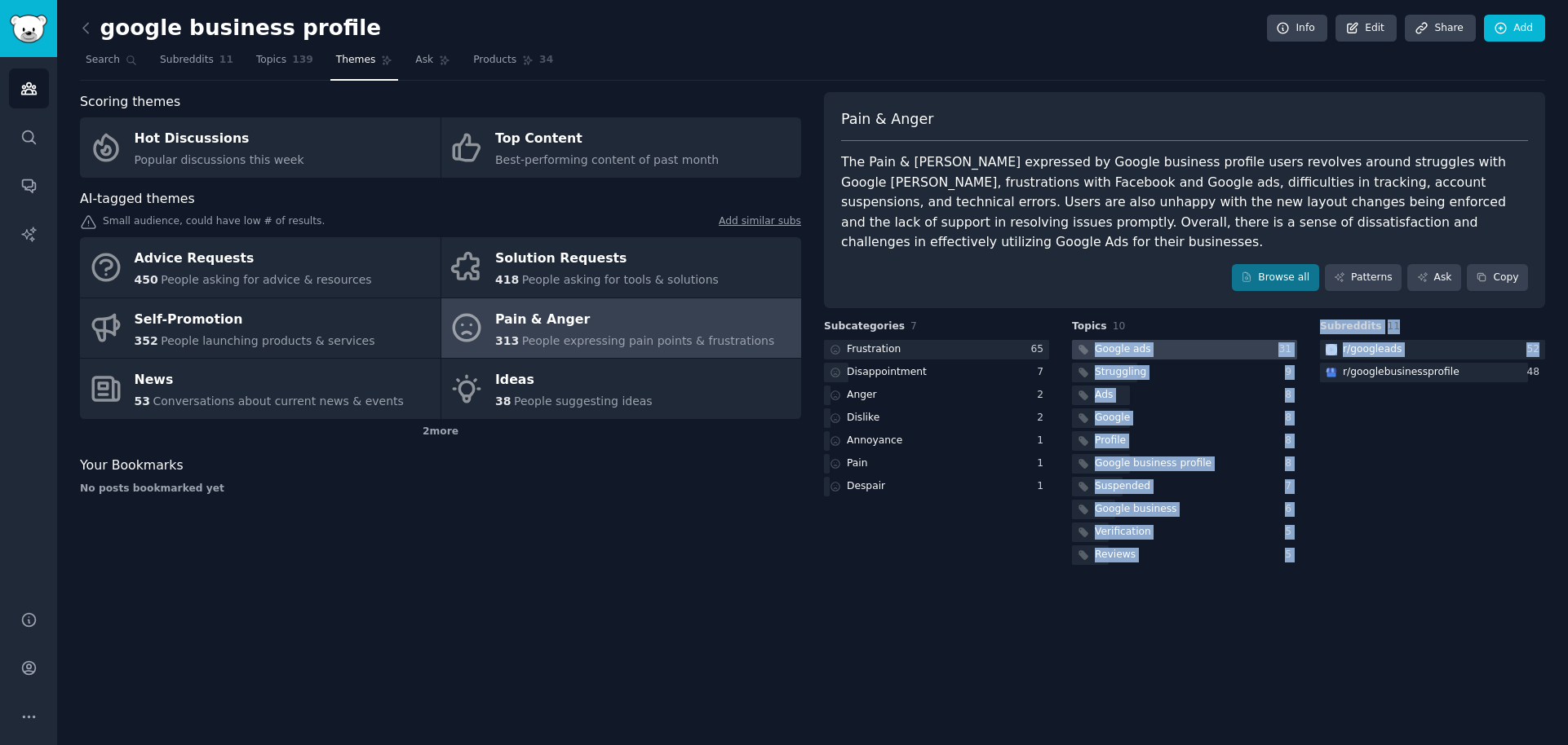
drag, startPoint x: 1549, startPoint y: 357, endPoint x: 1211, endPoint y: 337, distance: 338.6
click at [1211, 337] on div "google business profile Info Edit Share Add Search Subreddits 11 Topics 139 The…" at bounding box center [812, 372] width 1510 height 745
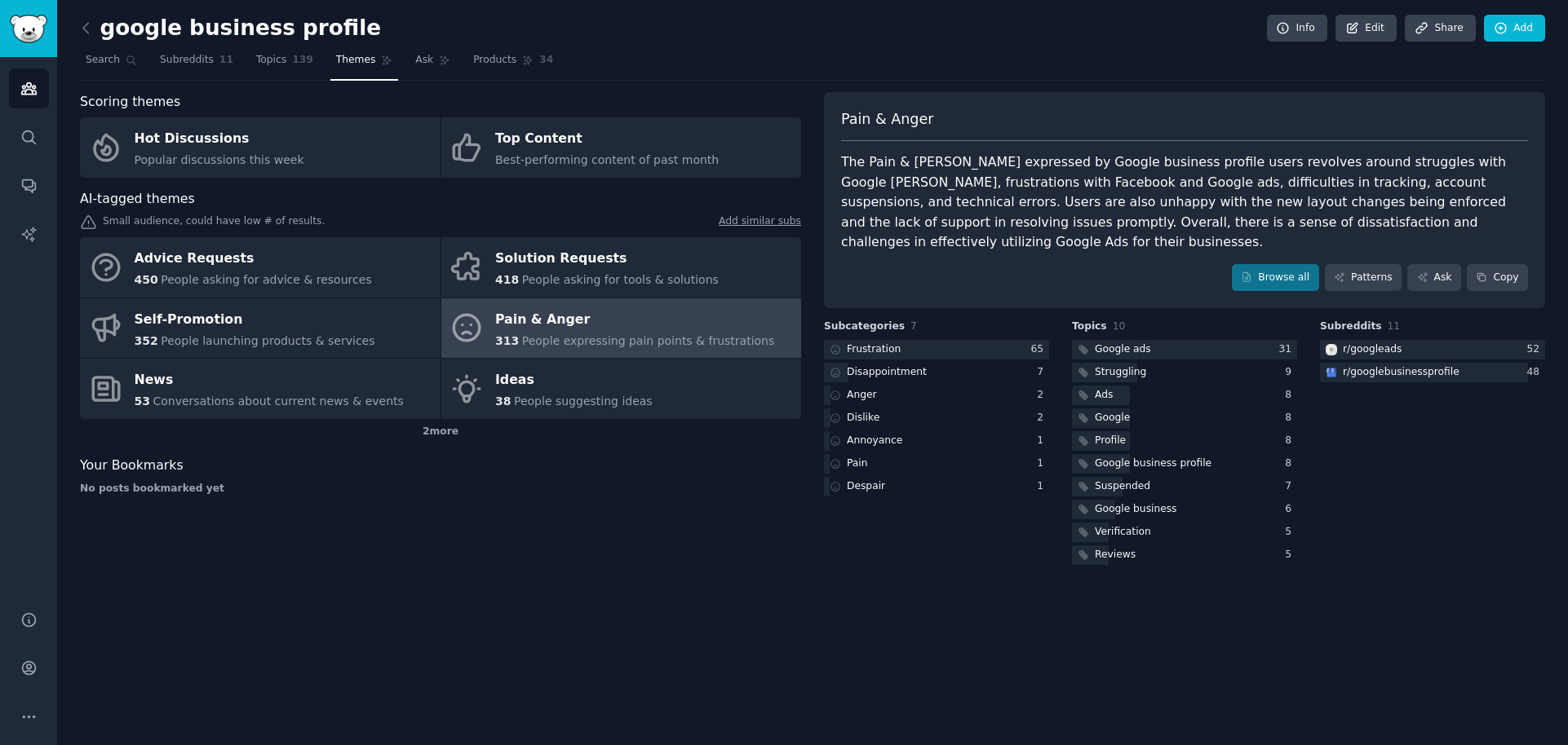
click at [977, 160] on div "The Pain & Anger expressed by Google business profile users revolves around str…" at bounding box center [1184, 203] width 687 height 101
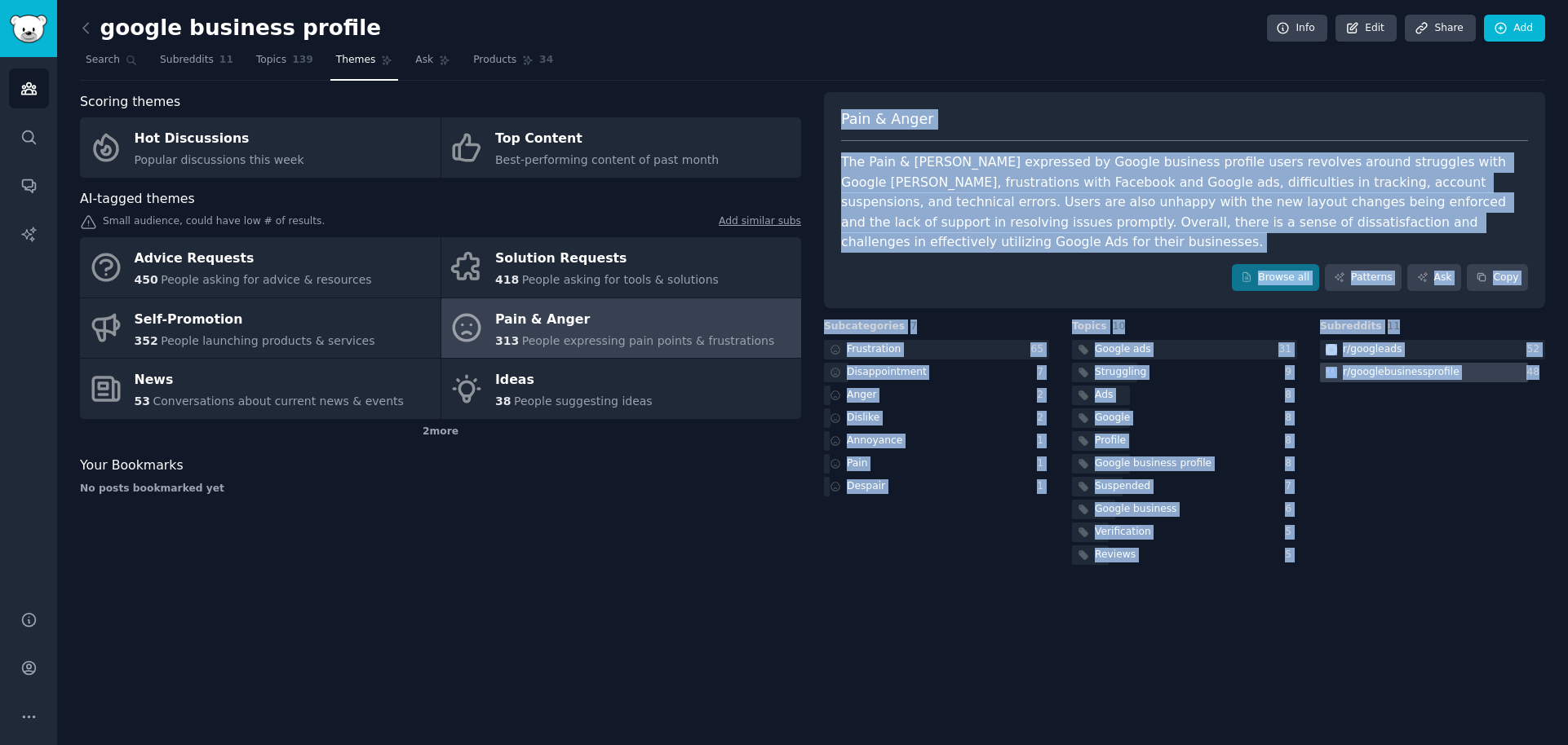
drag, startPoint x: 840, startPoint y: 113, endPoint x: 1541, endPoint y: 359, distance: 742.9
click at [1541, 359] on div "Pain & Anger The Pain & Anger expressed by Google business profile users revolv…" at bounding box center [1184, 330] width 721 height 476
copy div "Pain & Anger The Pain & Anger expressed by Google business profile users revolv…"
click at [978, 408] on div "Dislike" at bounding box center [936, 418] width 225 height 20
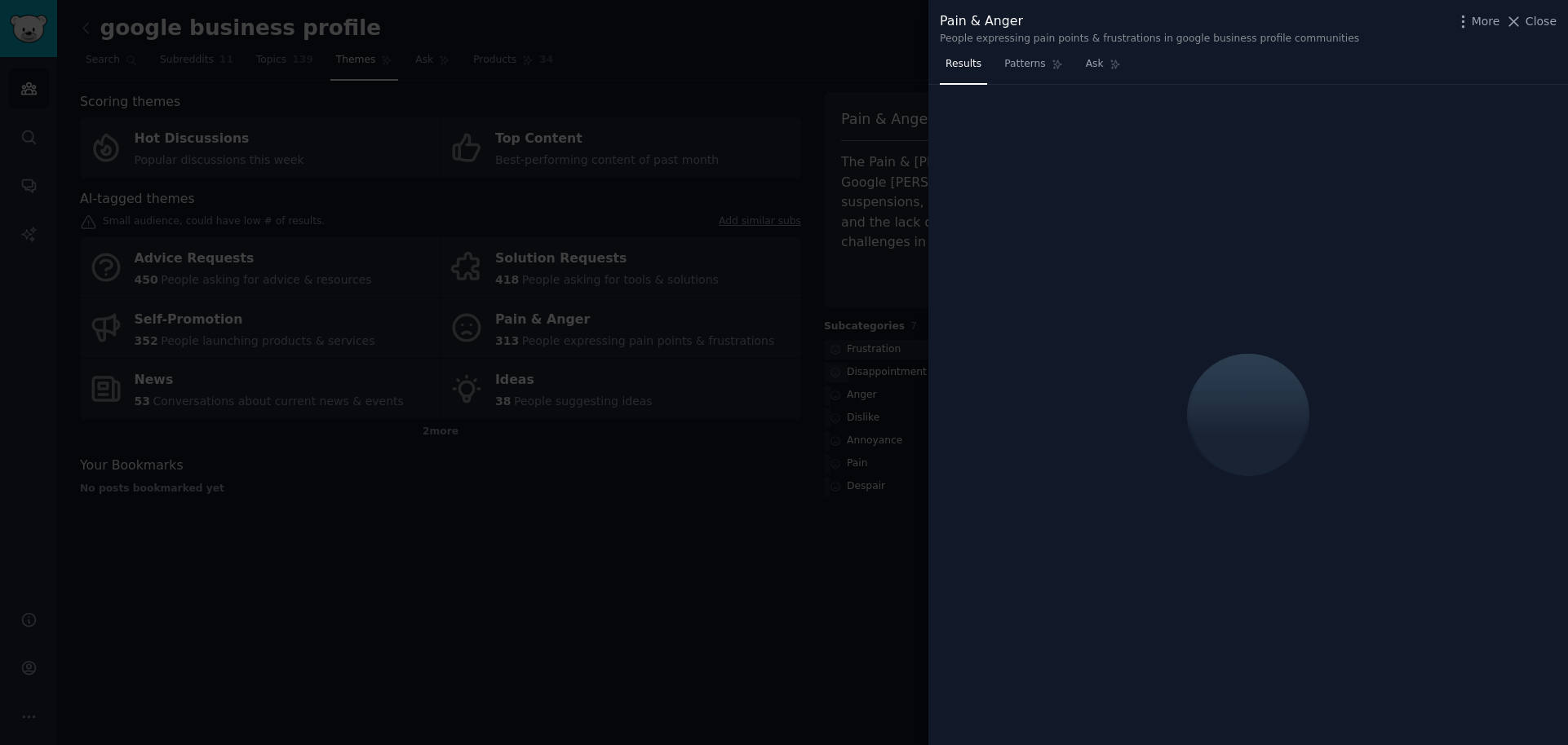
click at [895, 237] on div at bounding box center [784, 372] width 1568 height 745
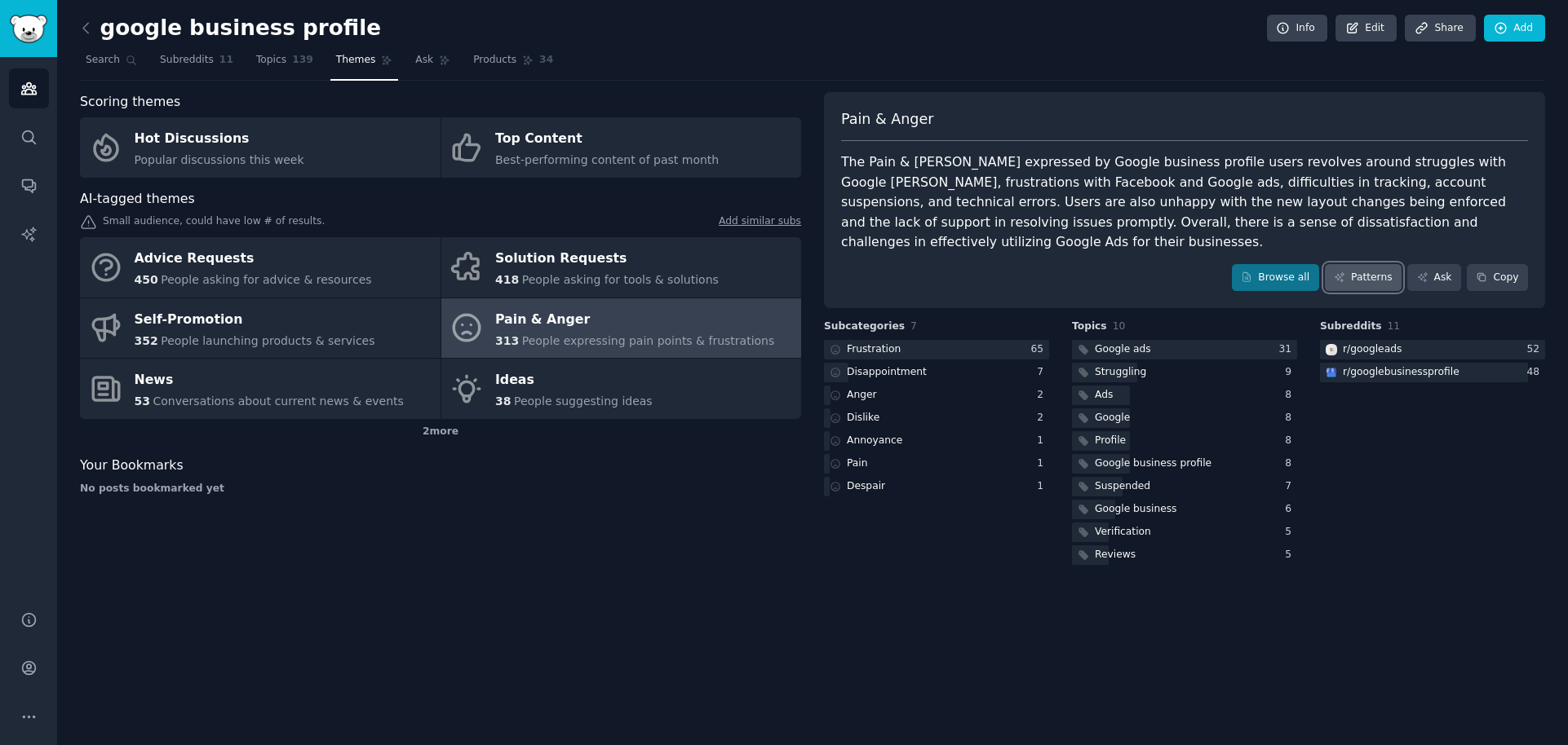
click at [1358, 265] on link "Patterns" at bounding box center [1363, 278] width 77 height 27
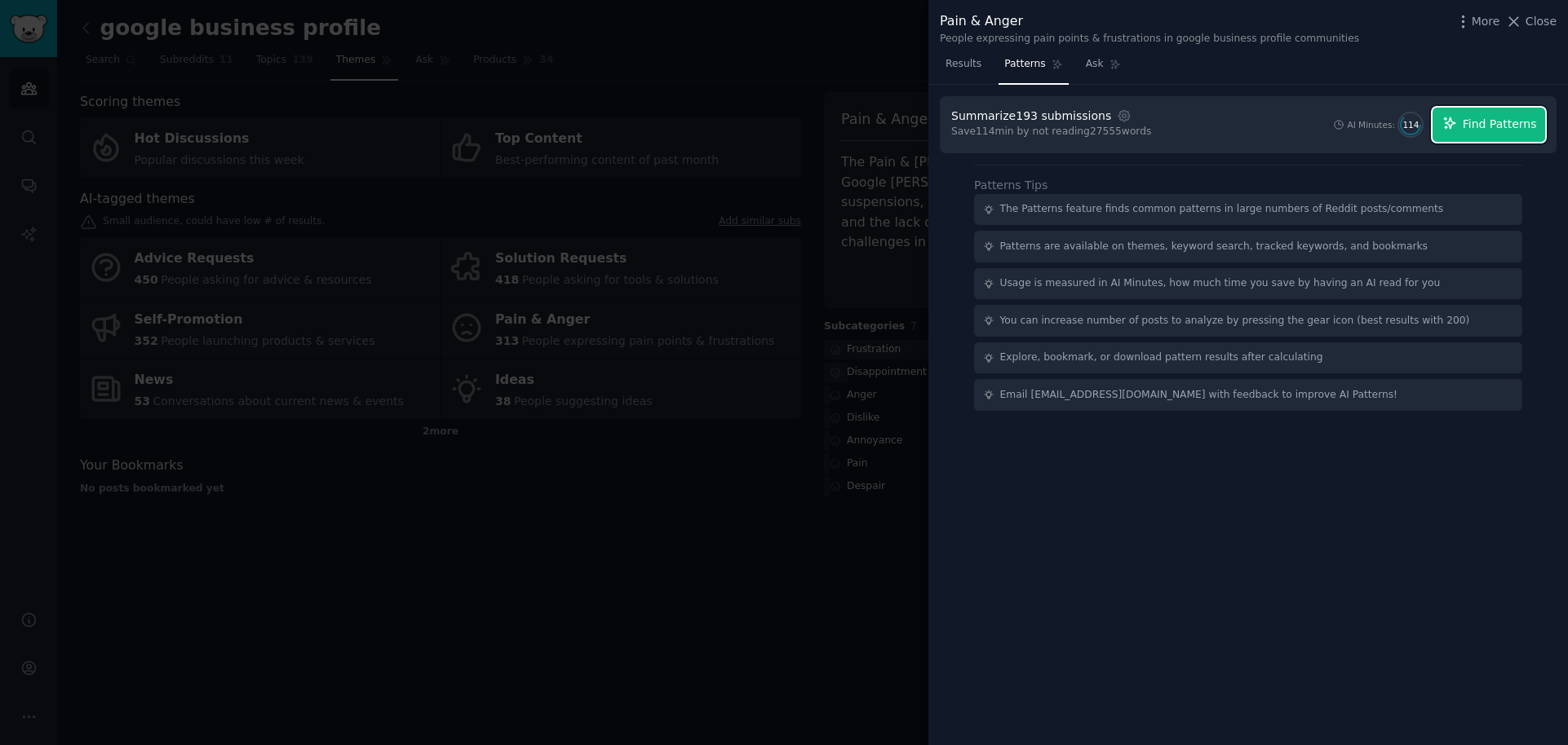
click at [1472, 138] on button "Find Patterns" at bounding box center [1488, 124] width 113 height 34
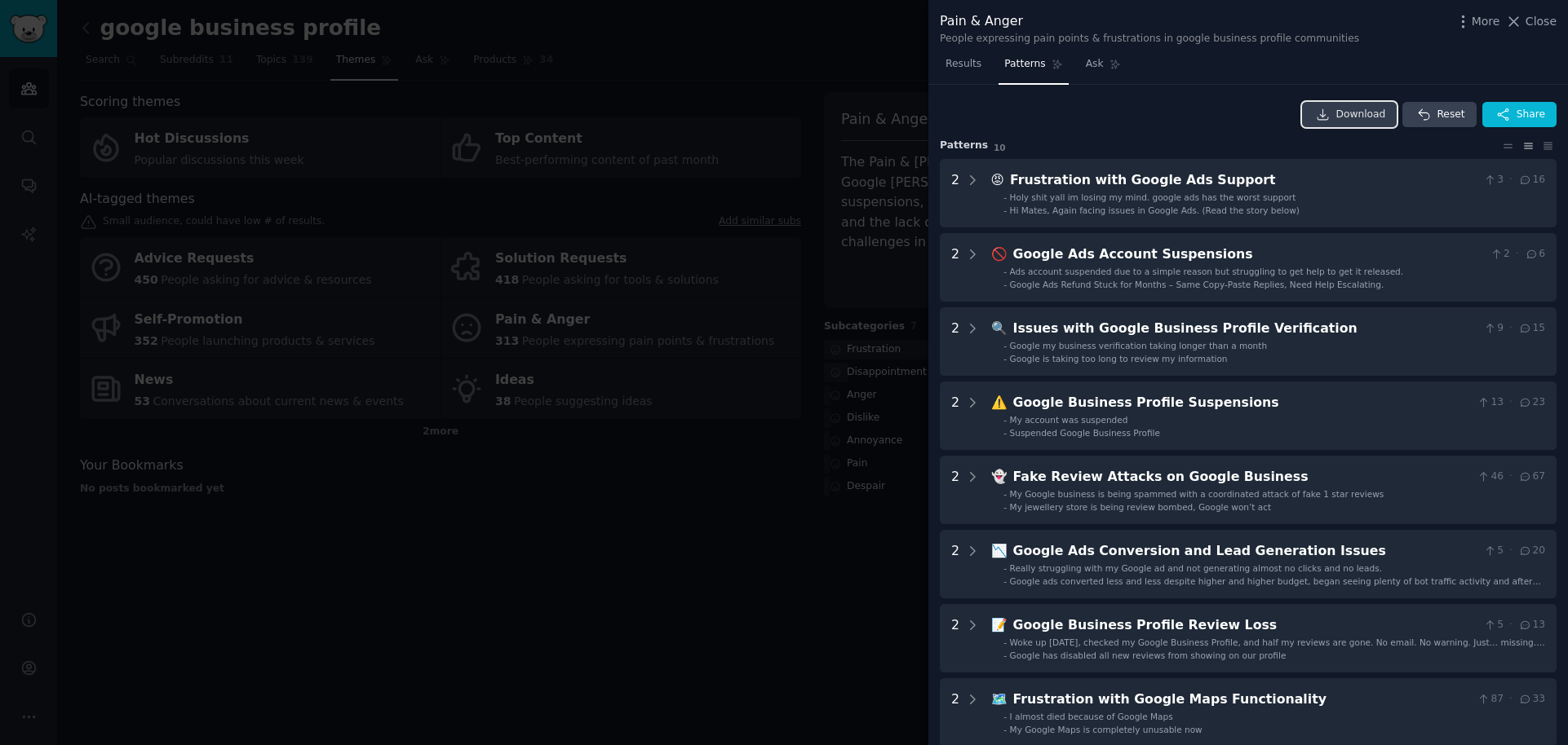
click at [1354, 113] on span "Download" at bounding box center [1360, 115] width 49 height 15
click at [886, 177] on div at bounding box center [784, 372] width 1568 height 745
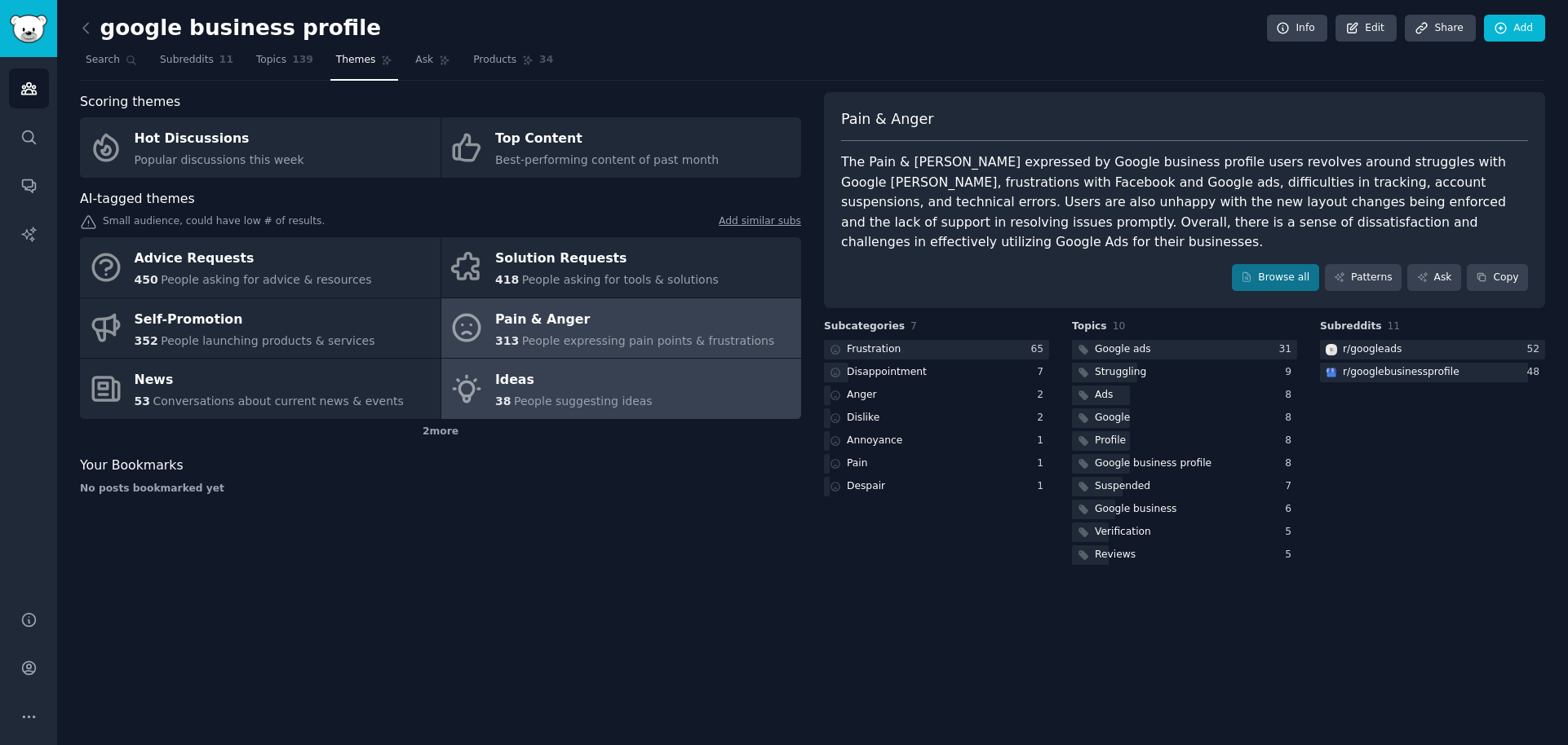
click at [557, 399] on span "People suggesting ideas" at bounding box center [582, 401] width 138 height 13
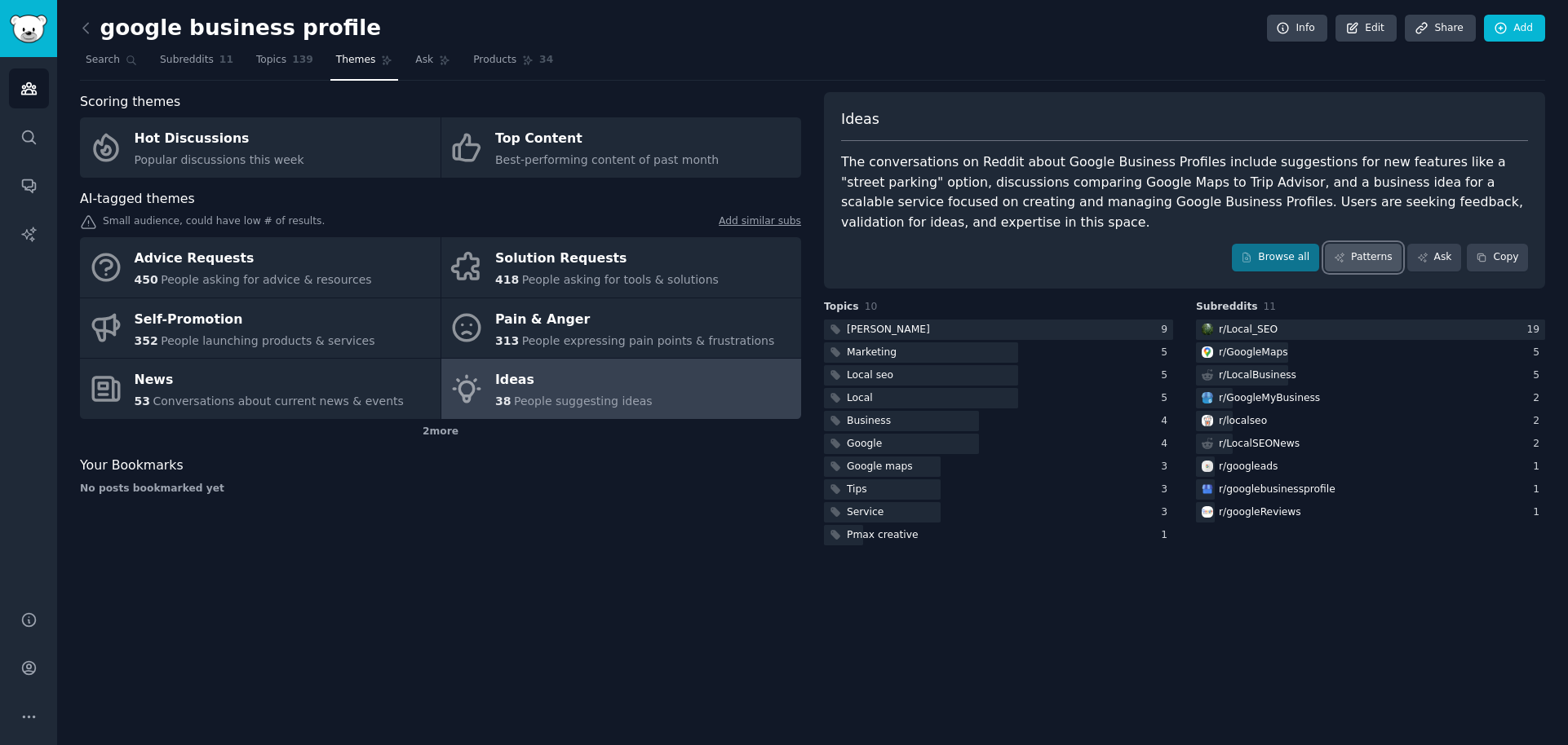
click at [1371, 261] on link "Patterns" at bounding box center [1363, 257] width 77 height 27
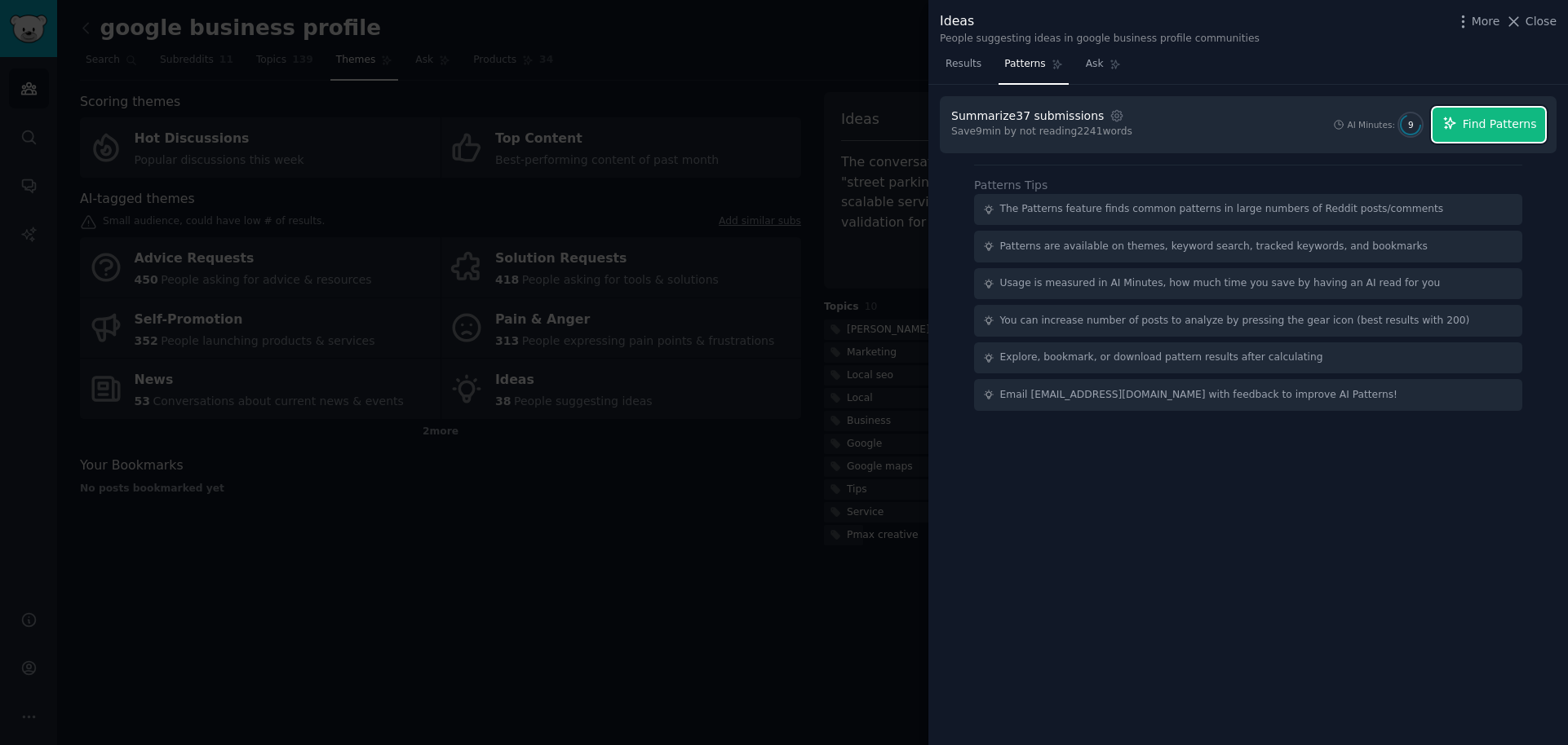
click at [1466, 135] on button "Find Patterns" at bounding box center [1488, 124] width 113 height 34
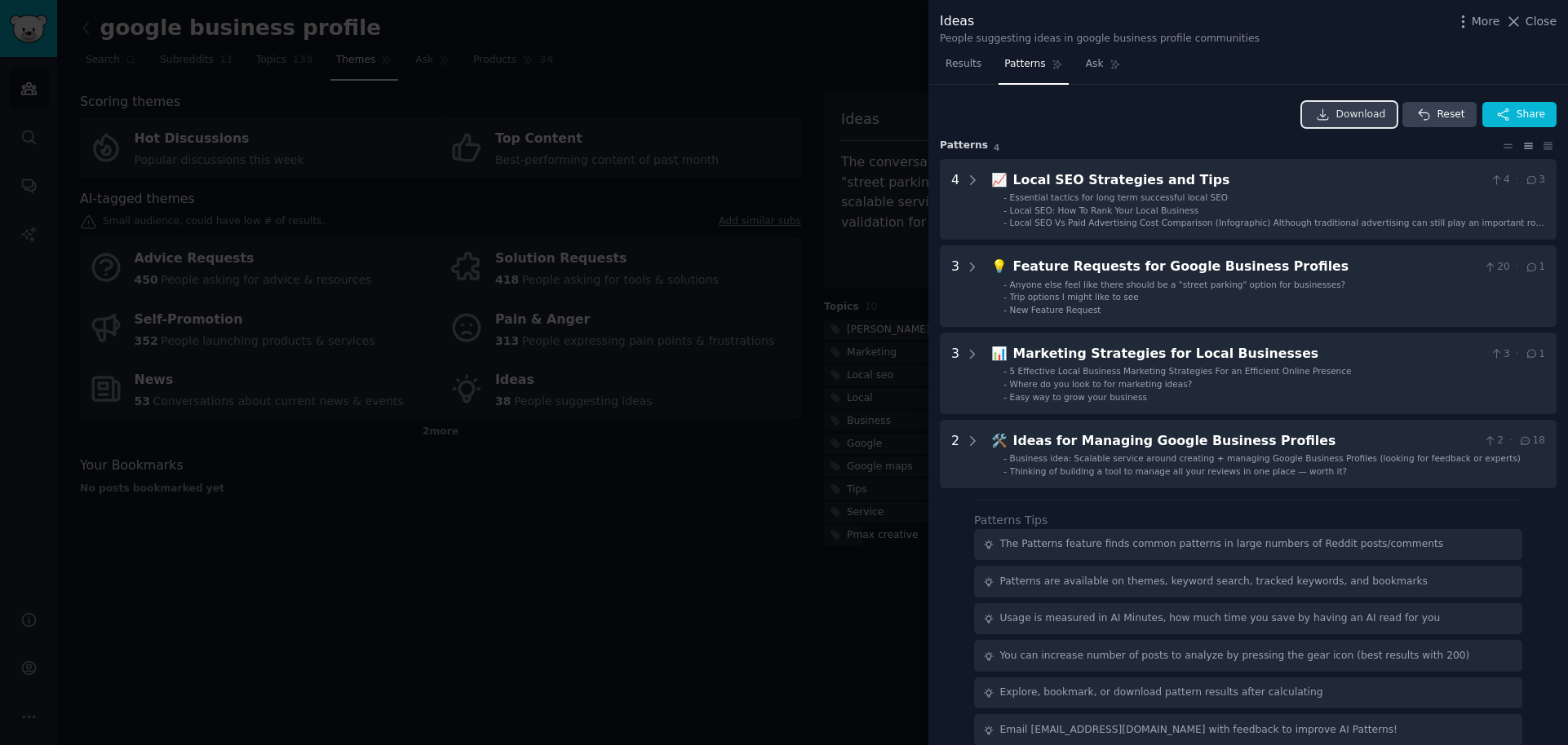
click at [1356, 102] on link "Download" at bounding box center [1349, 114] width 95 height 27
click at [905, 106] on div at bounding box center [784, 372] width 1568 height 745
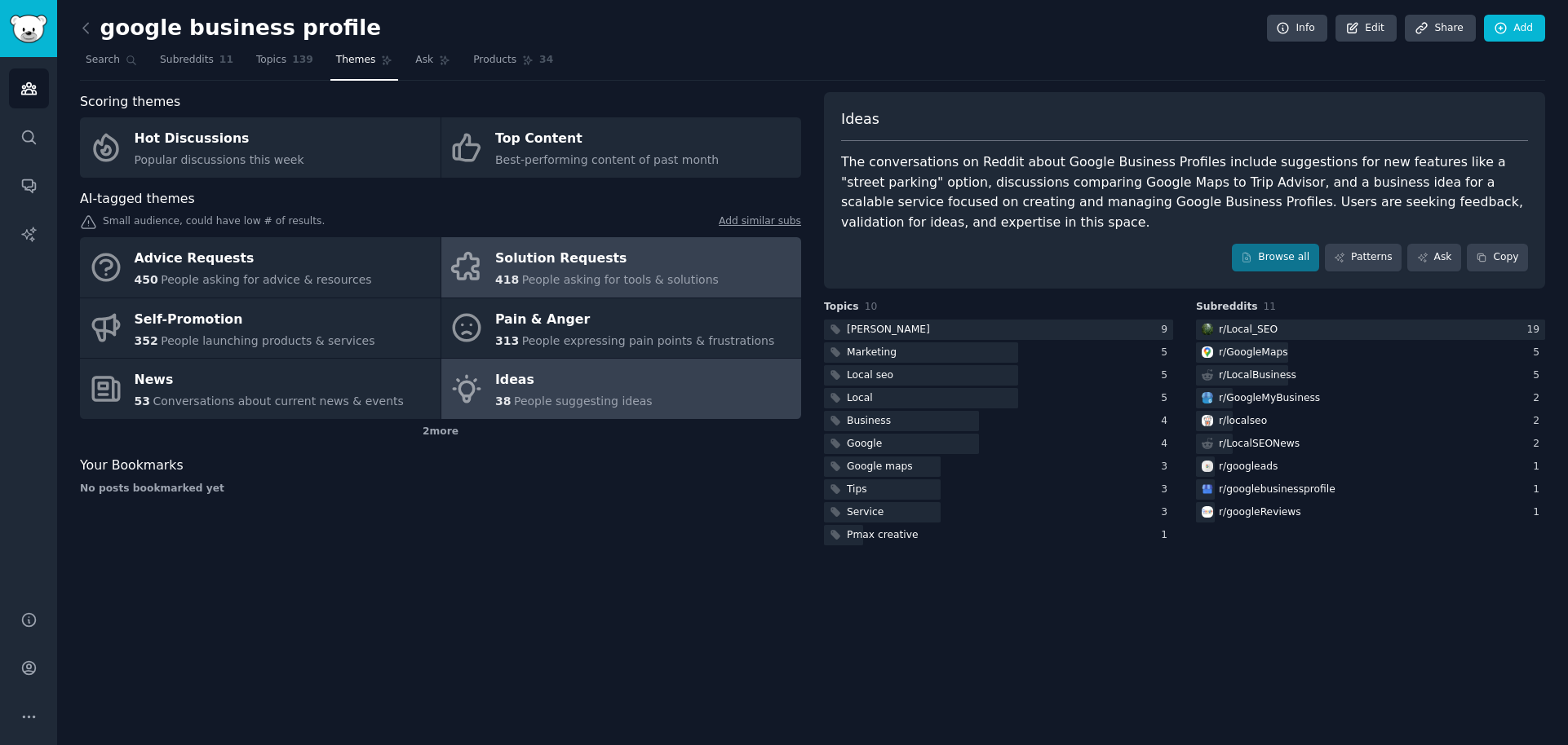
click at [566, 279] on span "People asking for tools & solutions" at bounding box center [620, 279] width 197 height 13
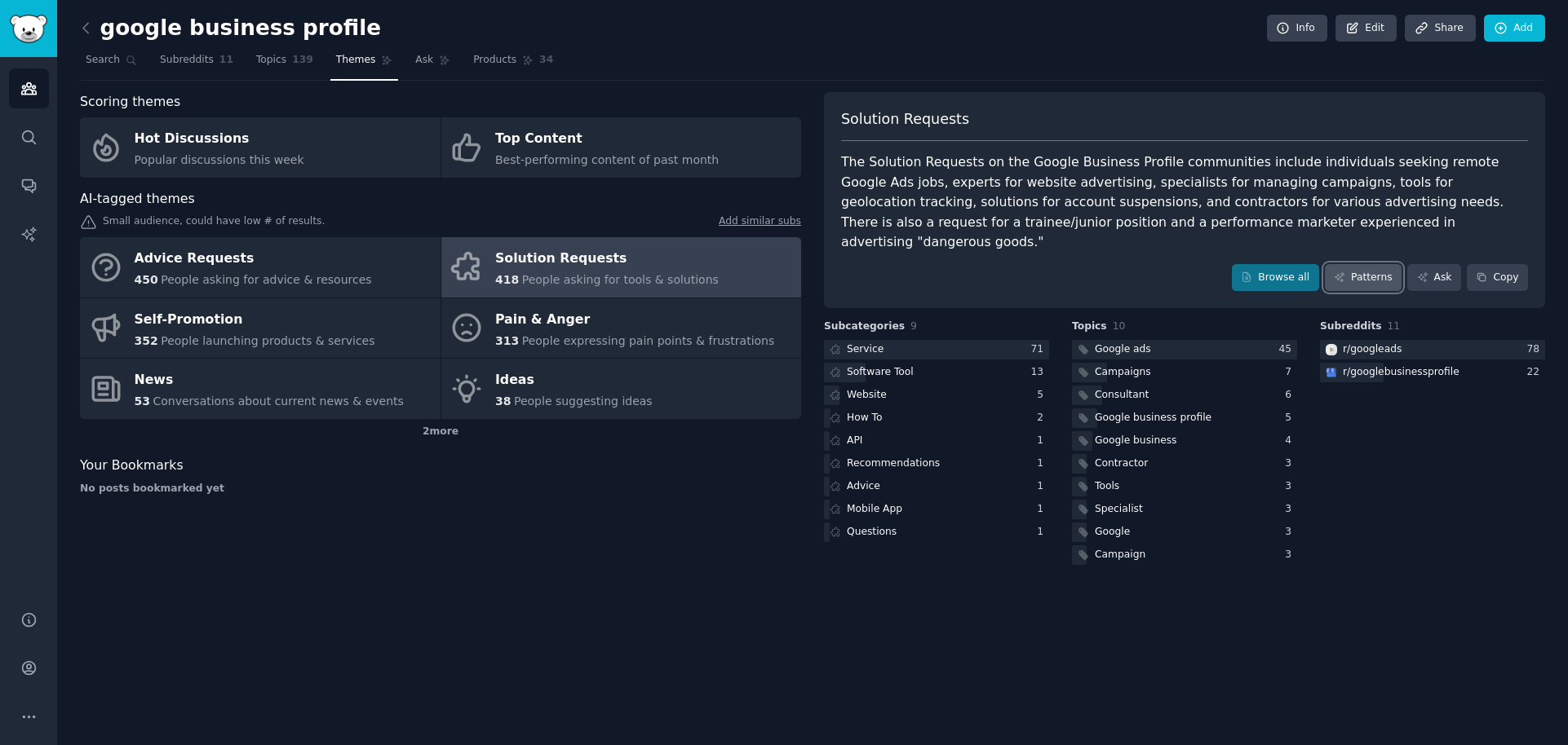
click at [1365, 265] on link "Patterns" at bounding box center [1363, 278] width 77 height 27
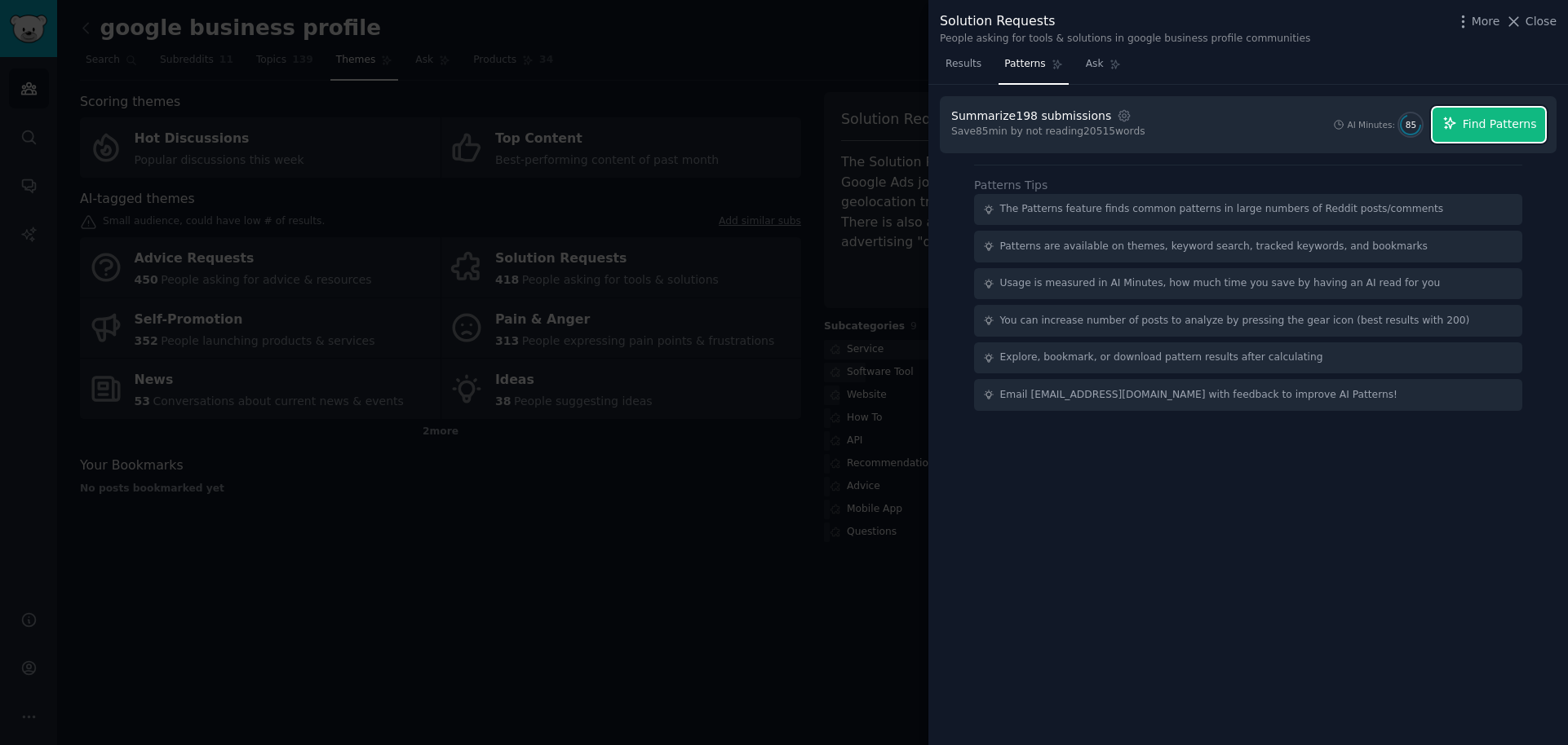
click at [1508, 130] on span "Find Patterns" at bounding box center [1499, 124] width 74 height 17
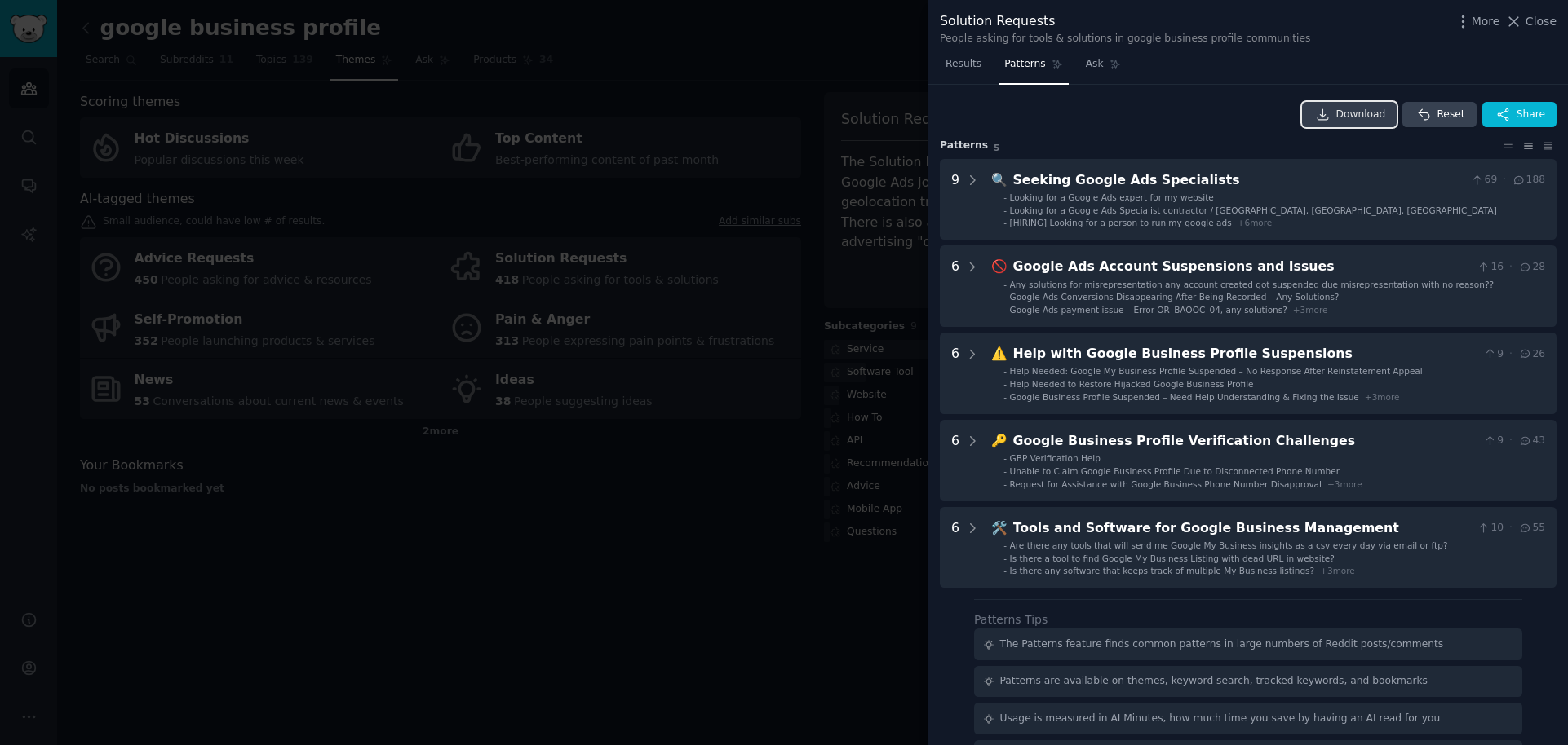
click at [1347, 109] on span "Download" at bounding box center [1360, 115] width 49 height 15
click at [925, 79] on div at bounding box center [784, 372] width 1568 height 745
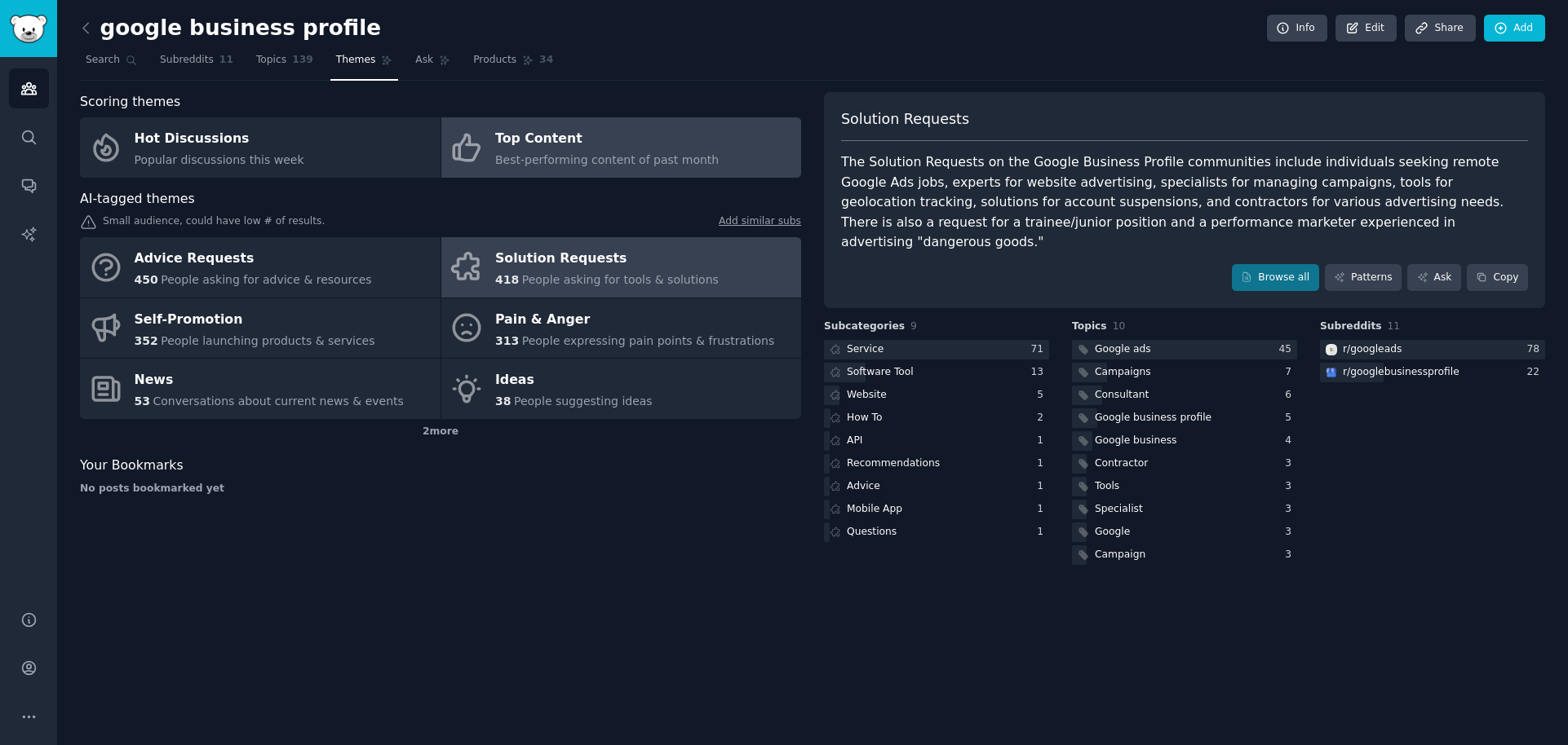
click at [541, 146] on div "Top Content" at bounding box center [607, 139] width 223 height 27
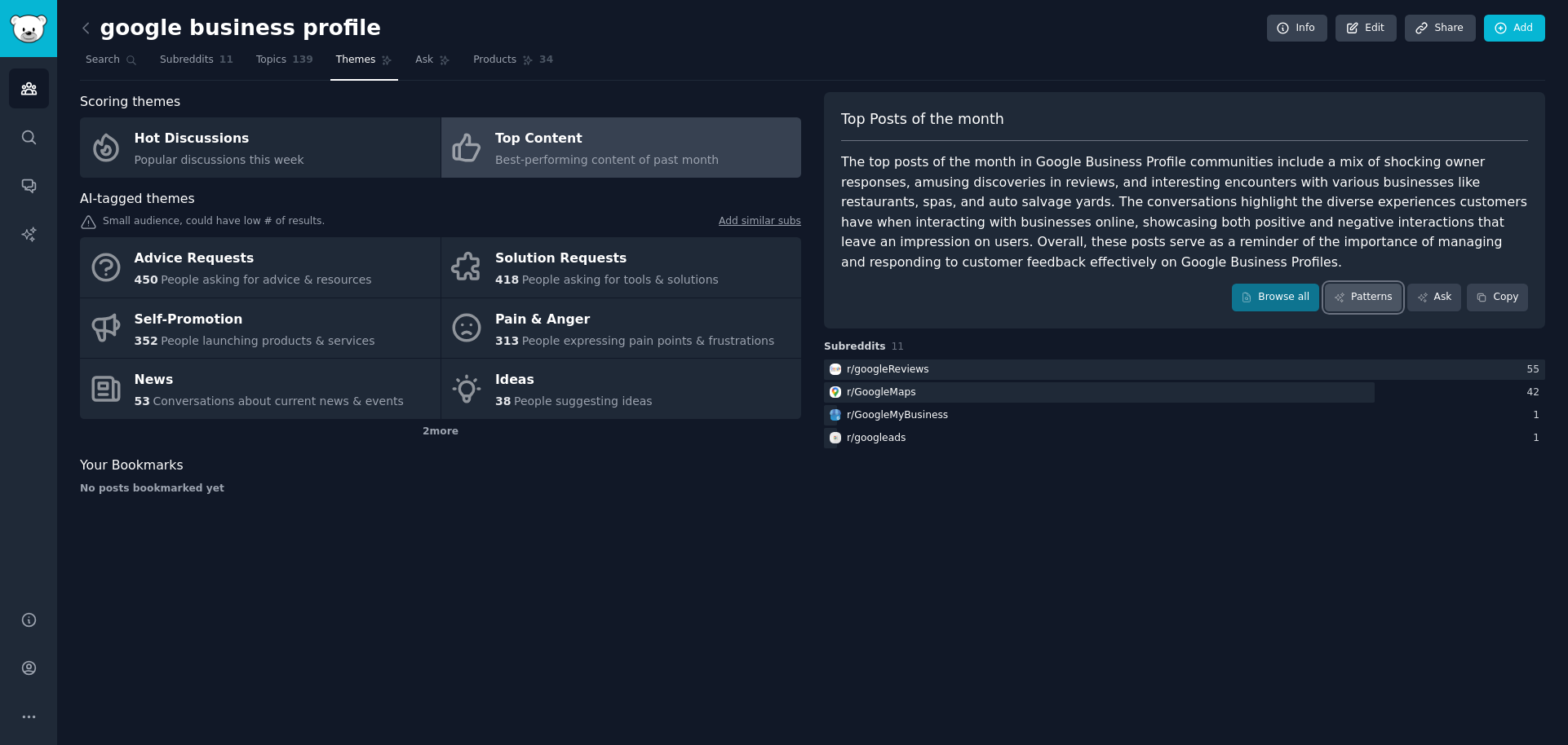
click at [1357, 303] on link "Patterns" at bounding box center [1363, 297] width 77 height 27
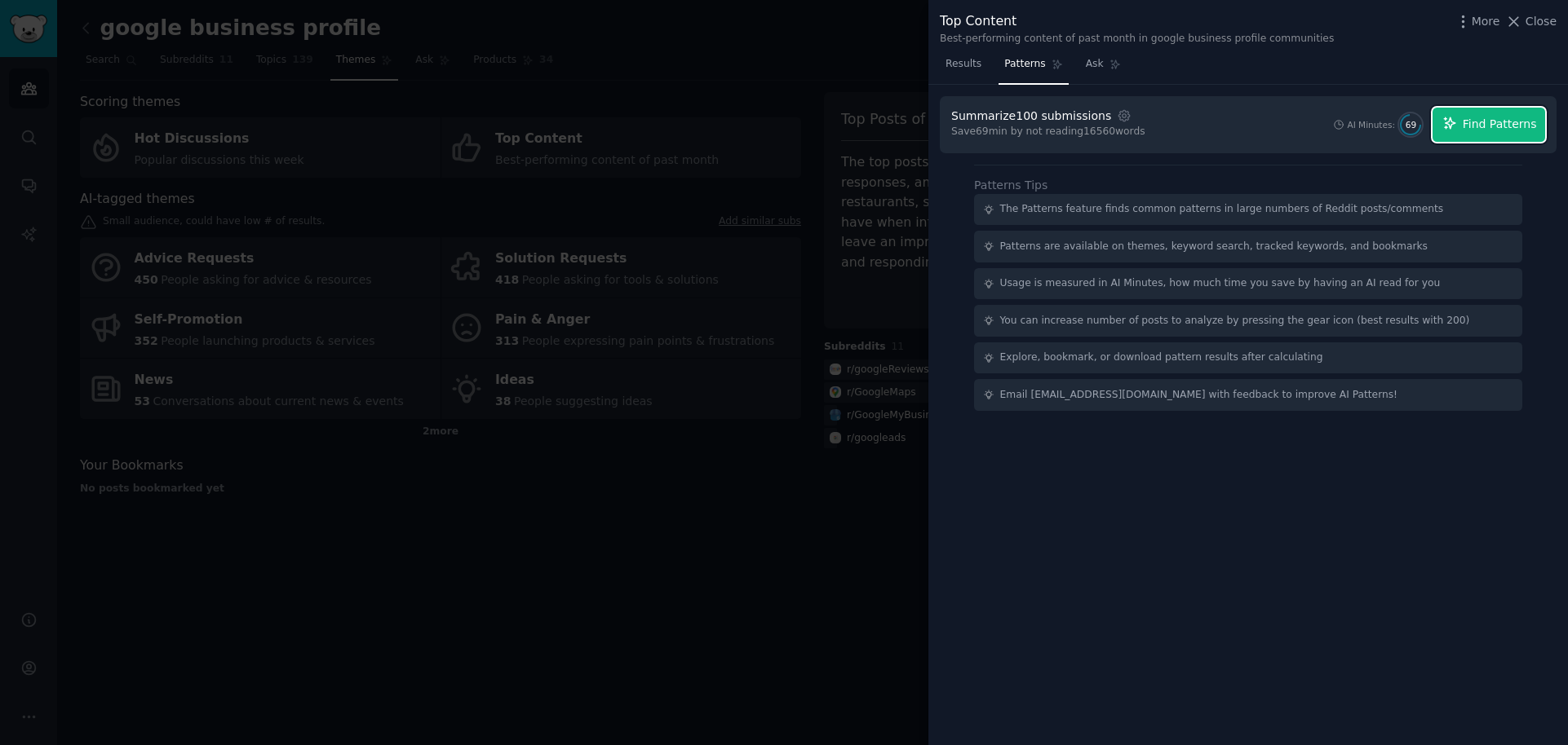
click at [1497, 124] on span "Find Patterns" at bounding box center [1499, 124] width 74 height 17
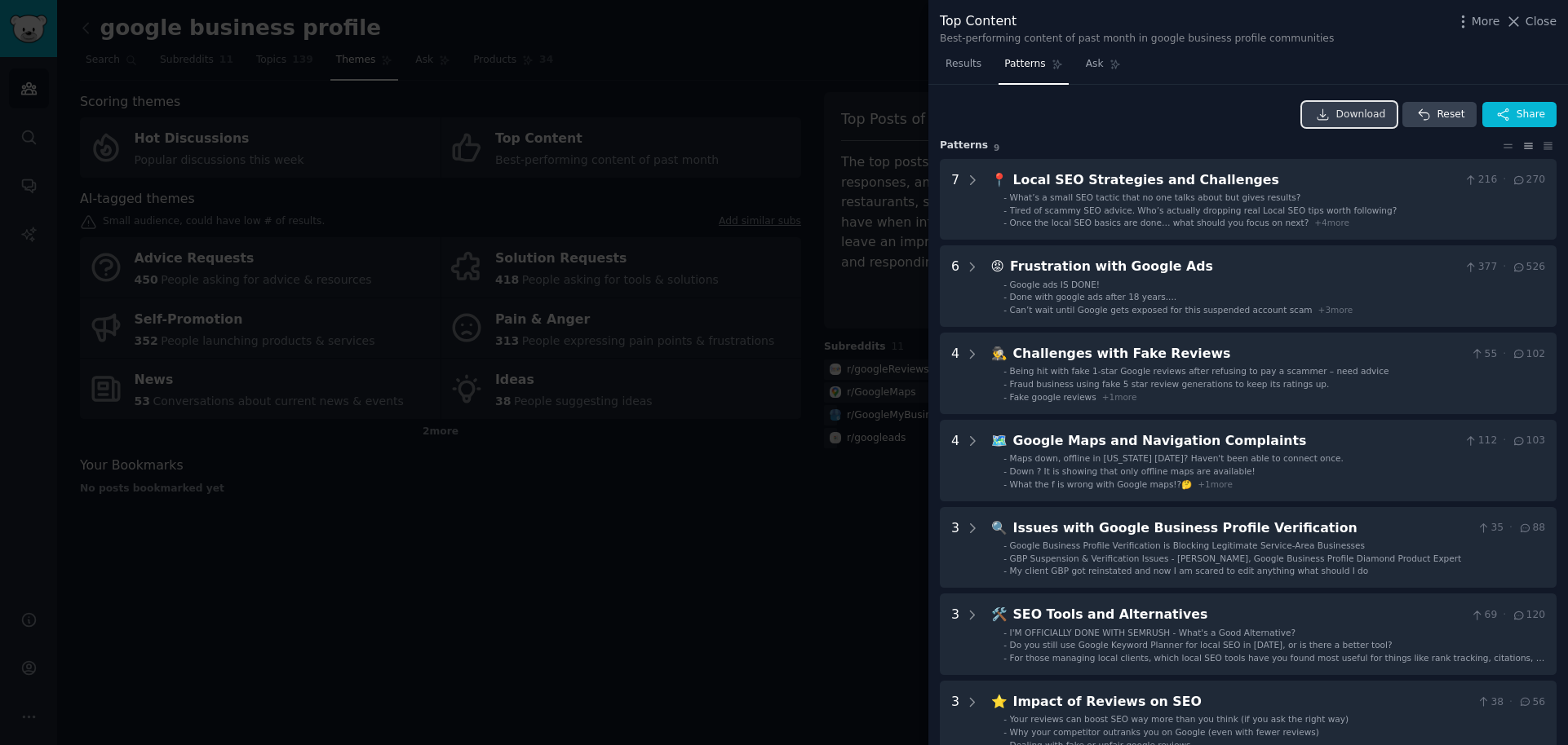
click at [1353, 111] on span "Download" at bounding box center [1360, 115] width 49 height 15
click at [692, 520] on div at bounding box center [784, 372] width 1568 height 745
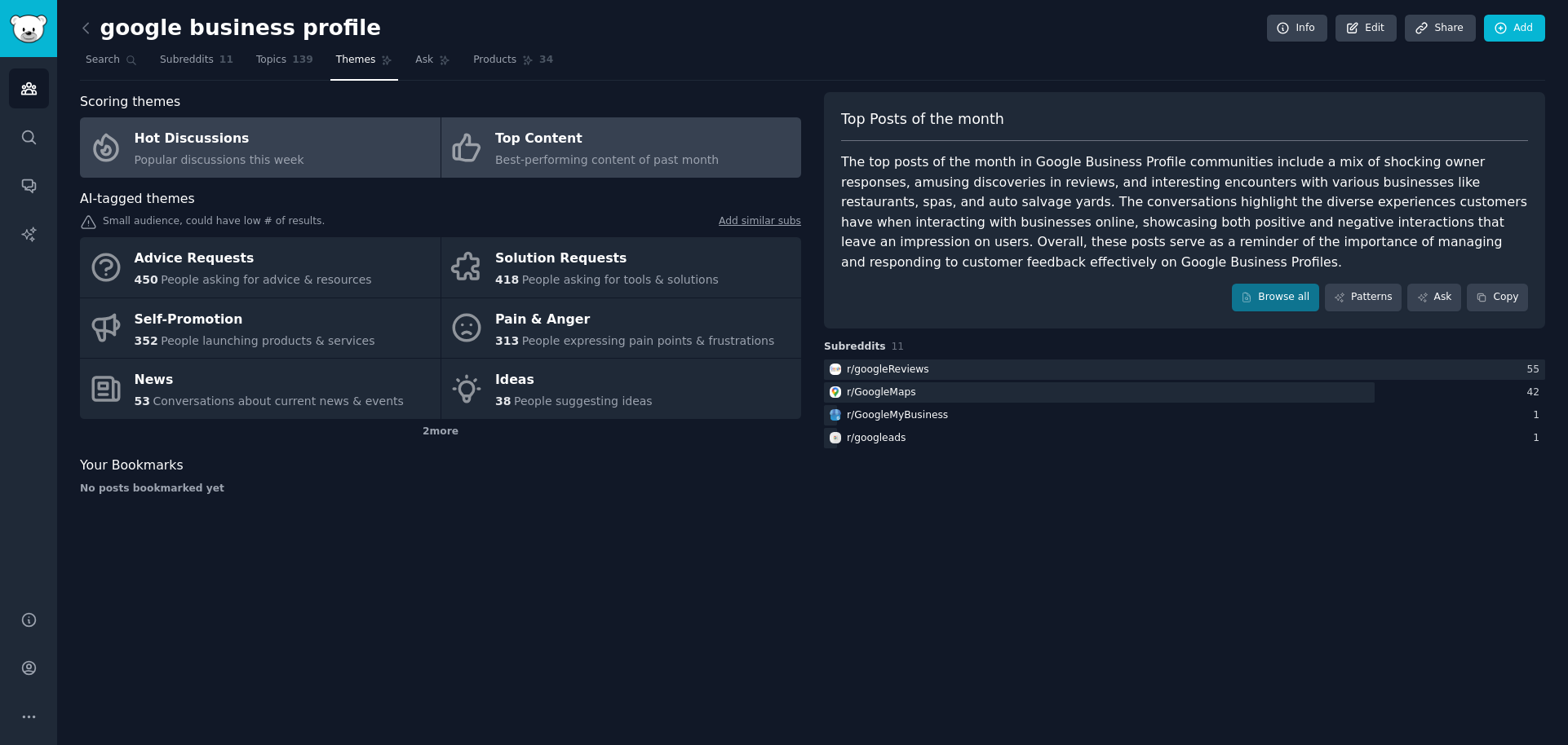
click at [342, 146] on link "Hot Discussions Popular discussions this week" at bounding box center [260, 147] width 361 height 60
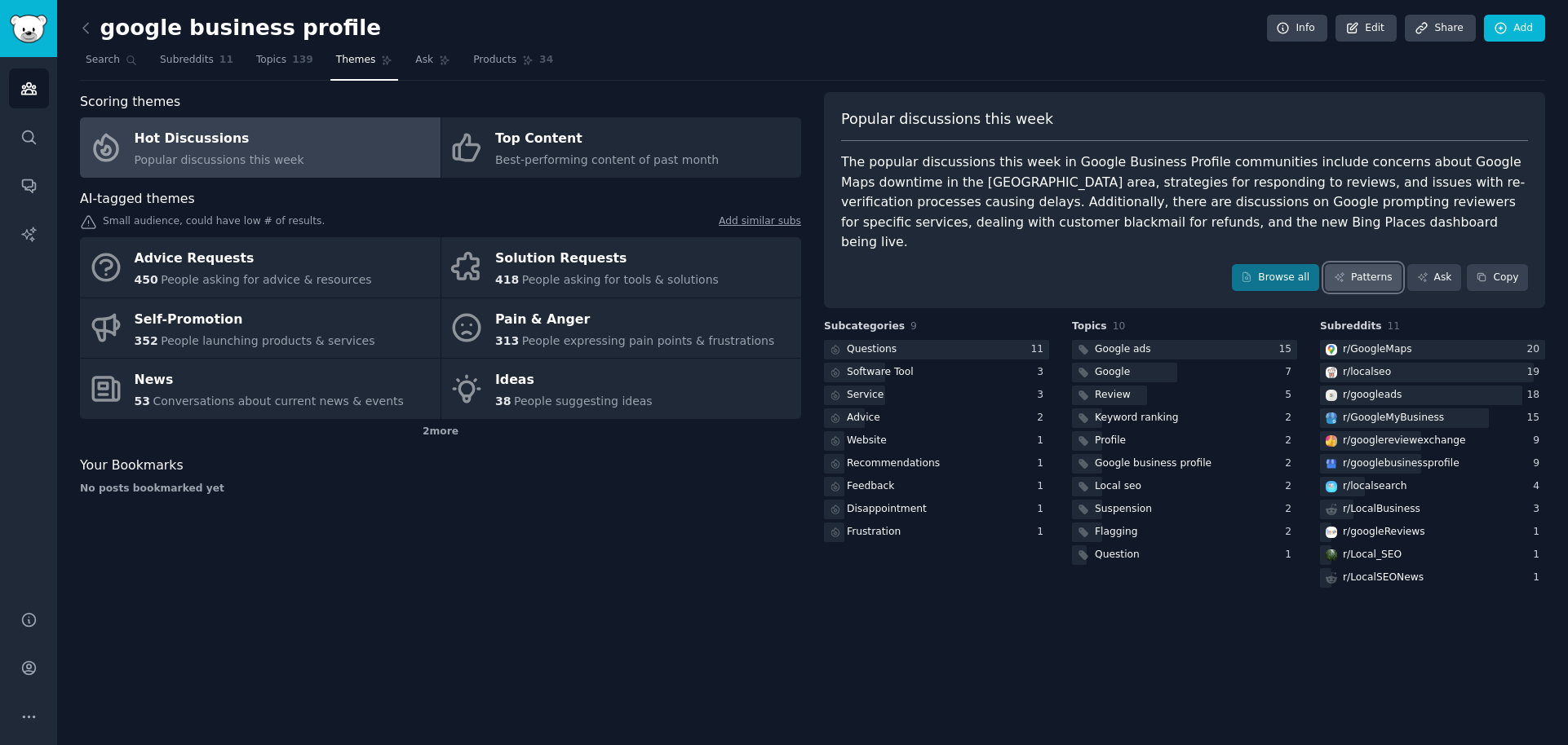
click at [1377, 265] on link "Patterns" at bounding box center [1363, 278] width 77 height 27
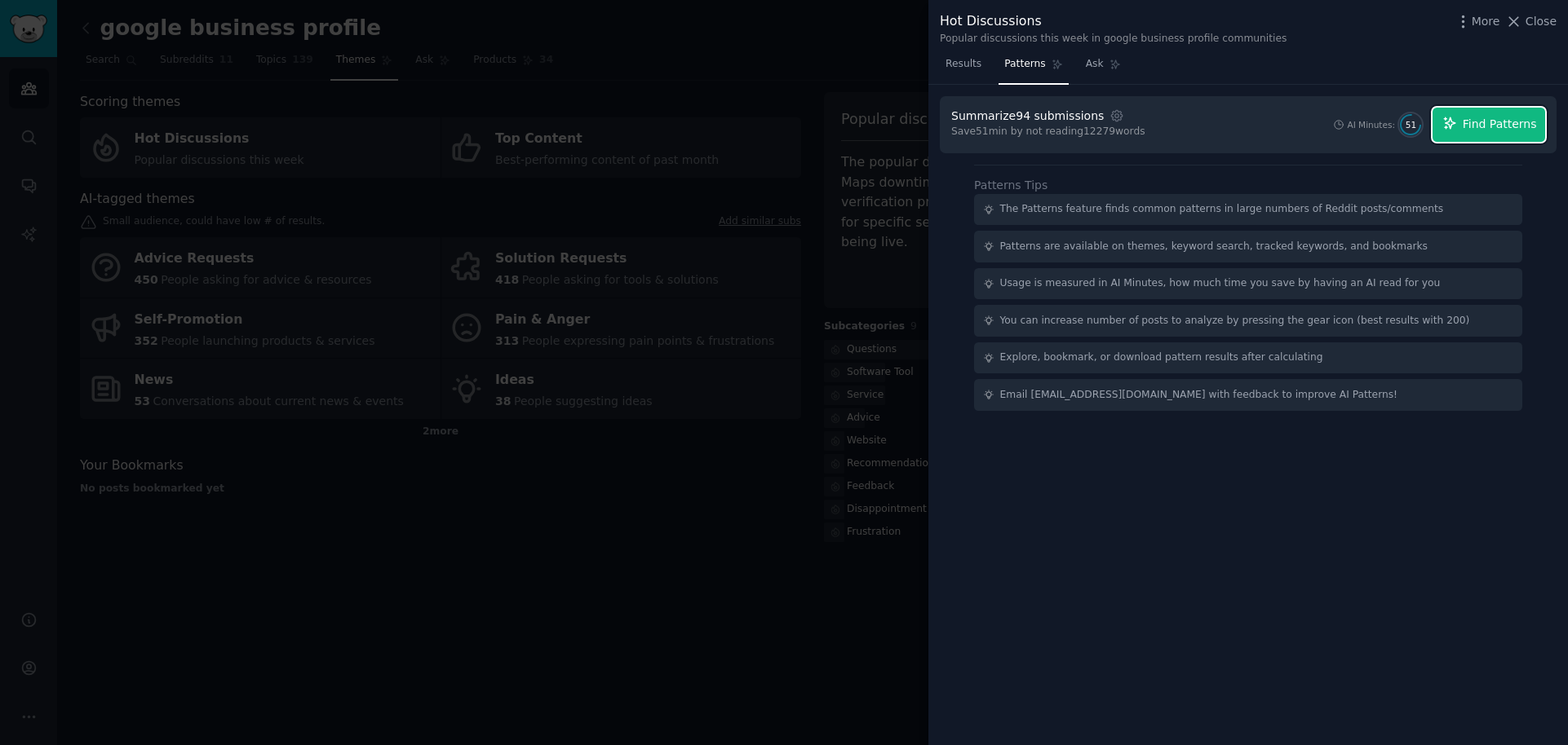
click at [1509, 117] on span "Find Patterns" at bounding box center [1499, 124] width 74 height 17
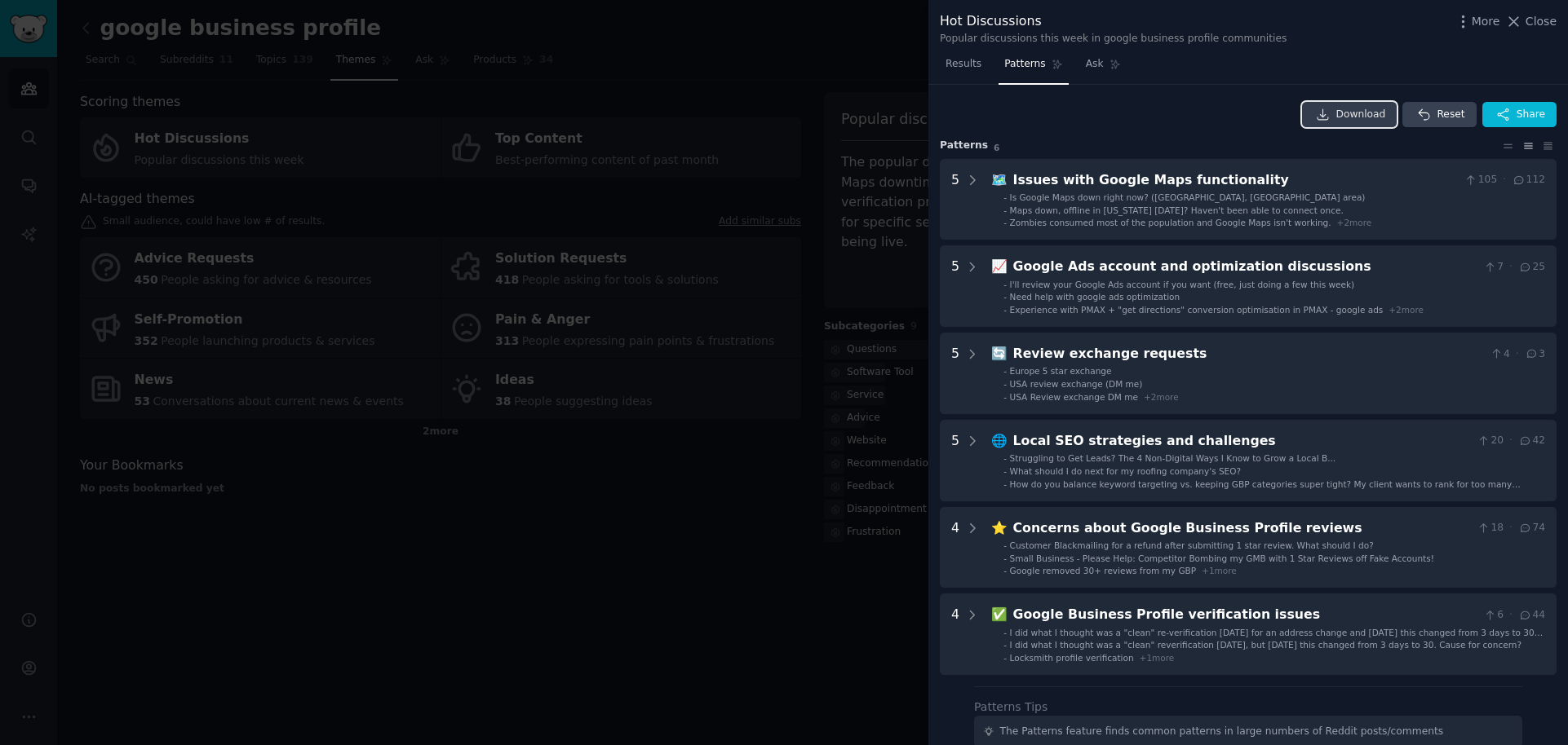
click at [1350, 109] on span "Download" at bounding box center [1360, 115] width 49 height 15
click at [609, 521] on div at bounding box center [784, 372] width 1568 height 745
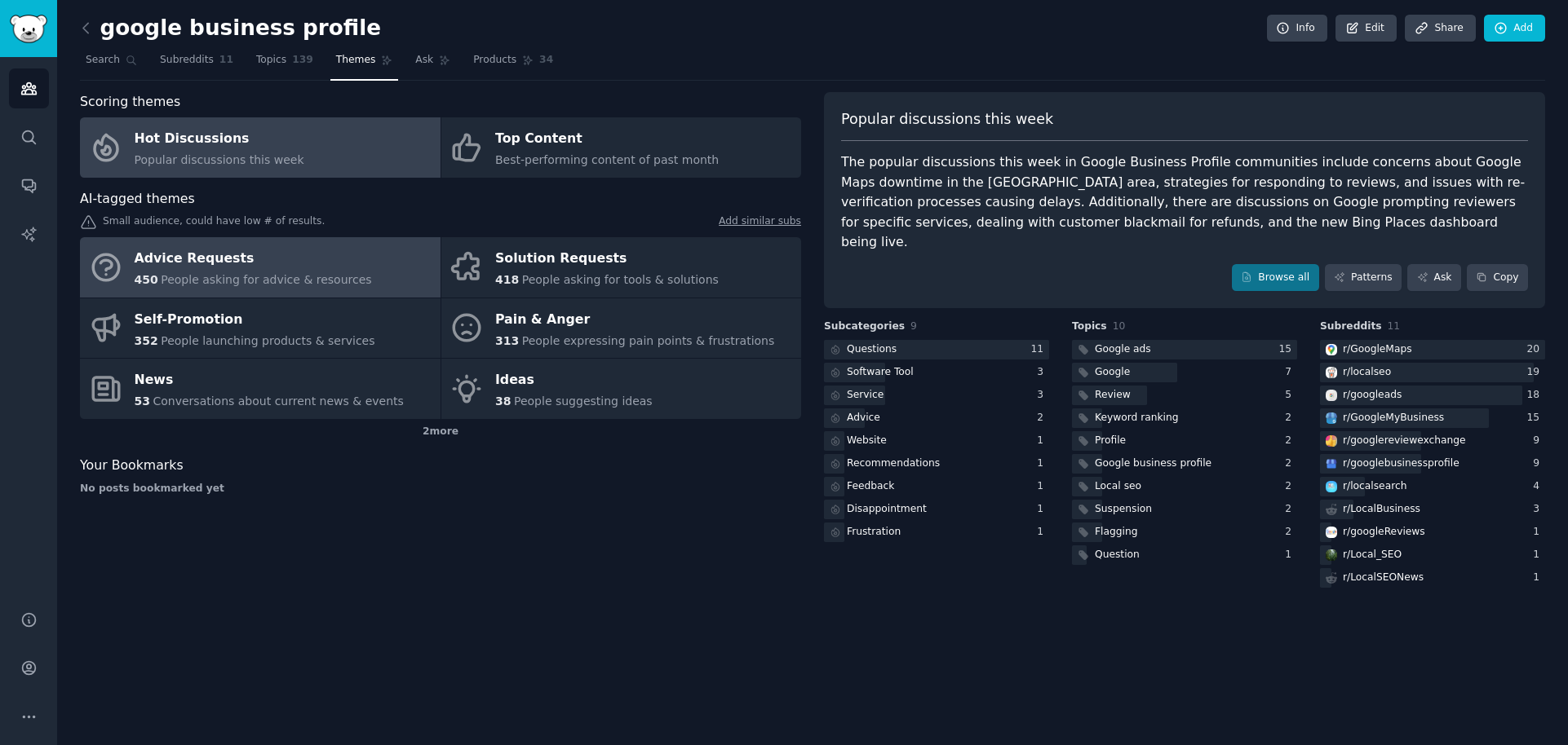
click at [326, 261] on div "Advice Requests" at bounding box center [253, 259] width 237 height 27
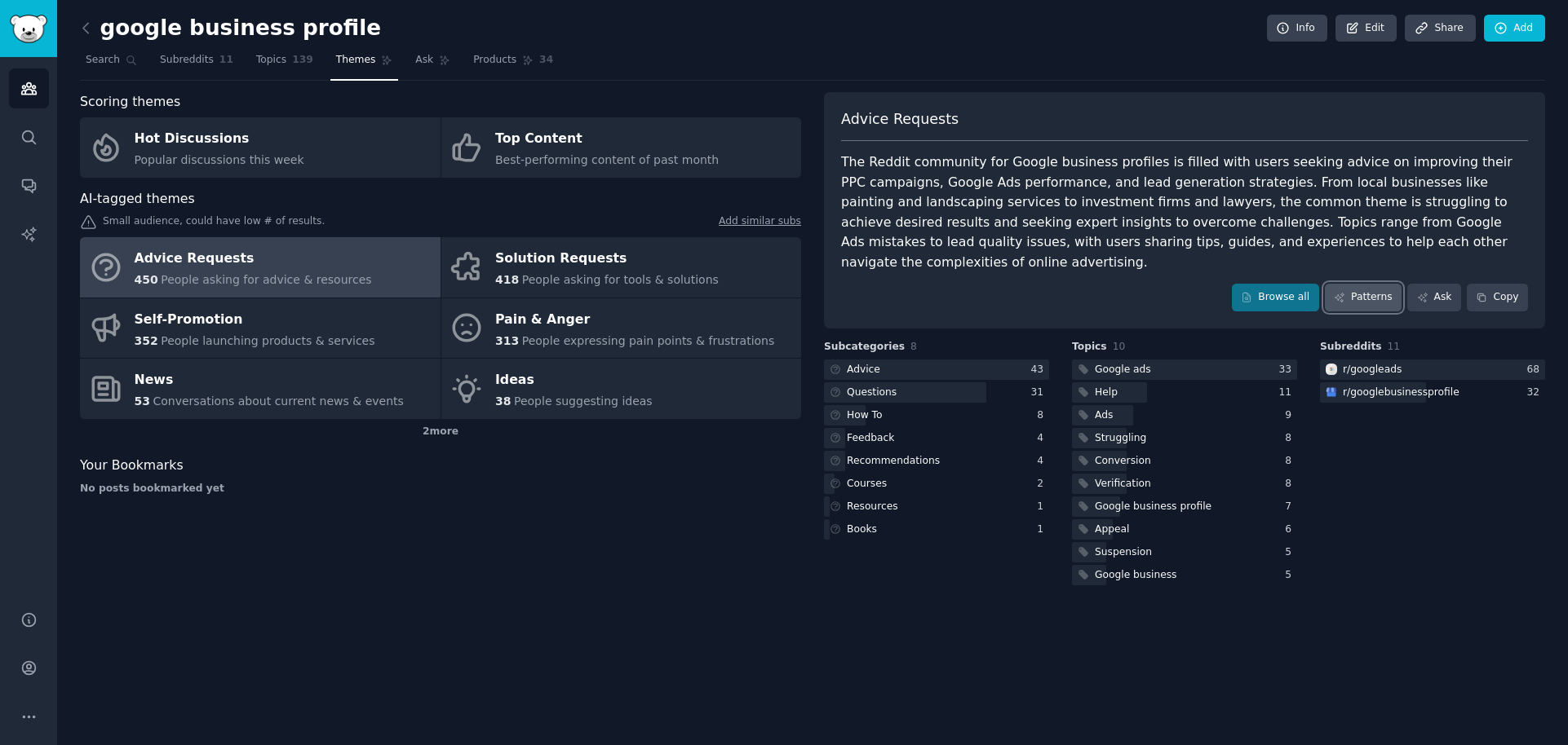
click at [1380, 284] on link "Patterns" at bounding box center [1363, 297] width 77 height 27
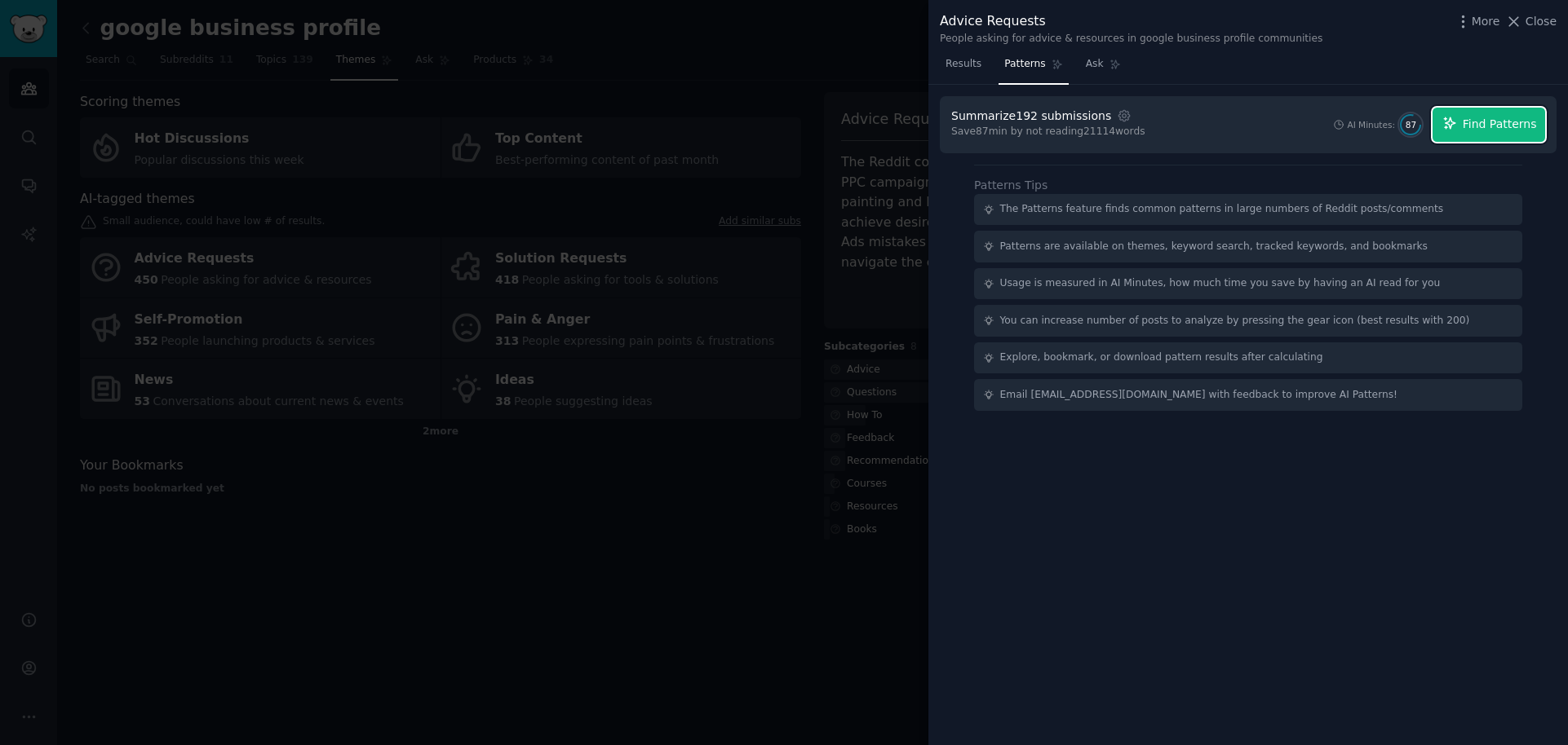
click at [1495, 128] on span "Find Patterns" at bounding box center [1499, 124] width 74 height 17
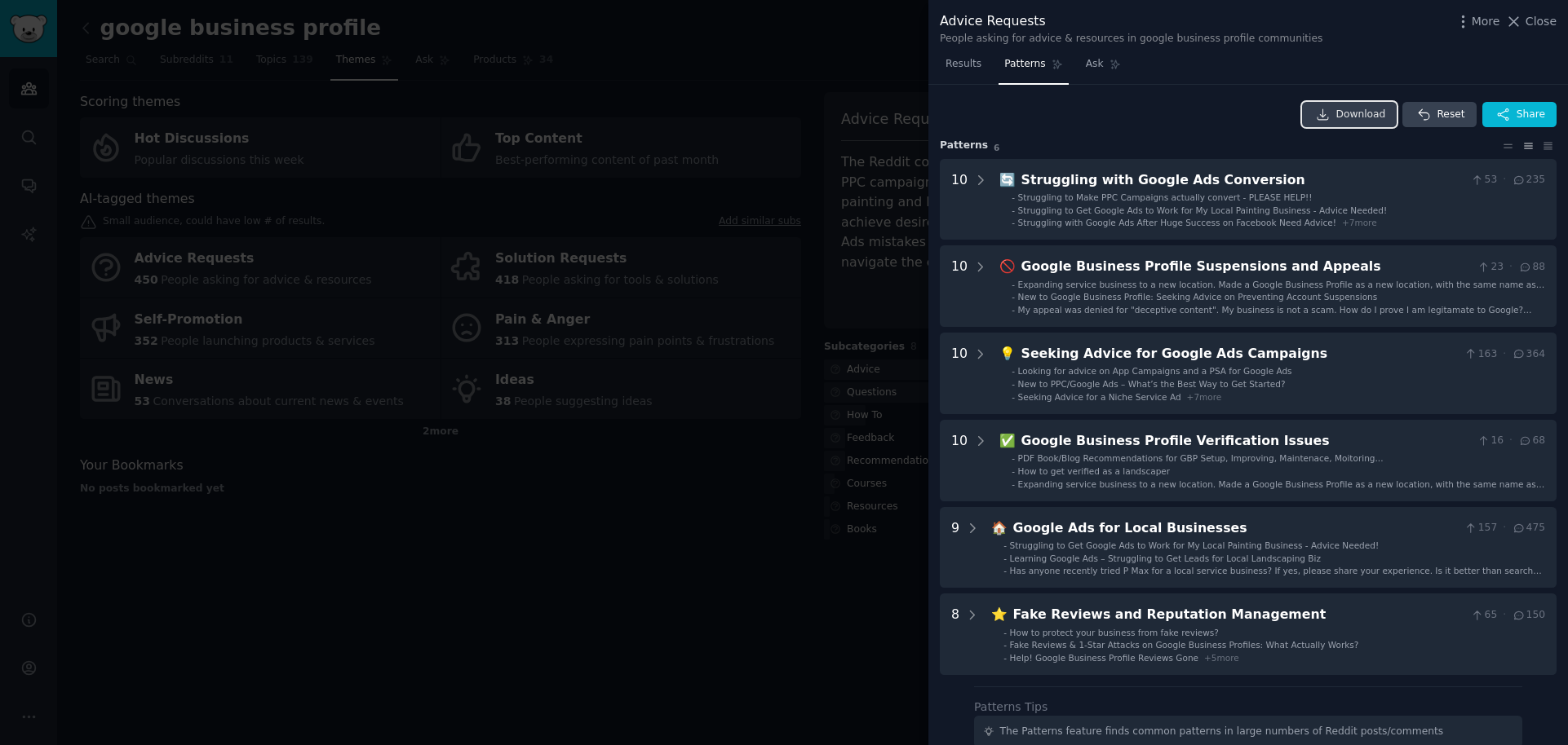
click at [1350, 116] on span "Download" at bounding box center [1360, 115] width 49 height 15
click at [795, 149] on div at bounding box center [784, 372] width 1568 height 745
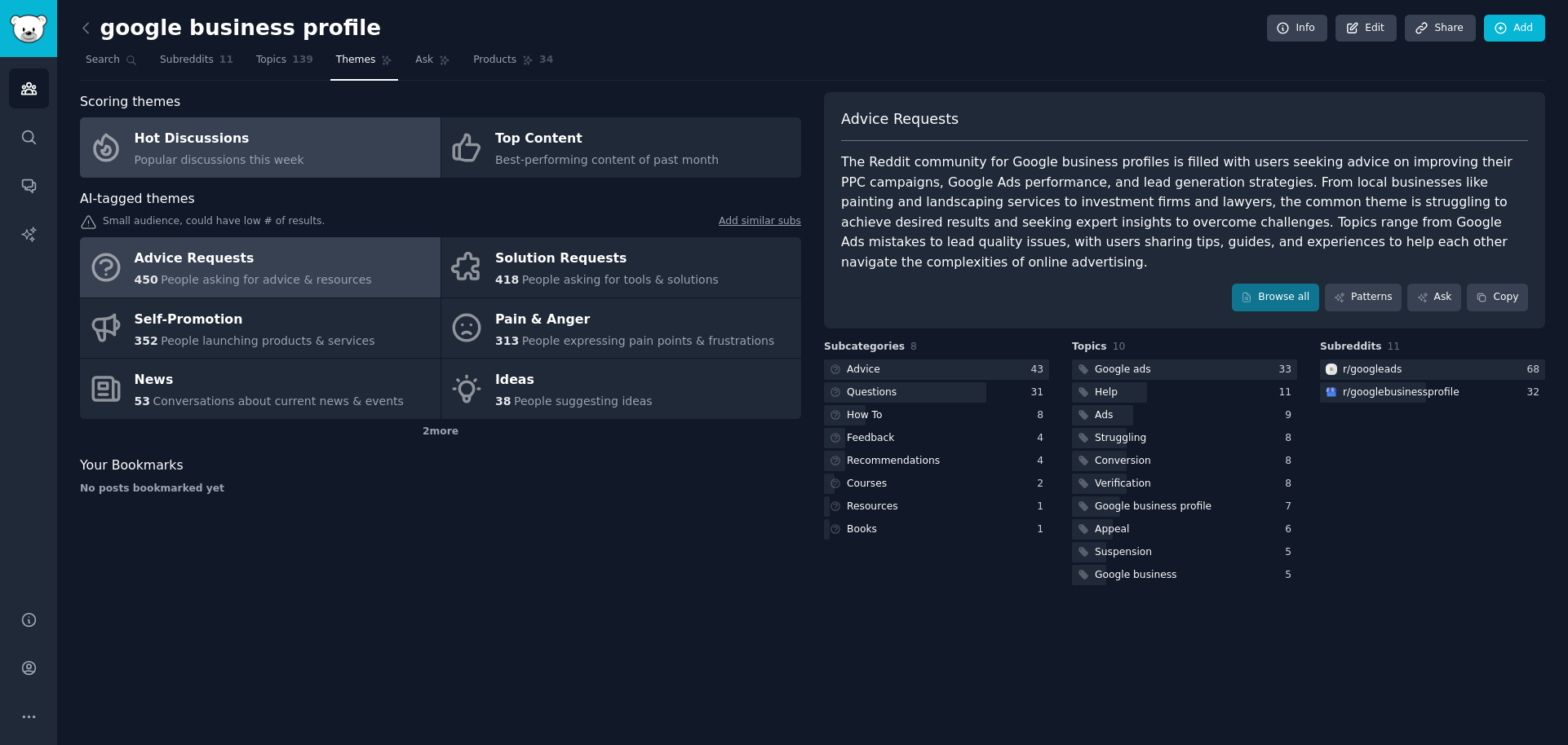
click at [243, 146] on div "Hot Discussions" at bounding box center [219, 139] width 169 height 27
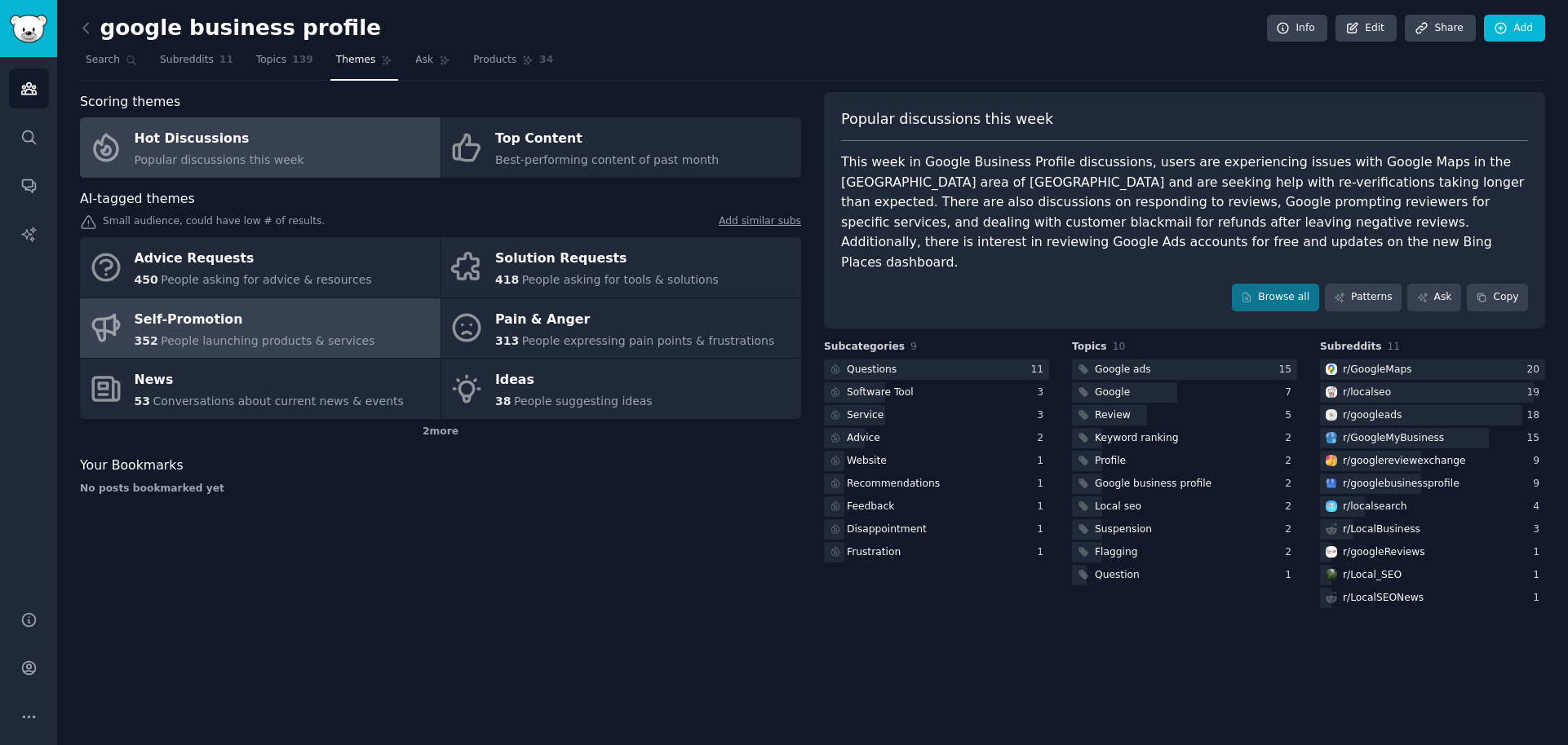
click at [220, 326] on div "Self-Promotion" at bounding box center [254, 319] width 241 height 27
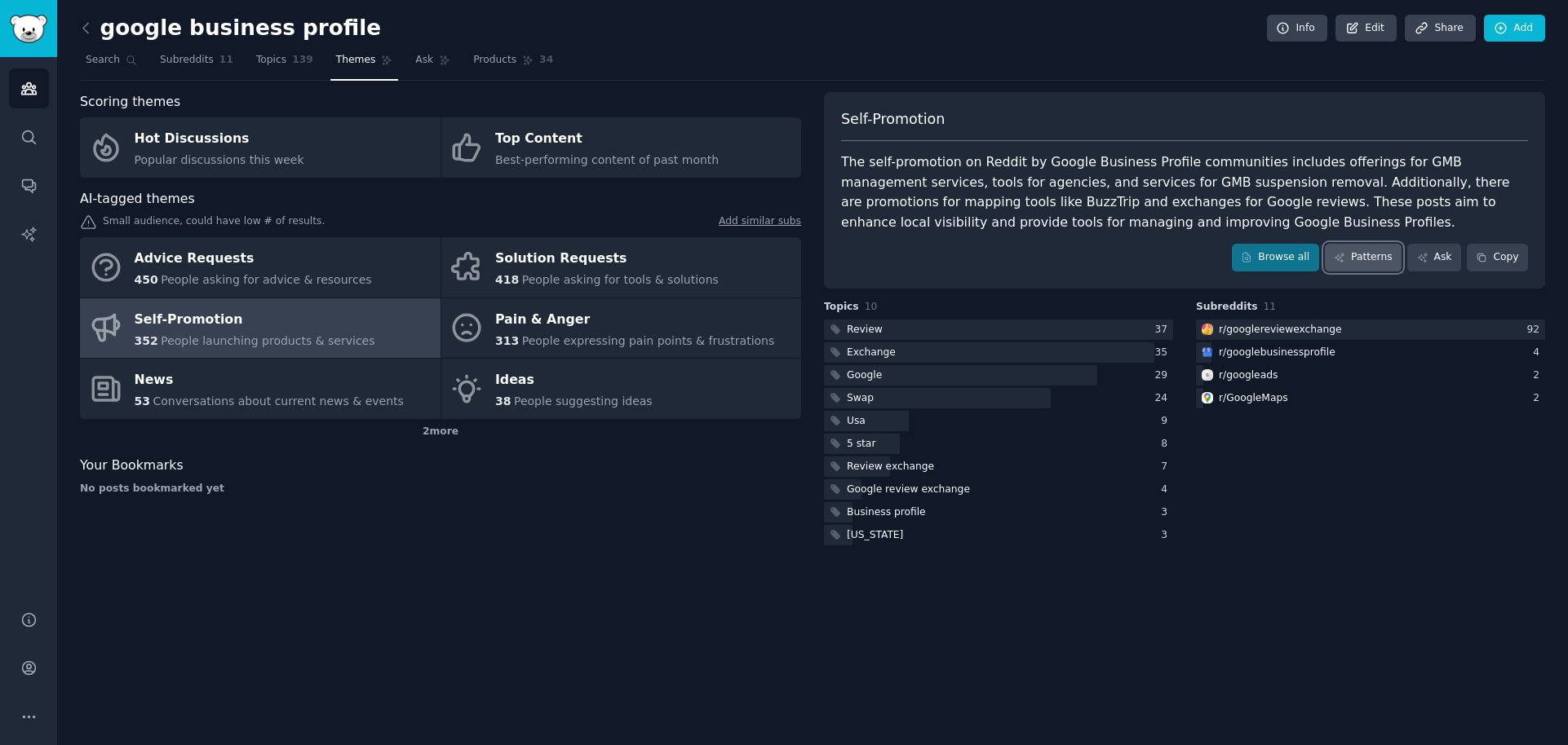
click at [1375, 256] on link "Patterns" at bounding box center [1363, 257] width 77 height 27
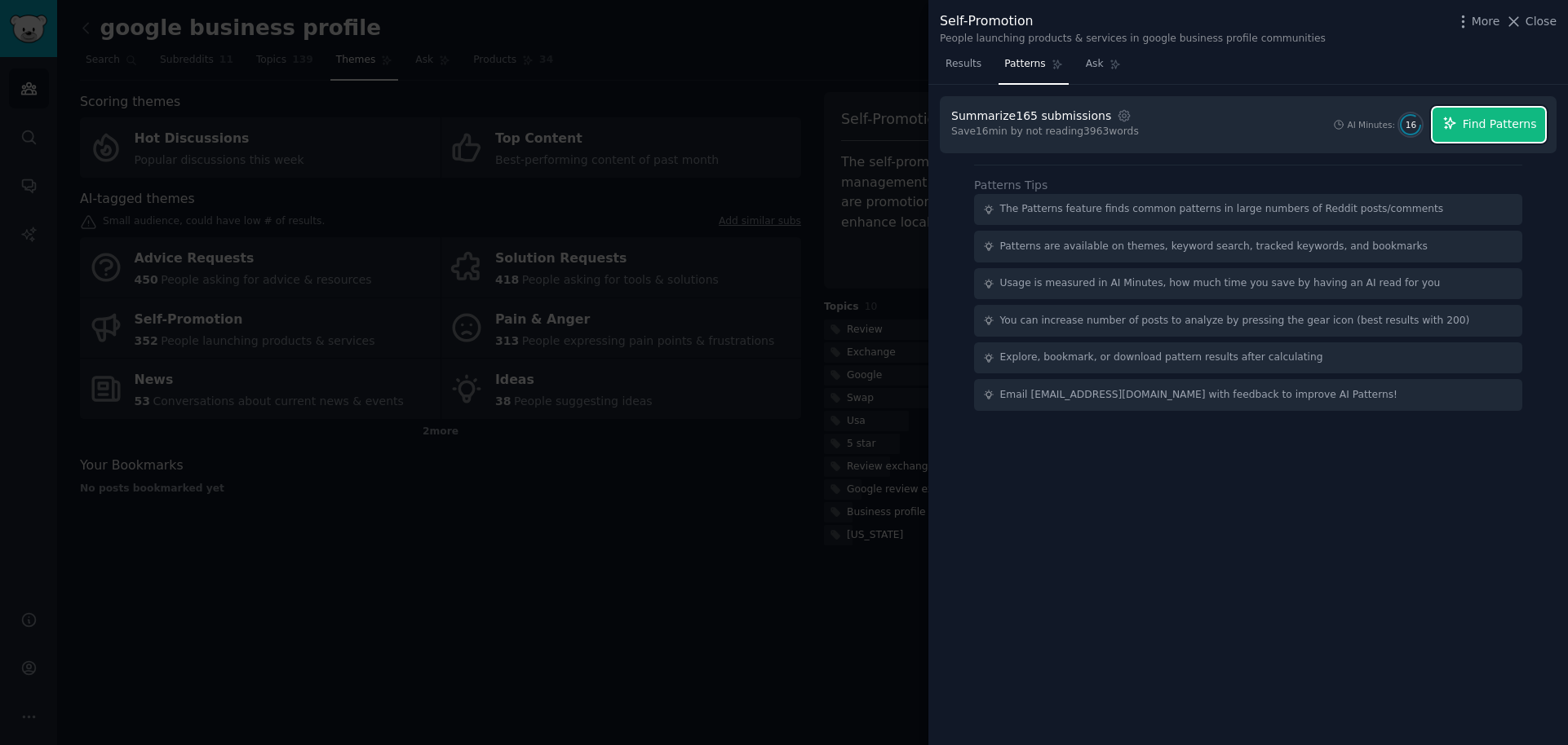
click at [1494, 135] on button "Find Patterns" at bounding box center [1488, 124] width 113 height 34
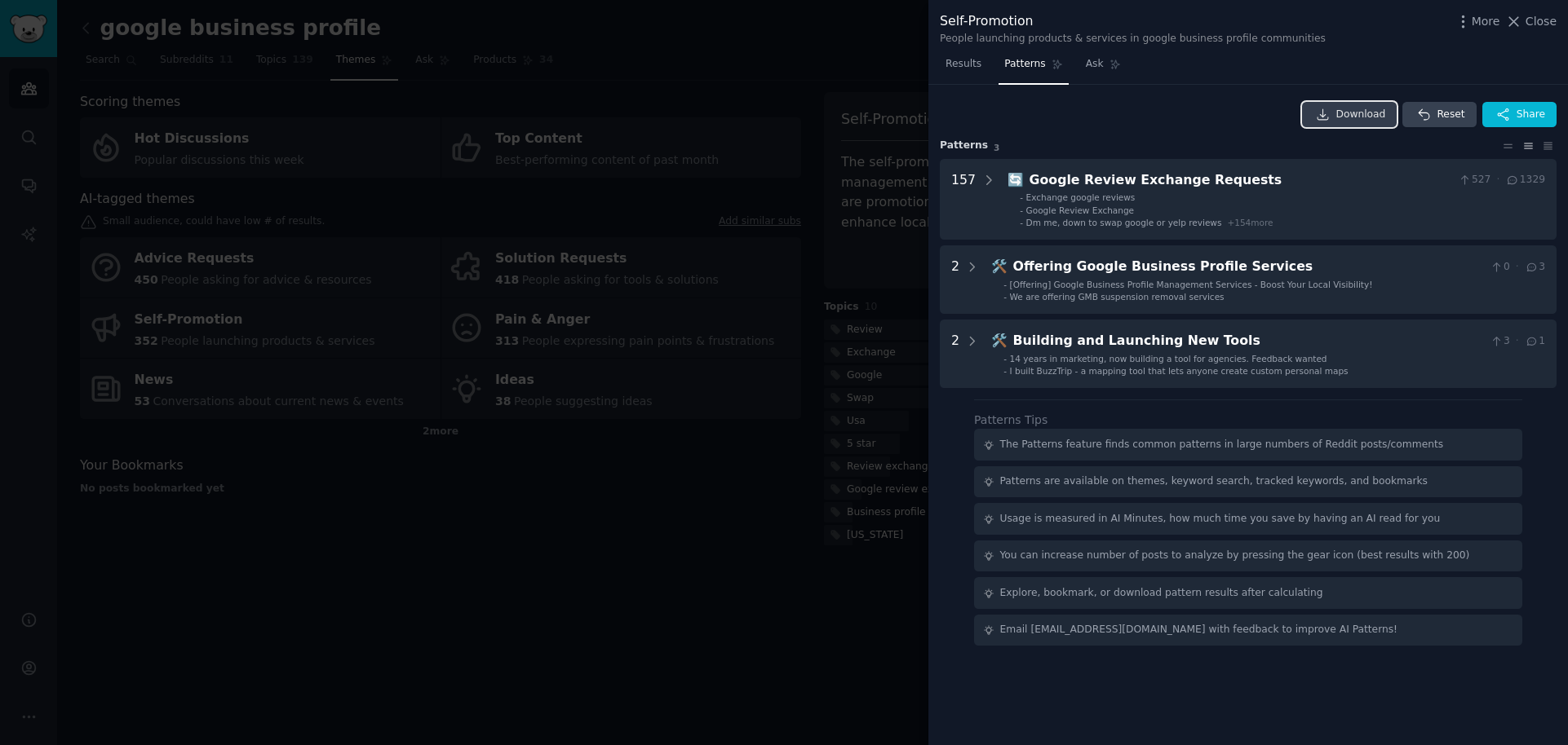
click at [1357, 116] on span "Download" at bounding box center [1360, 115] width 49 height 15
click at [495, 597] on div at bounding box center [784, 372] width 1568 height 745
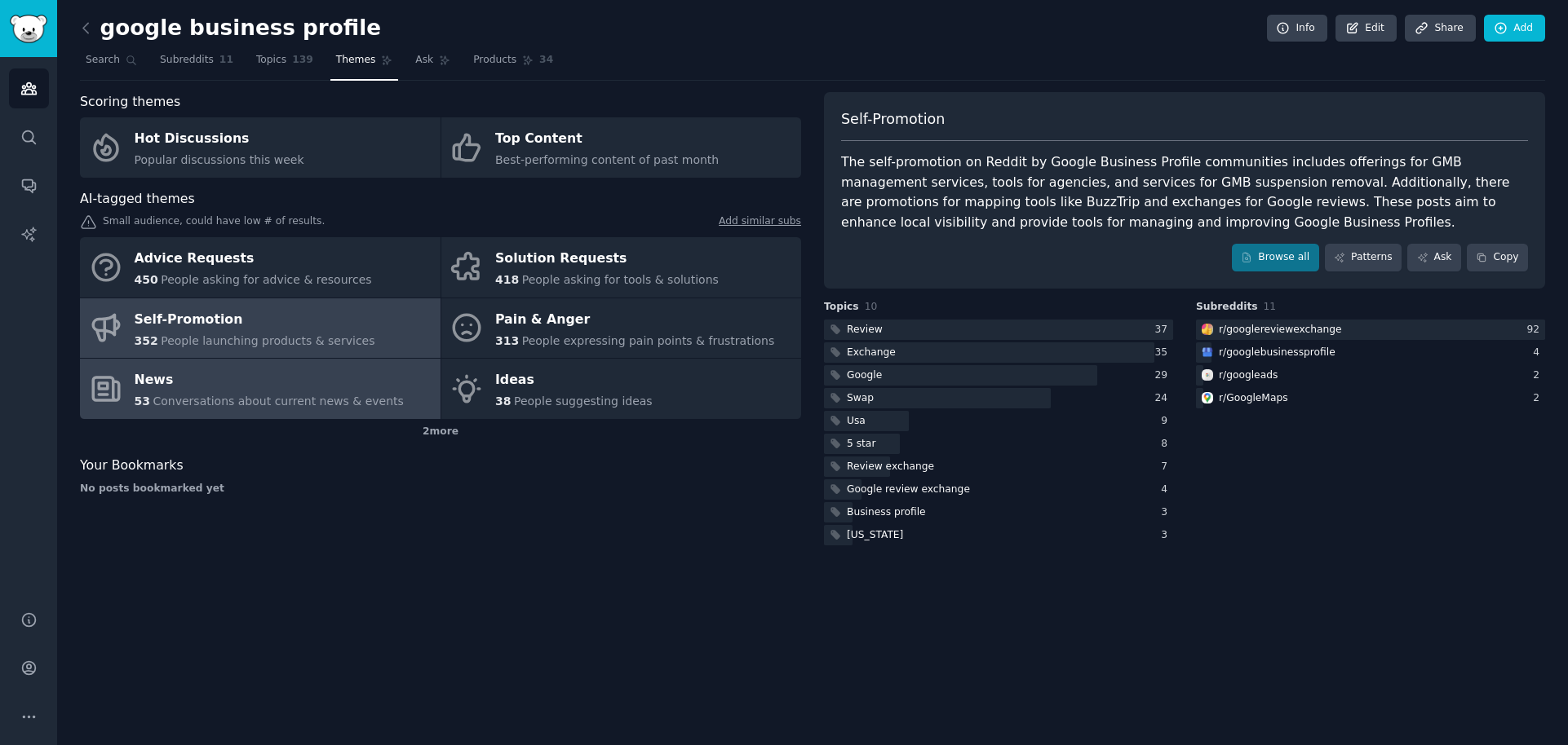
click at [370, 379] on div "News" at bounding box center [269, 381] width 269 height 27
